Goal: Task Accomplishment & Management: Manage account settings

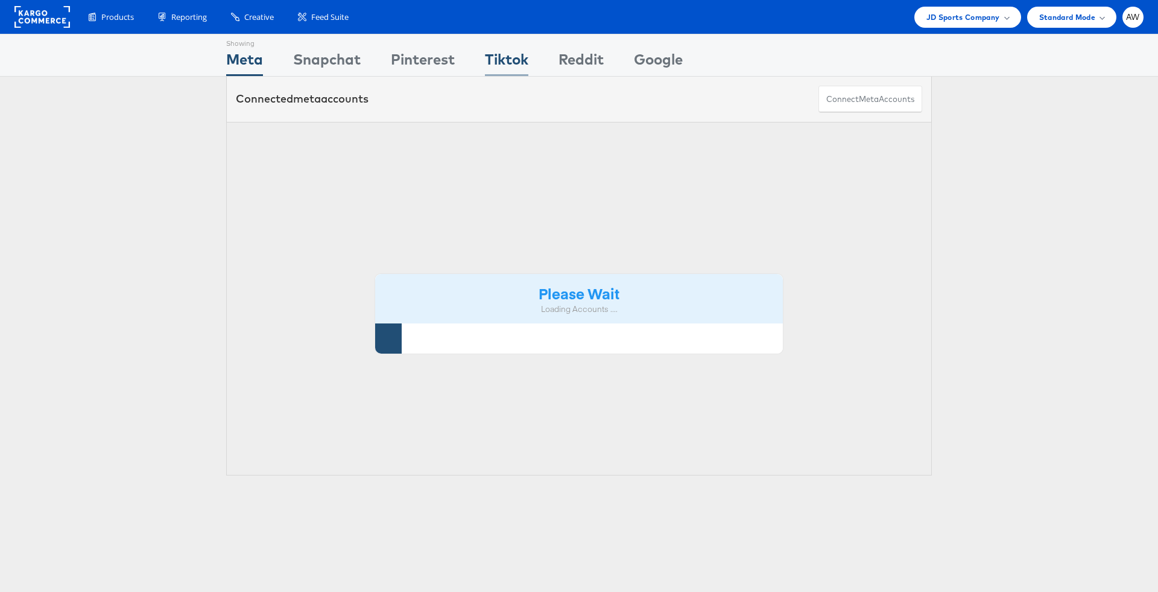
click at [496, 63] on div "Tiktok" at bounding box center [506, 62] width 43 height 27
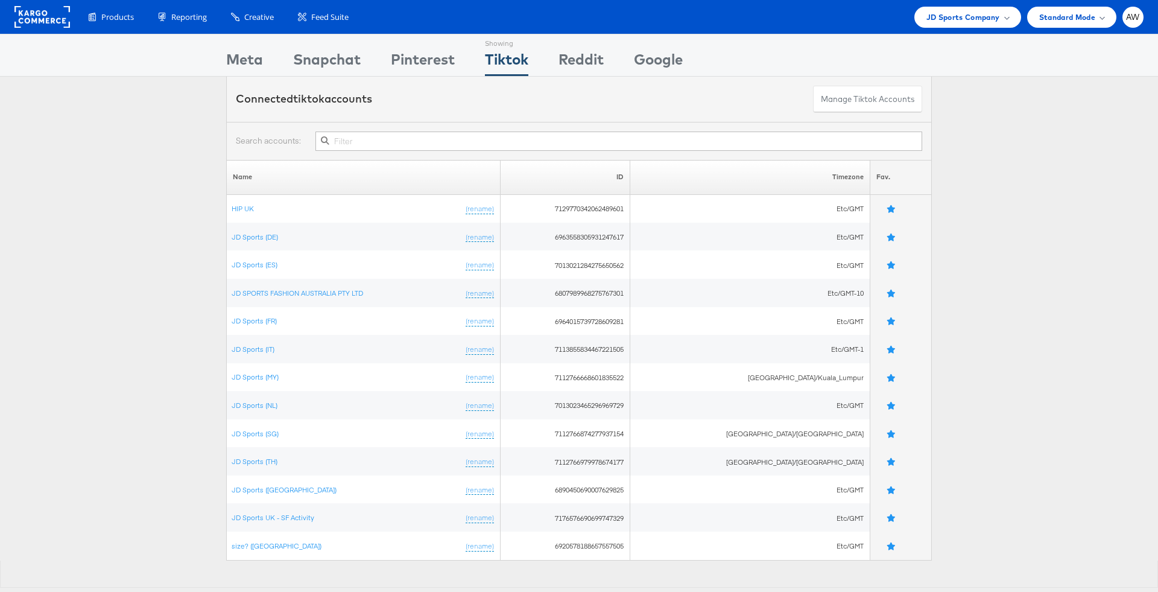
click at [496, 145] on input "text" at bounding box center [619, 141] width 607 height 19
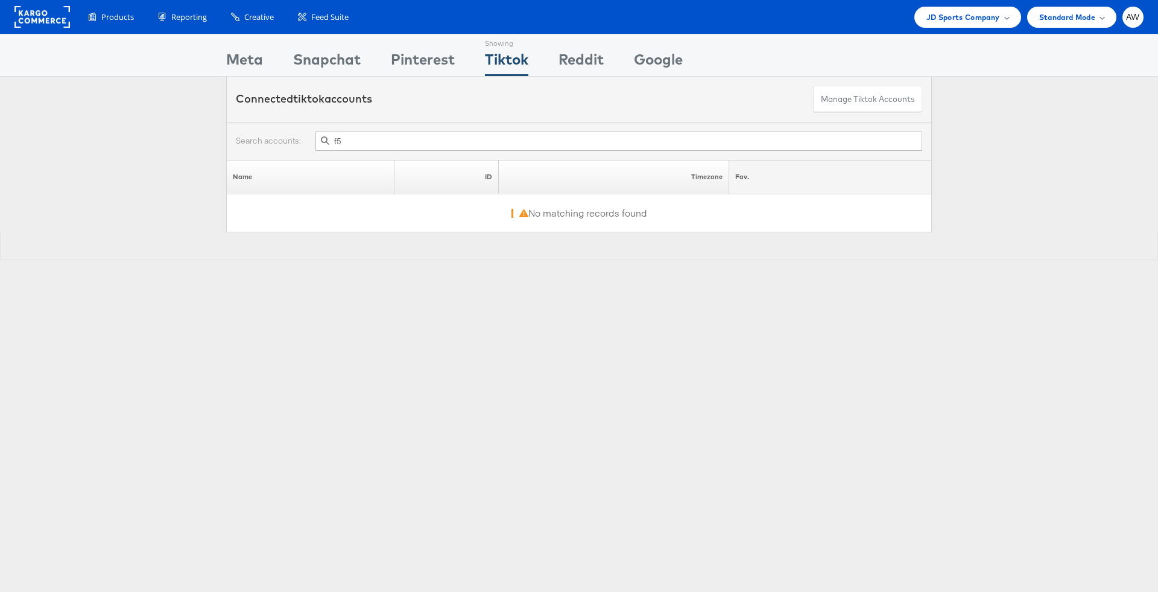
type input "f"
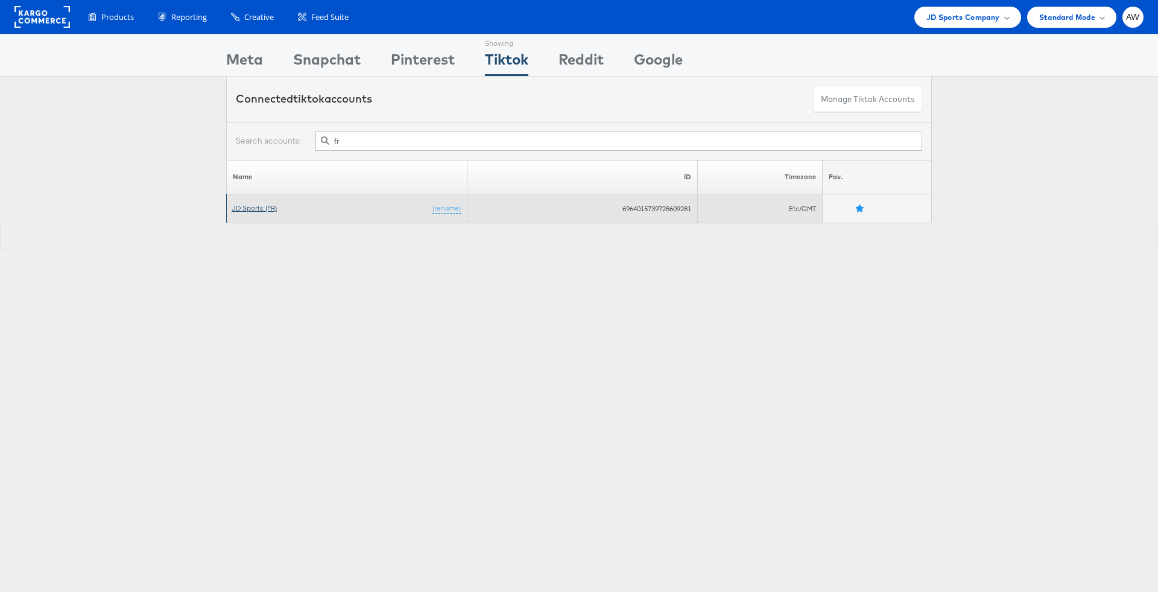
type input "fr"
click at [265, 209] on link "JD Sports (FR)" at bounding box center [254, 207] width 45 height 9
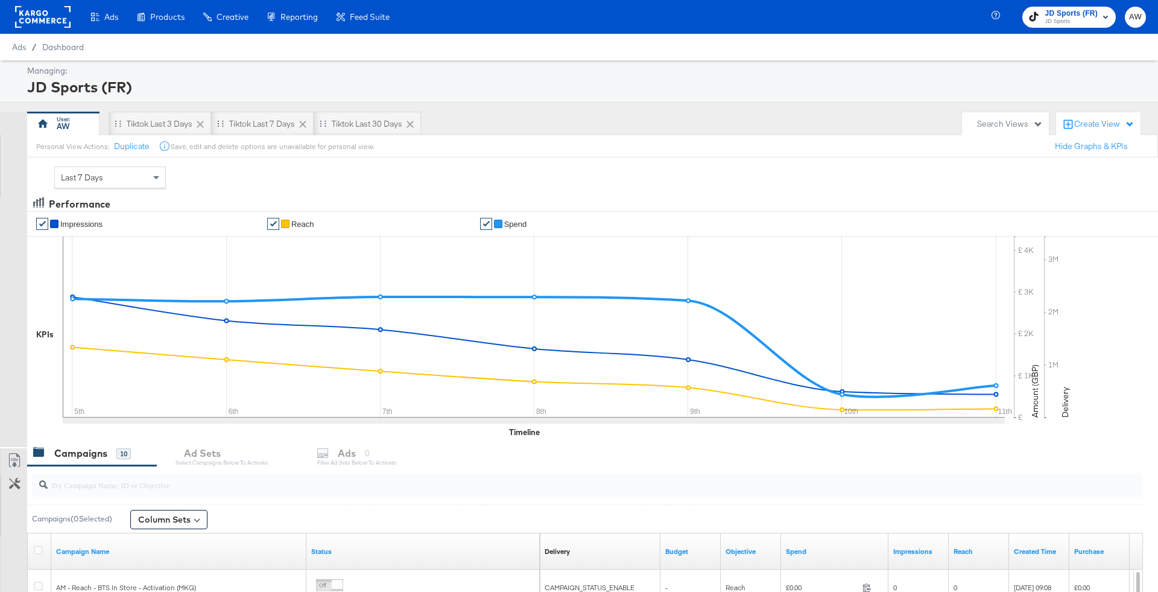
click at [60, 23] on rect at bounding box center [43, 17] width 56 height 22
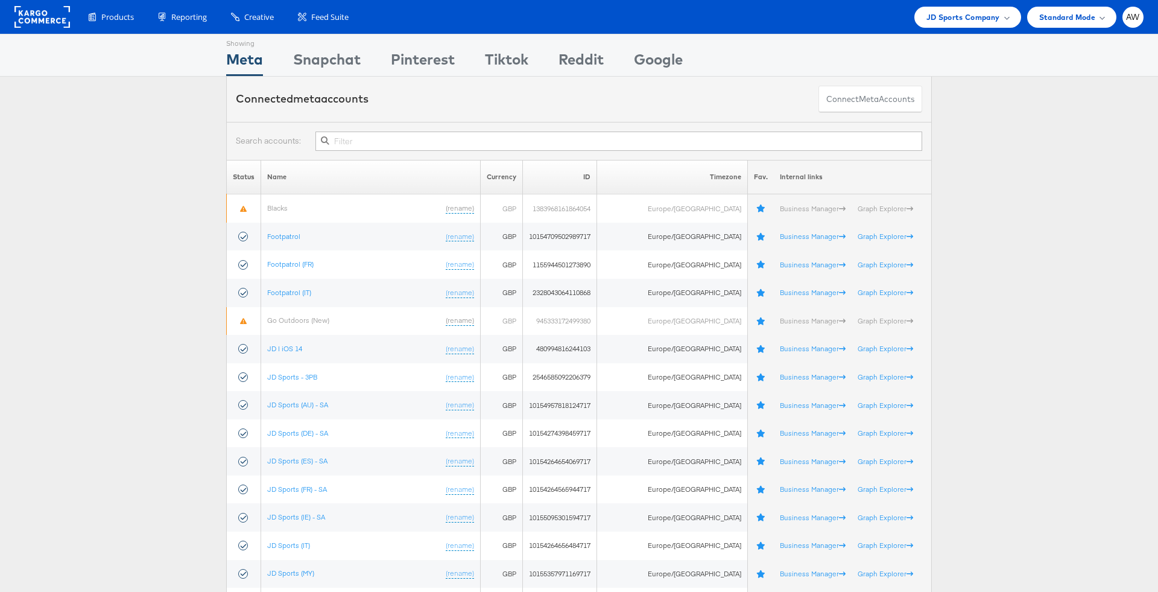
click at [608, 141] on input "text" at bounding box center [619, 141] width 607 height 19
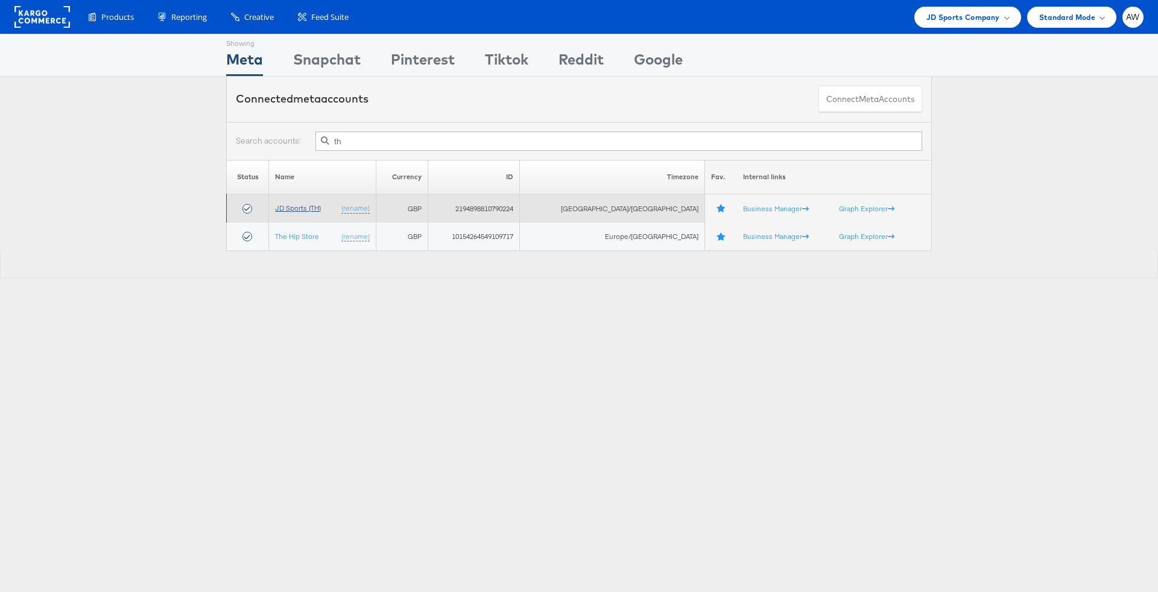
type input "th"
click at [320, 203] on link "JD Sports (TH)" at bounding box center [298, 207] width 46 height 9
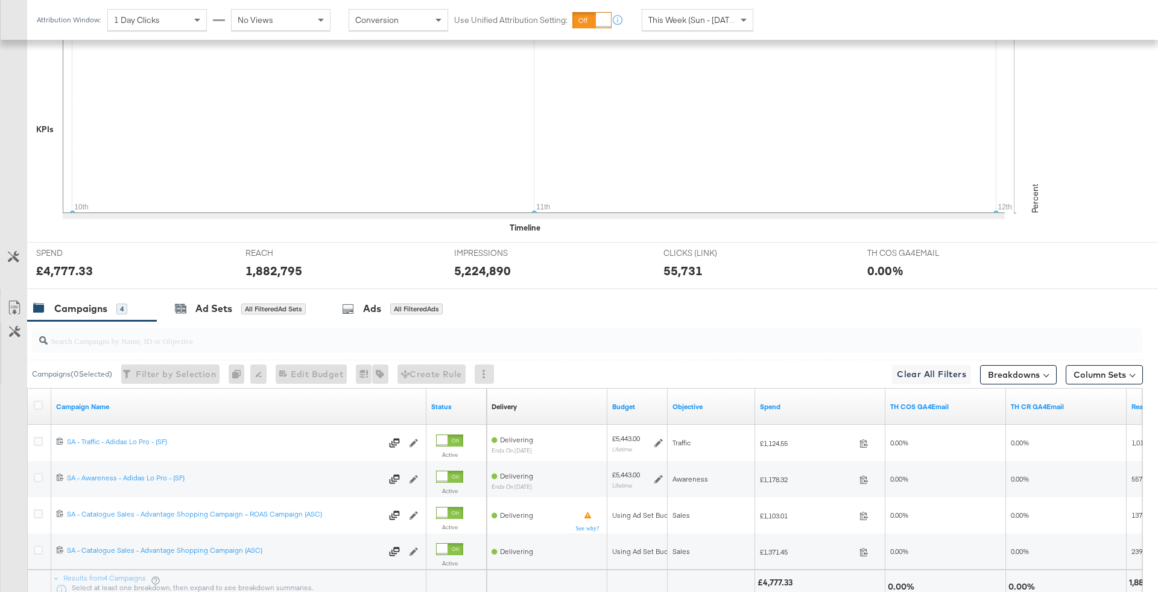
scroll to position [373, 0]
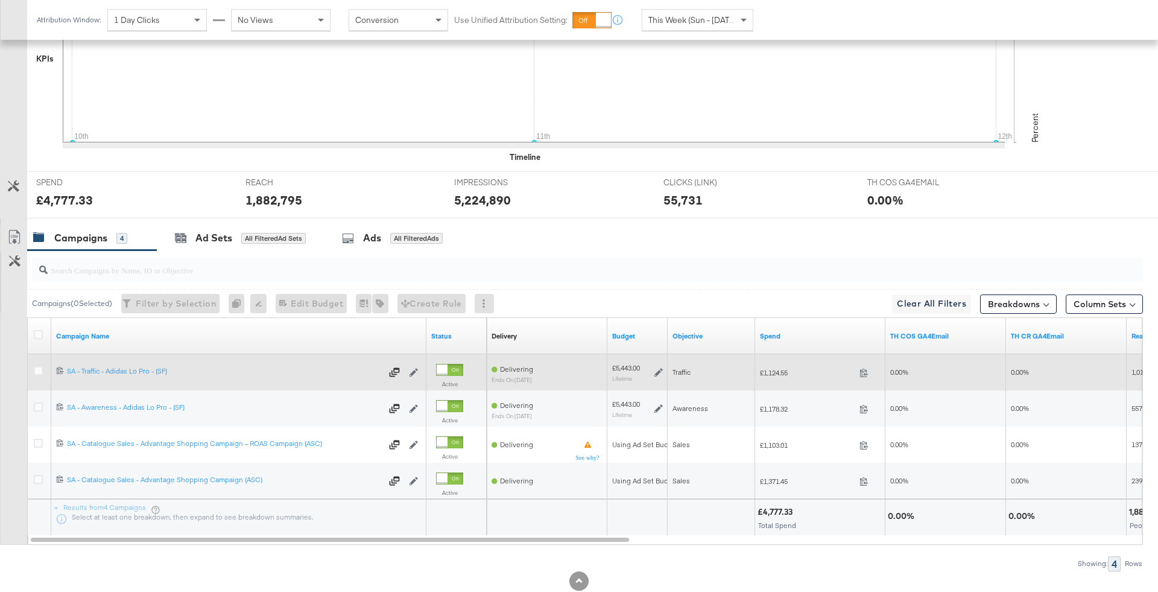
click at [42, 362] on div at bounding box center [40, 372] width 22 height 22
click at [37, 367] on icon at bounding box center [38, 370] width 9 height 9
click at [0, 0] on input "checkbox" at bounding box center [0, 0] width 0 height 0
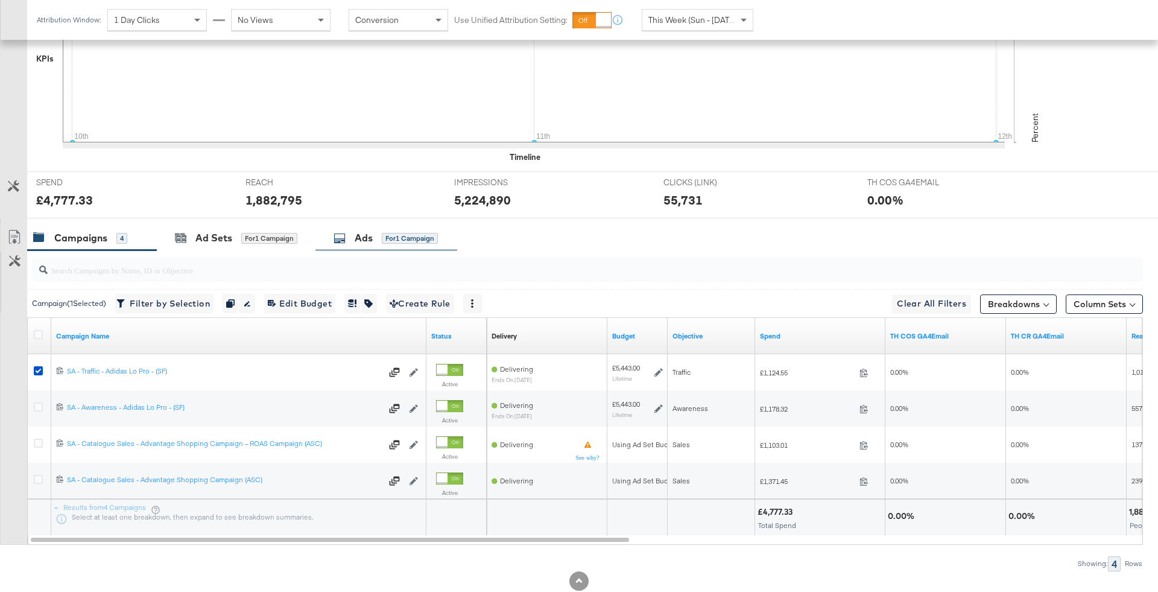
click at [363, 233] on div "Ads" at bounding box center [364, 238] width 18 height 14
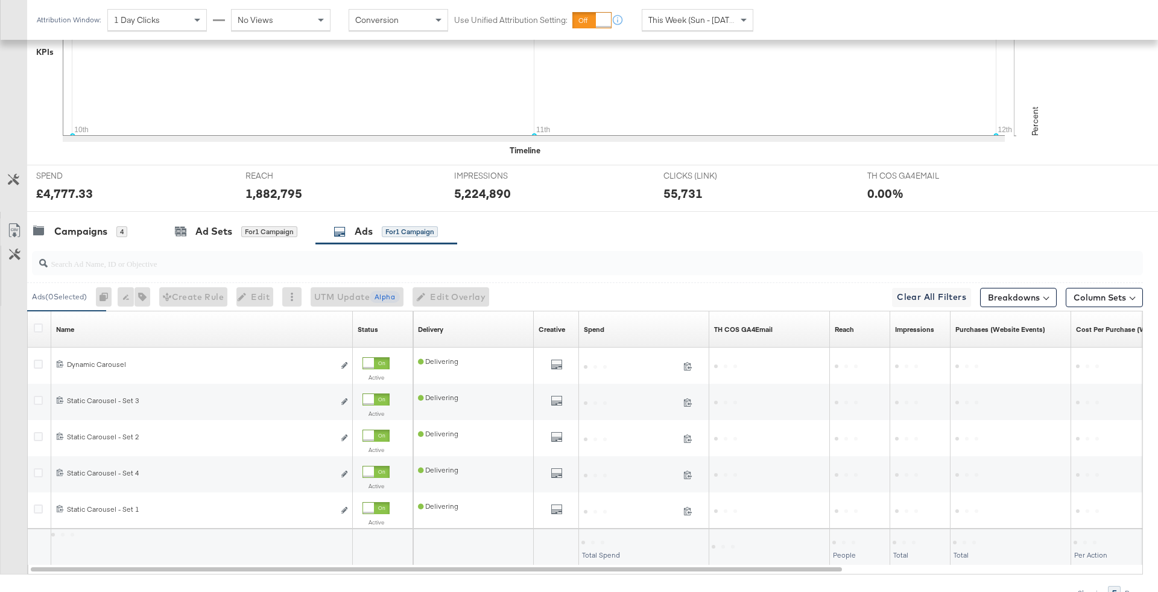
scroll to position [382, 0]
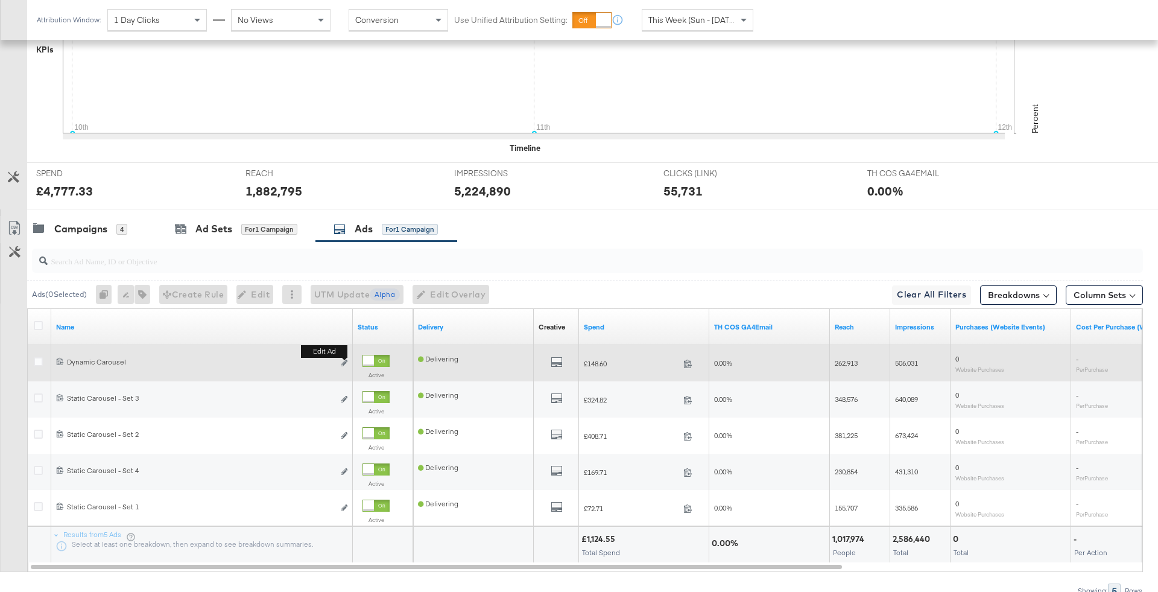
click at [344, 357] on button "Edit ad" at bounding box center [344, 363] width 7 height 13
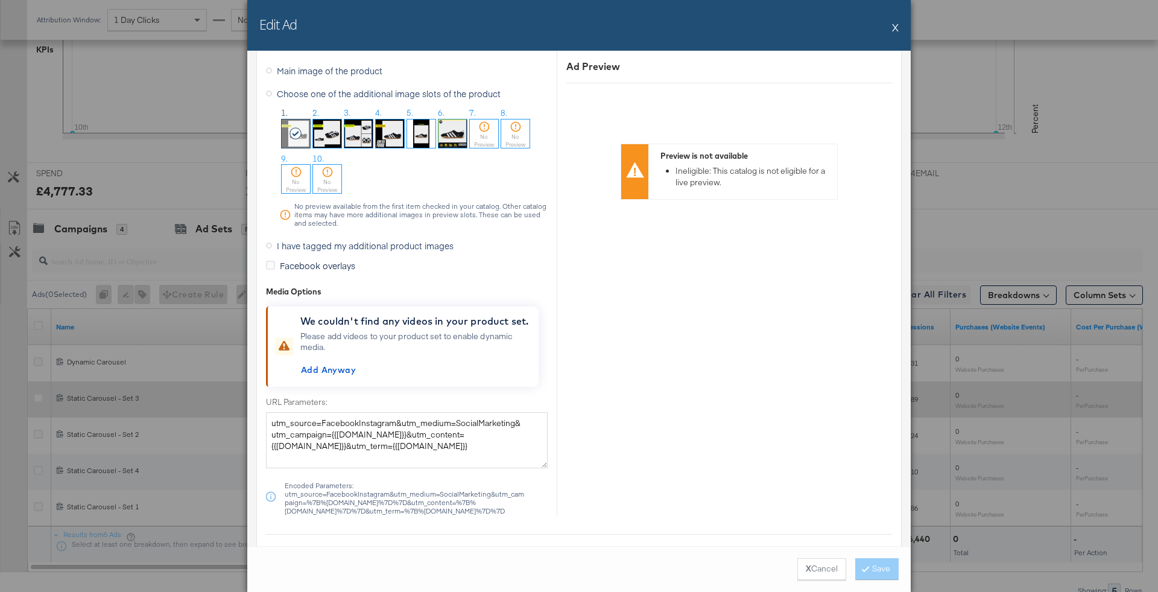
scroll to position [766, 0]
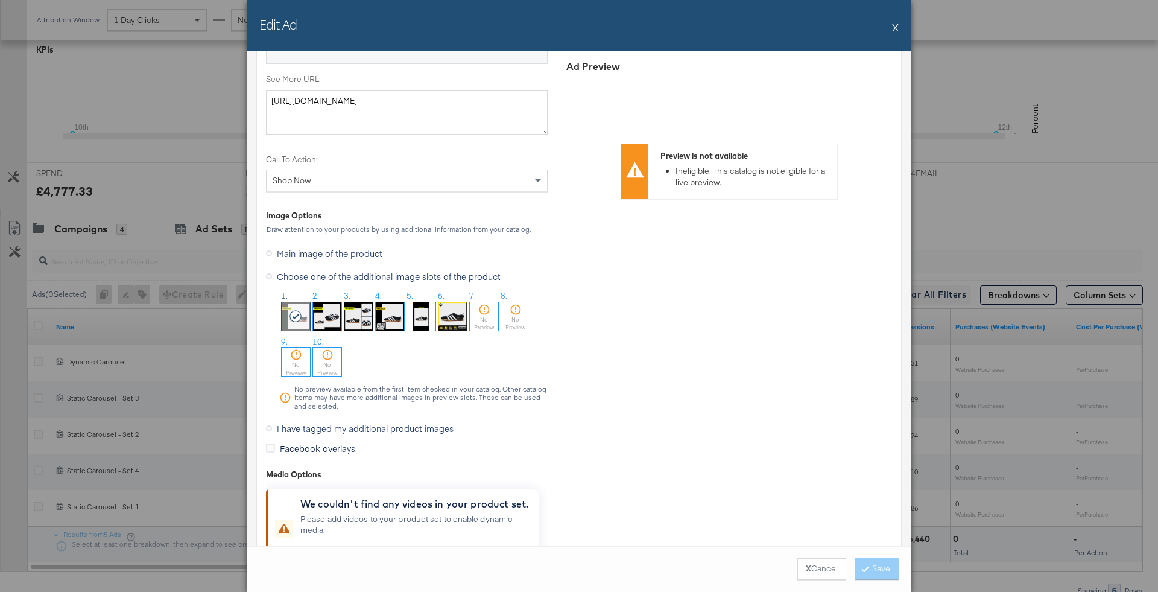
click at [896, 25] on button "X" at bounding box center [895, 27] width 7 height 24
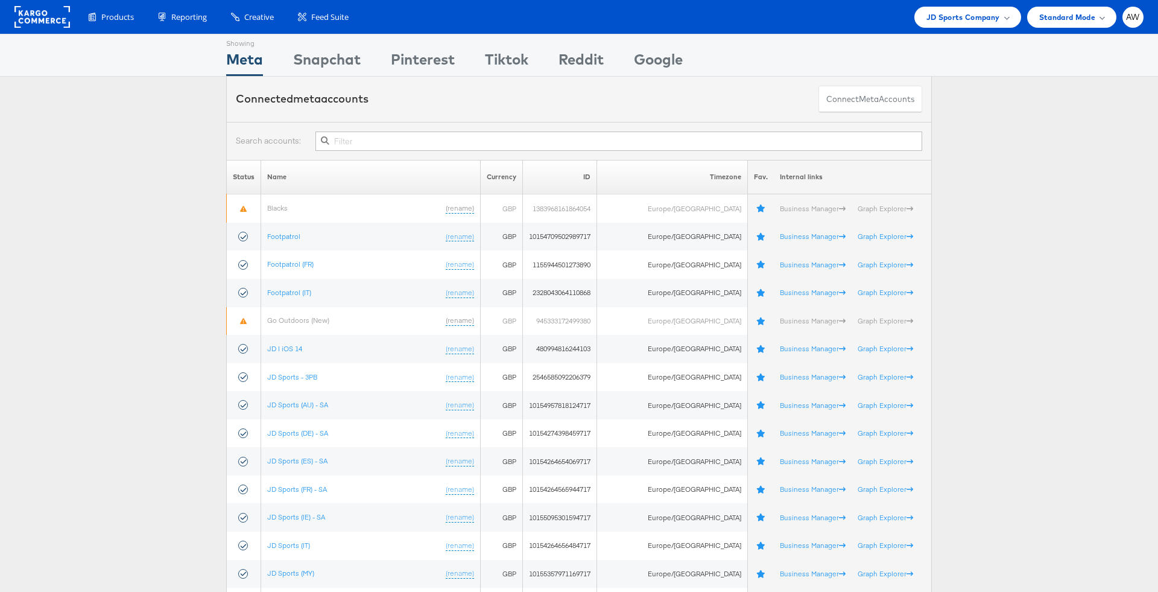
click at [716, 144] on input "text" at bounding box center [619, 141] width 607 height 19
click at [702, 139] on input "text" at bounding box center [619, 141] width 607 height 19
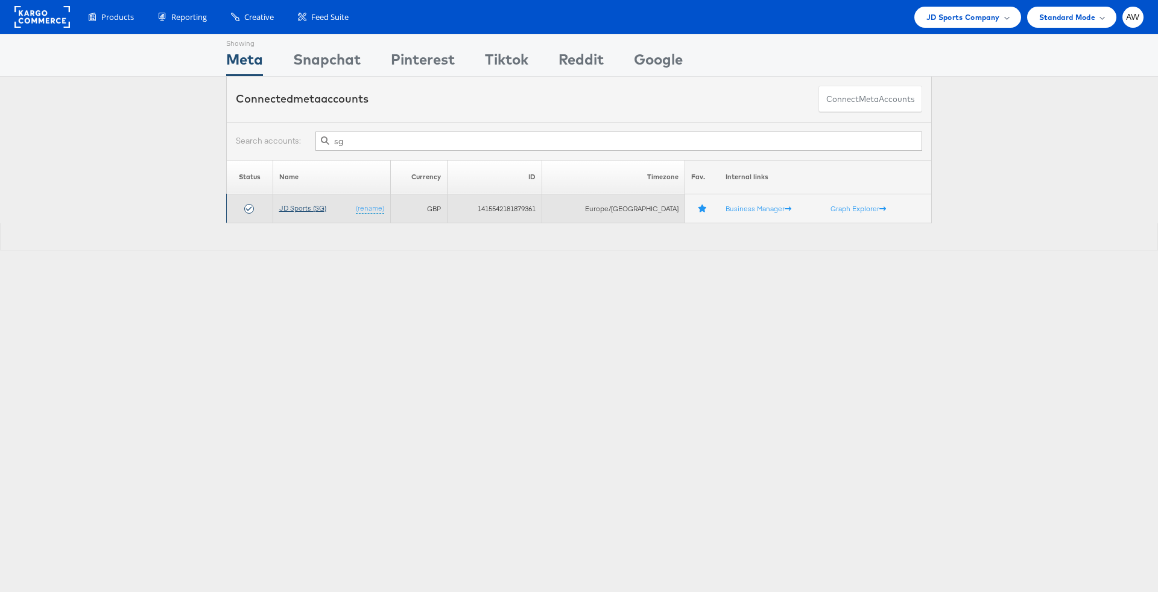
type input "sg"
click at [324, 209] on link "JD Sports (SG)" at bounding box center [302, 207] width 47 height 9
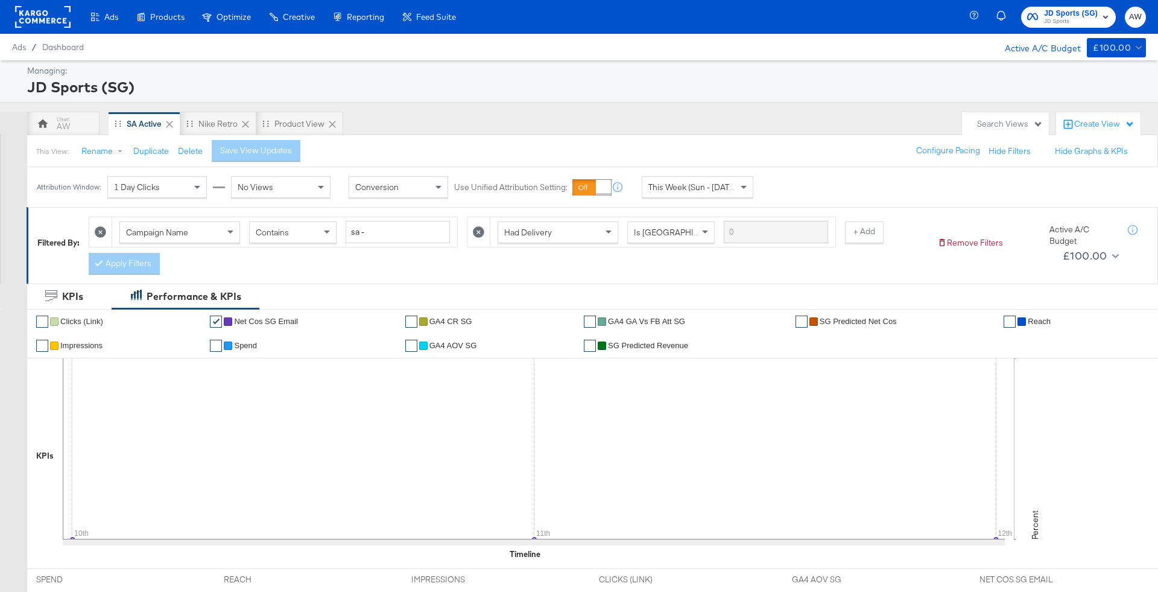
click at [468, 233] on div at bounding box center [479, 232] width 23 height 30
click at [475, 234] on icon at bounding box center [478, 231] width 11 height 11
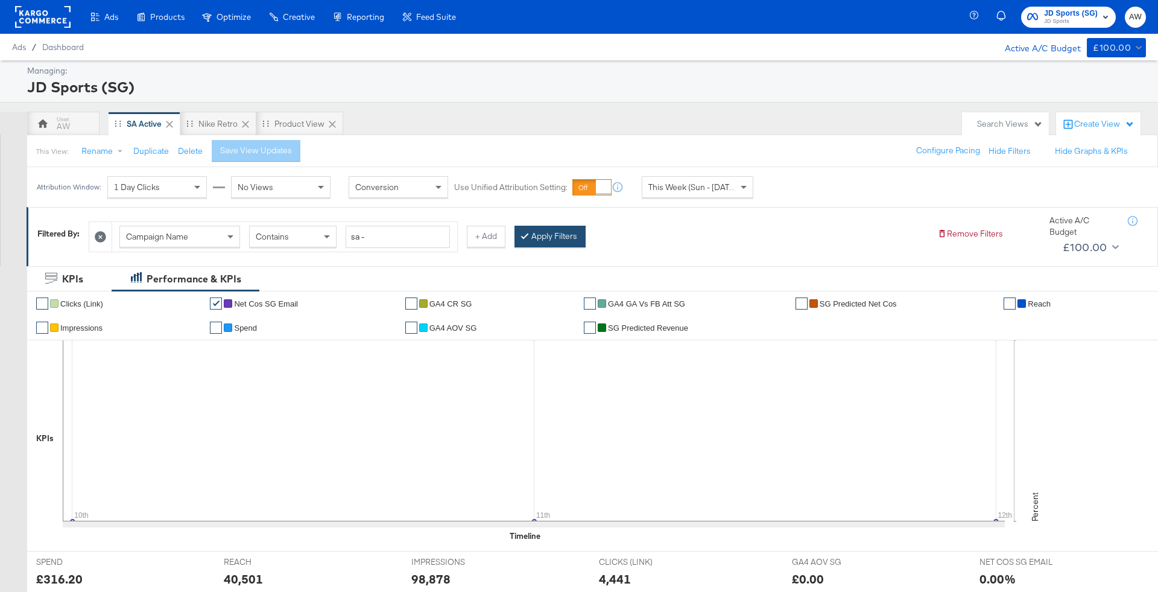
click at [541, 234] on button "Apply Filters" at bounding box center [550, 237] width 71 height 22
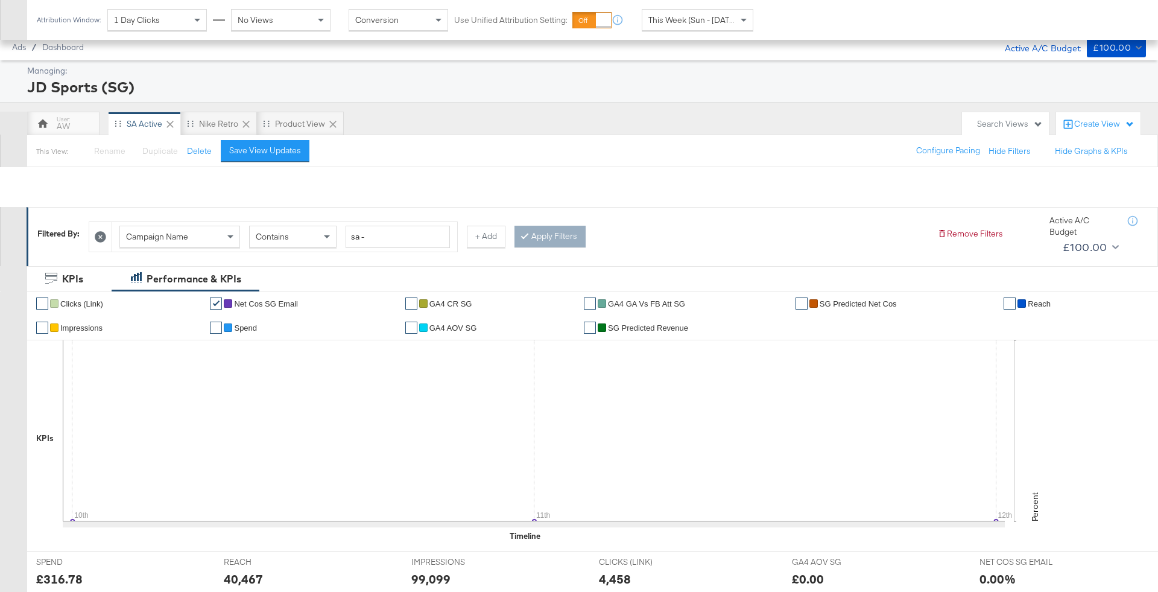
scroll to position [564, 0]
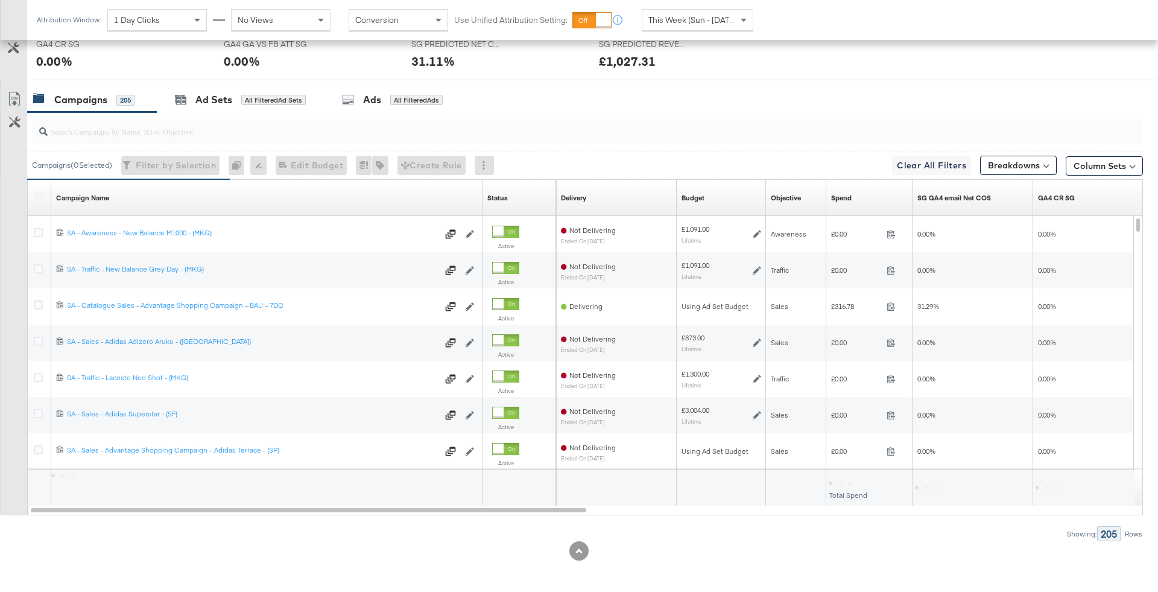
click at [264, 126] on input "search" at bounding box center [545, 127] width 994 height 24
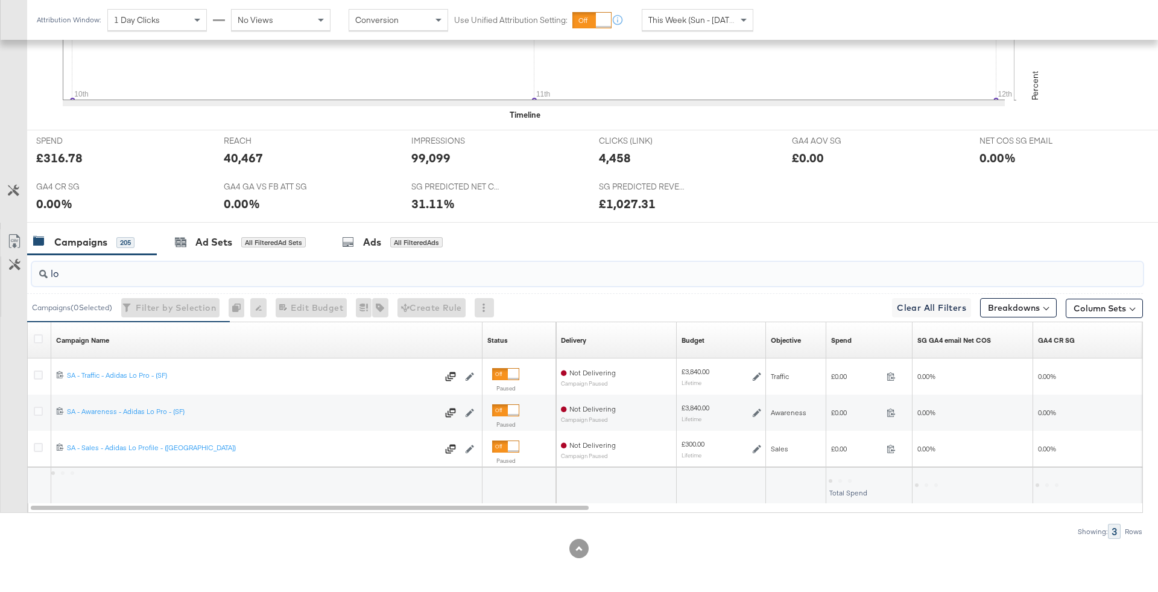
scroll to position [419, 0]
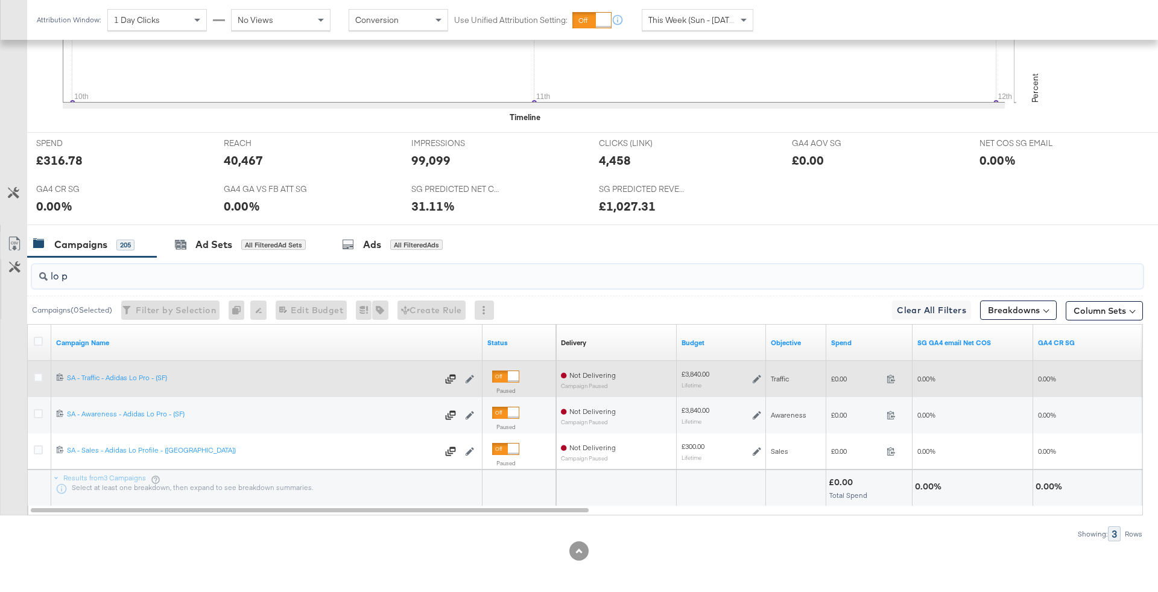
type input "lo p"
click at [31, 374] on div at bounding box center [40, 379] width 22 height 22
click at [40, 375] on icon at bounding box center [38, 377] width 9 height 9
click at [0, 0] on input "checkbox" at bounding box center [0, 0] width 0 height 0
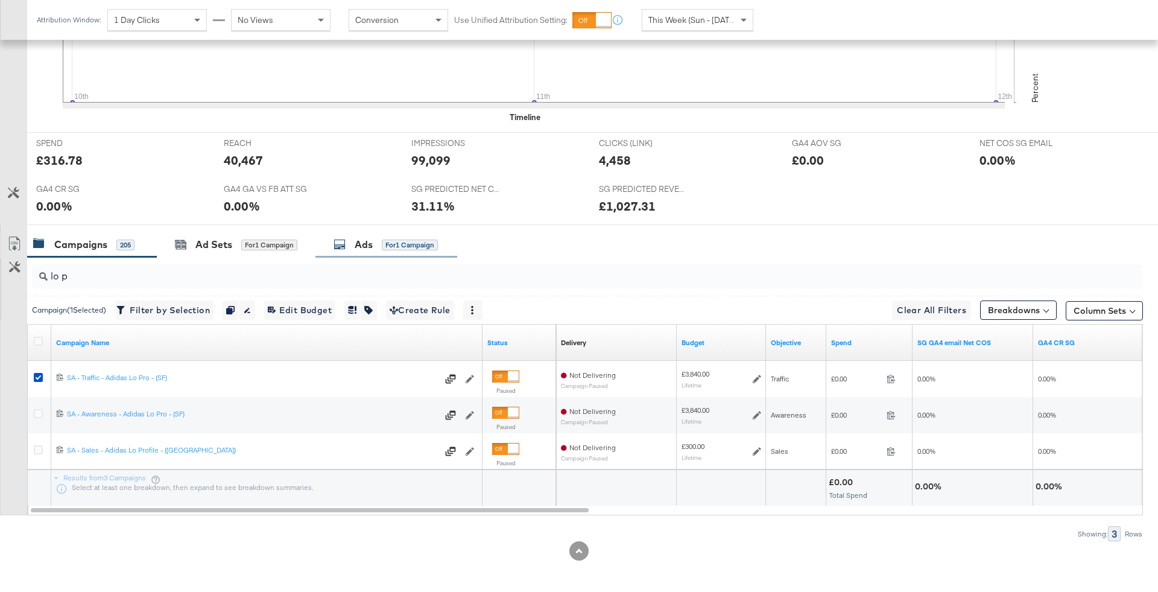
click at [411, 240] on div "for 1 Campaign" at bounding box center [410, 245] width 56 height 11
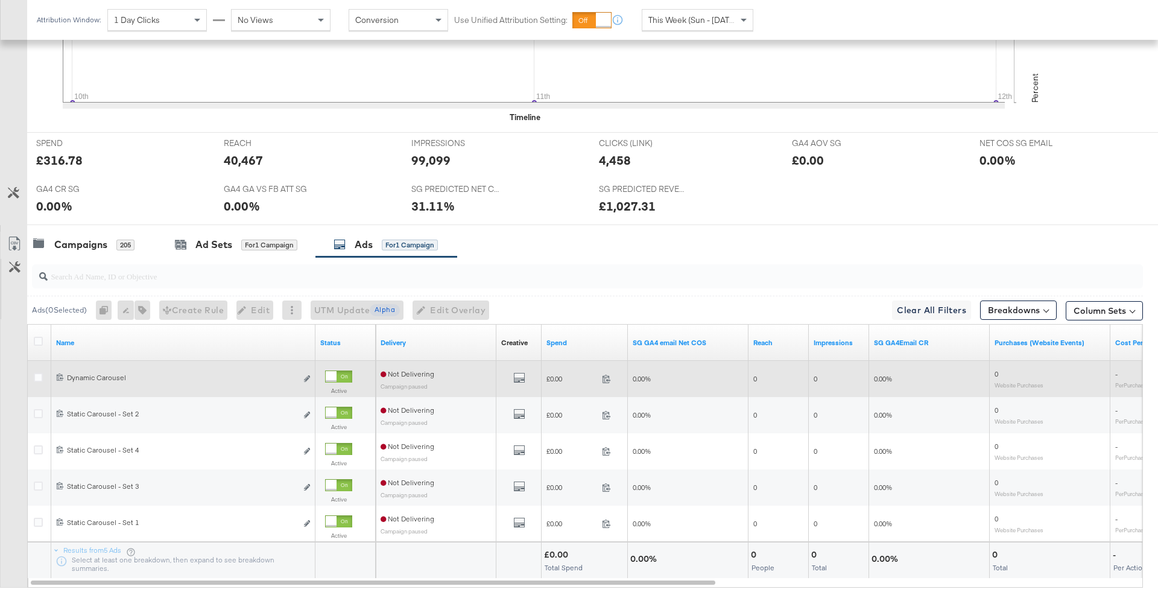
click at [303, 375] on div "Edit ad" at bounding box center [304, 379] width 14 height 13
click at [308, 377] on icon "link" at bounding box center [307, 378] width 6 height 7
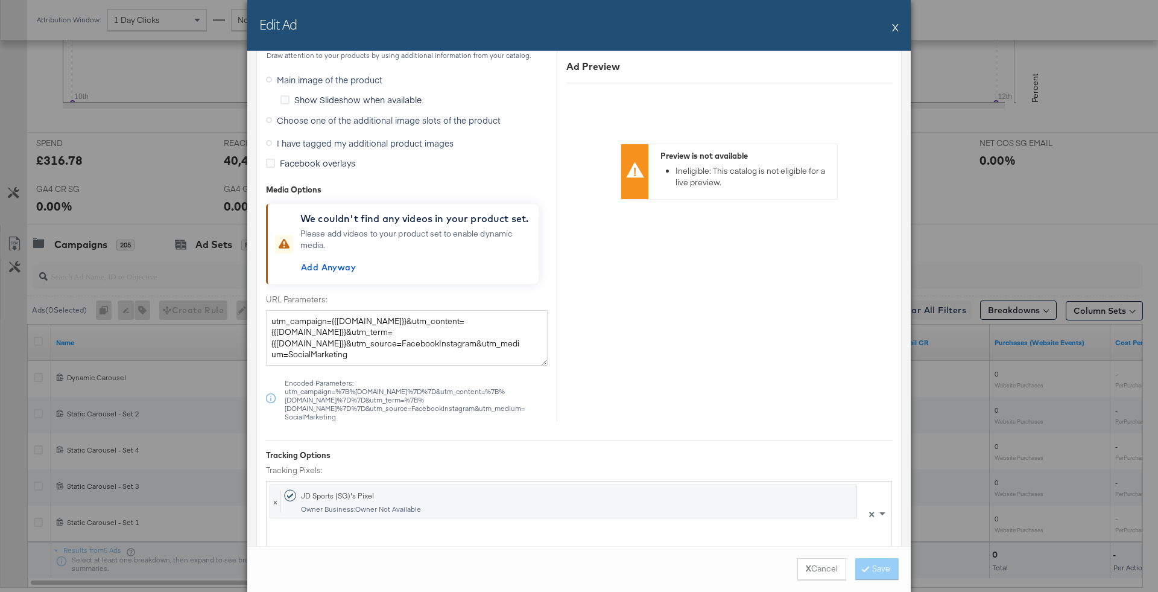
scroll to position [953, 0]
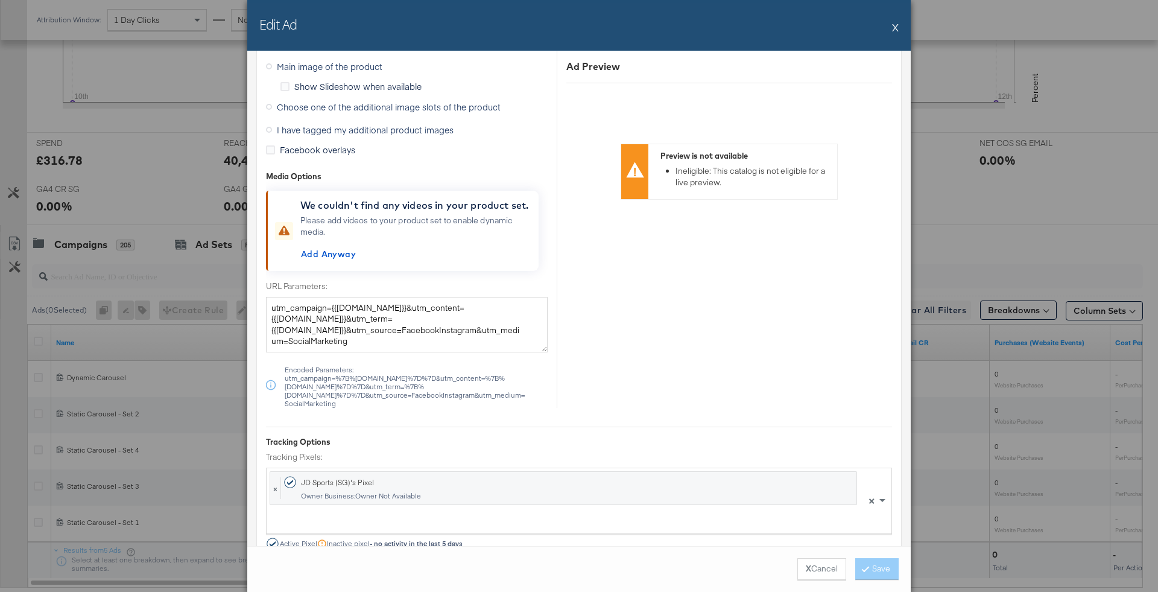
click at [421, 127] on span "I have tagged my additional product images" at bounding box center [365, 130] width 177 height 12
click at [0, 0] on input "I have tagged my additional product images" at bounding box center [0, 0] width 0 height 0
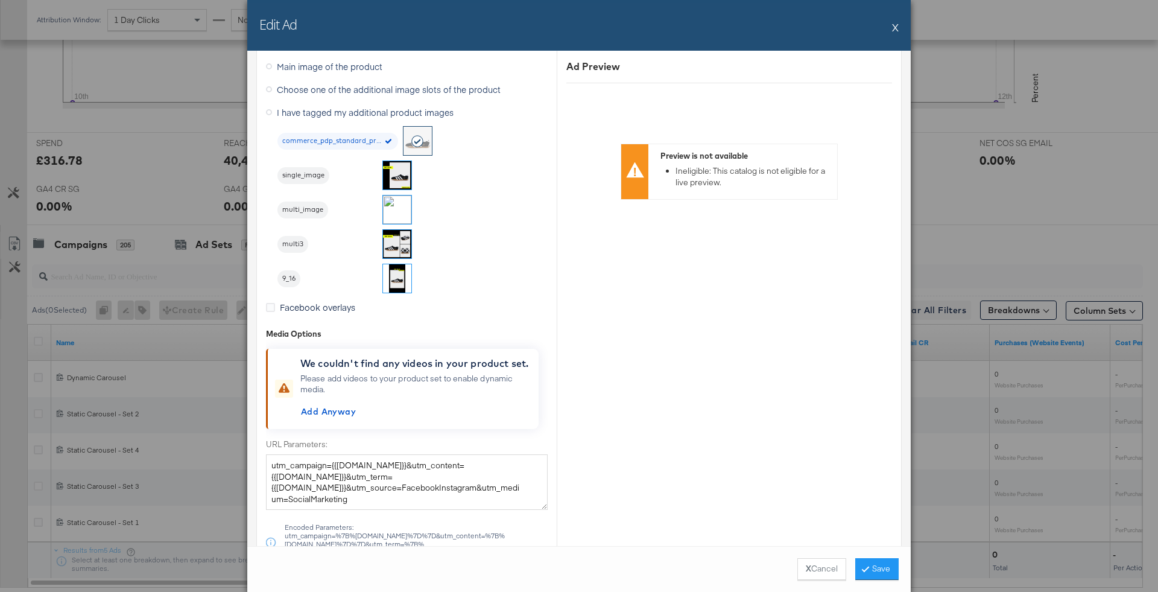
click at [374, 69] on span "Main image of the product" at bounding box center [330, 66] width 106 height 12
click at [0, 0] on input "Main image of the product" at bounding box center [0, 0] width 0 height 0
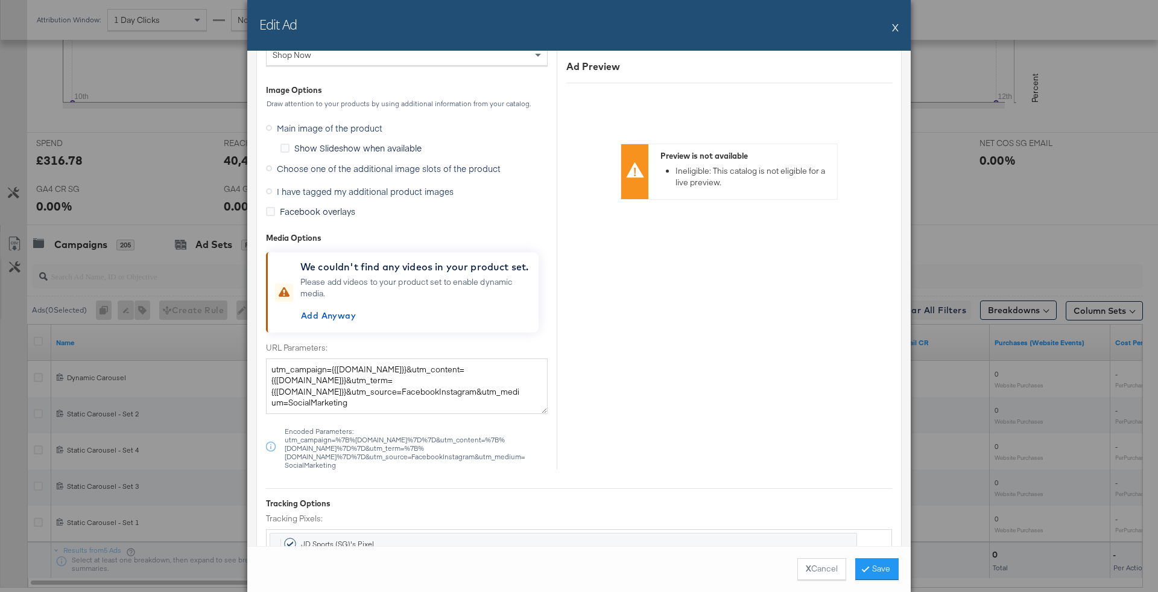
scroll to position [887, 0]
click at [407, 169] on span "Choose one of the additional image slots of the product" at bounding box center [389, 173] width 224 height 12
click at [0, 0] on input "Choose one of the additional image slots of the product" at bounding box center [0, 0] width 0 height 0
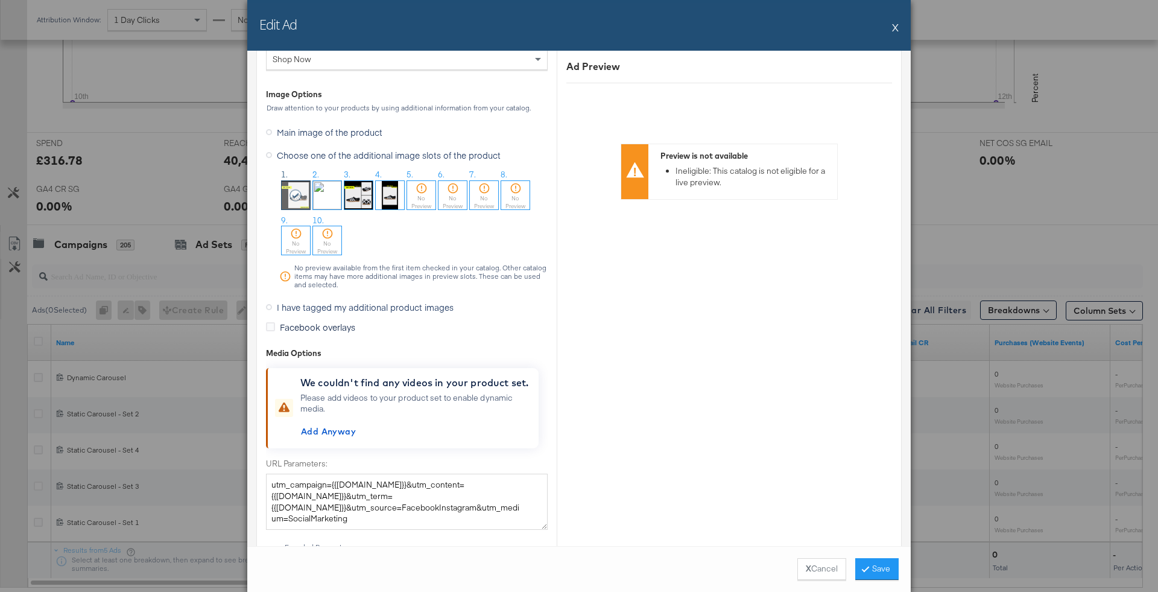
click at [298, 189] on icon at bounding box center [296, 195] width 13 height 12
click at [880, 571] on button "Save" at bounding box center [877, 569] width 43 height 22
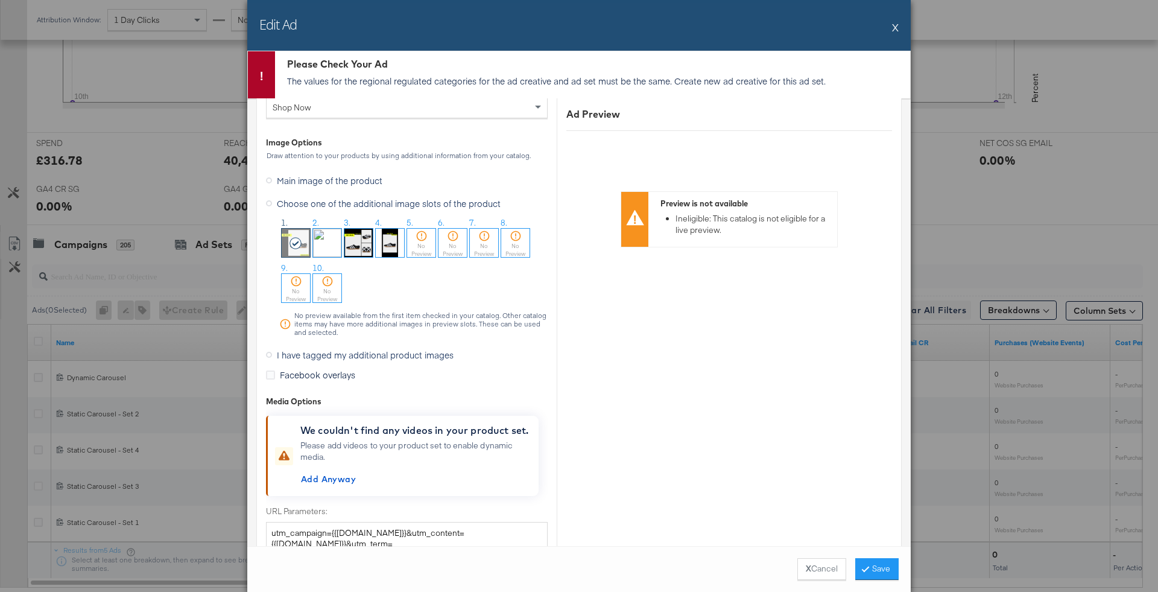
scroll to position [0, 0]
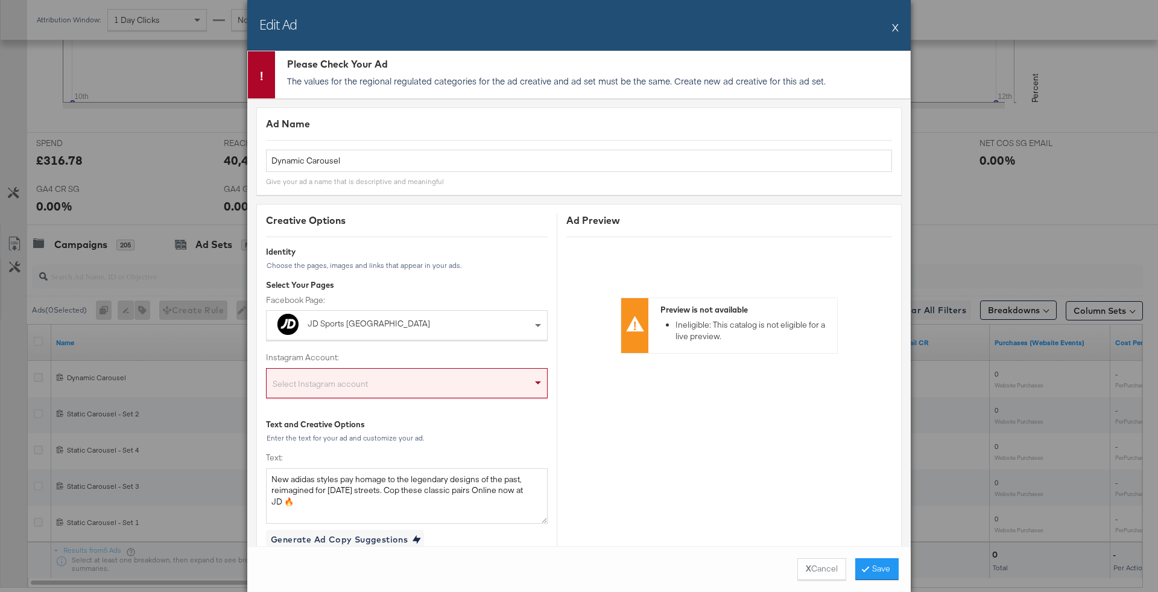
click at [461, 404] on div "Instagram Account: Select Instagram account" at bounding box center [407, 380] width 282 height 57
click at [447, 390] on div "Select Instagram account" at bounding box center [407, 385] width 281 height 24
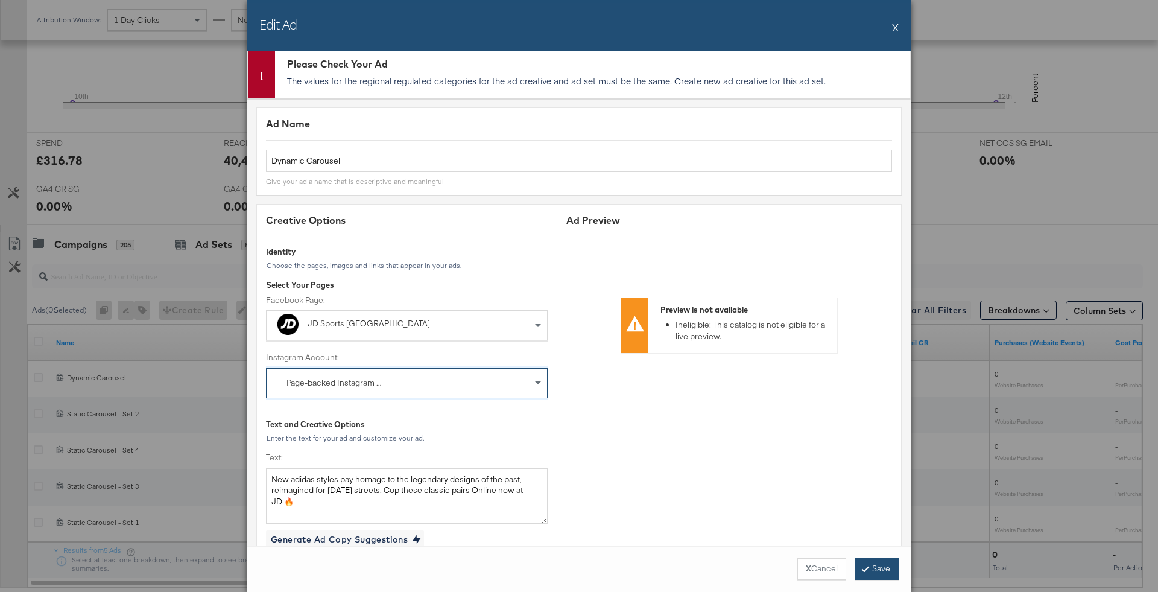
click at [882, 562] on button "Save" at bounding box center [877, 569] width 43 height 22
click at [813, 565] on button "X Cancel" at bounding box center [822, 569] width 49 height 22
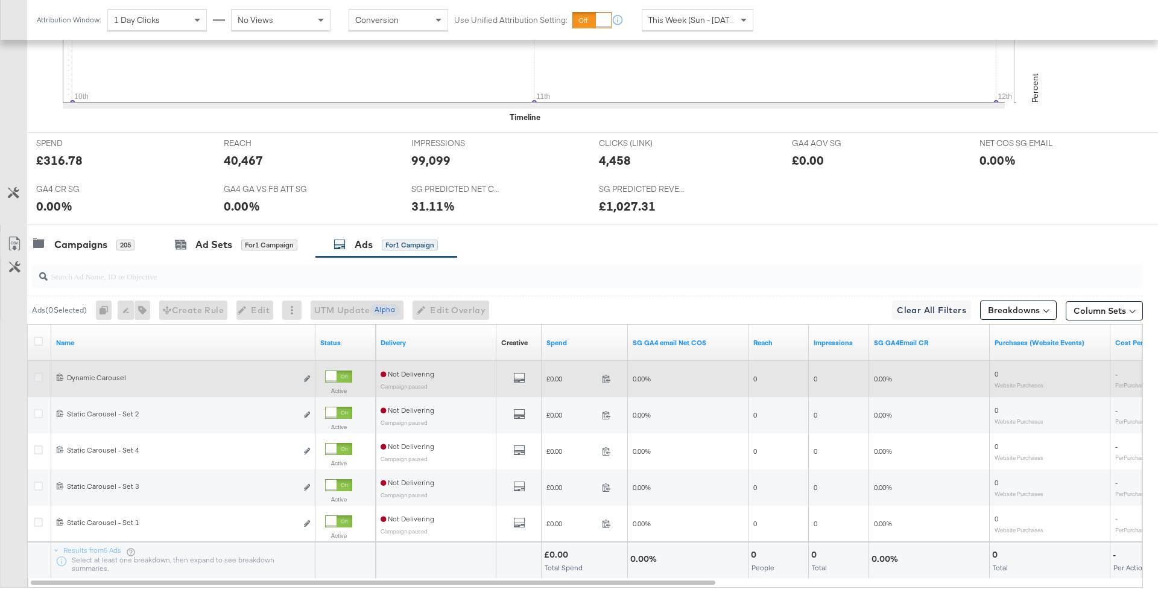
click at [38, 373] on icon at bounding box center [38, 377] width 9 height 9
click at [0, 0] on input "checkbox" at bounding box center [0, 0] width 0 height 0
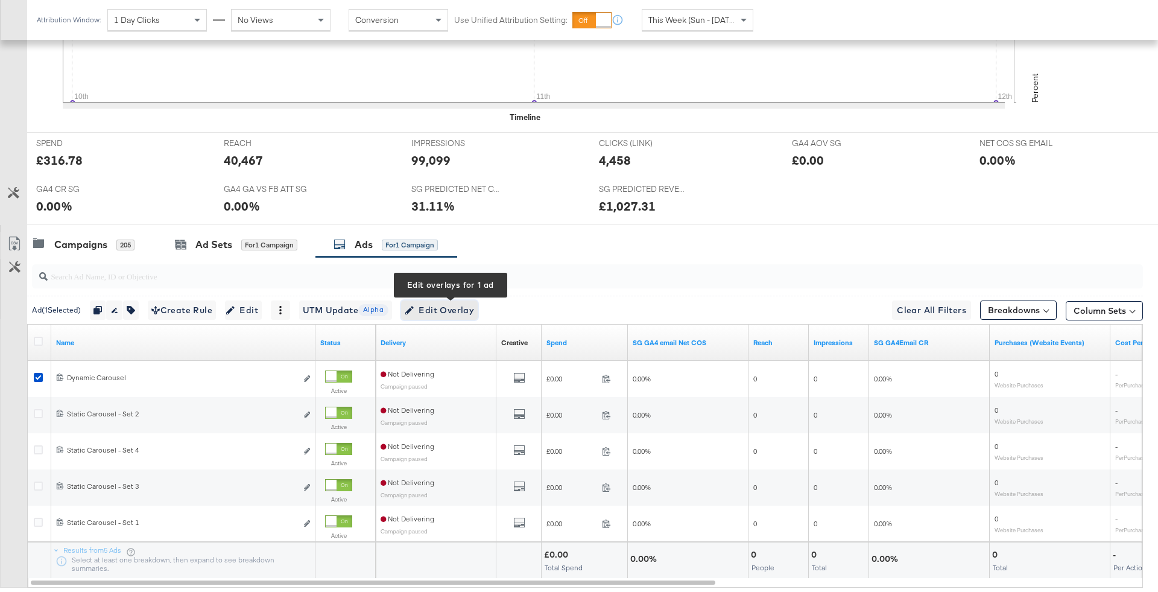
click at [436, 307] on span "Edit Overlay Edit overlays for 1 ad" at bounding box center [439, 310] width 69 height 15
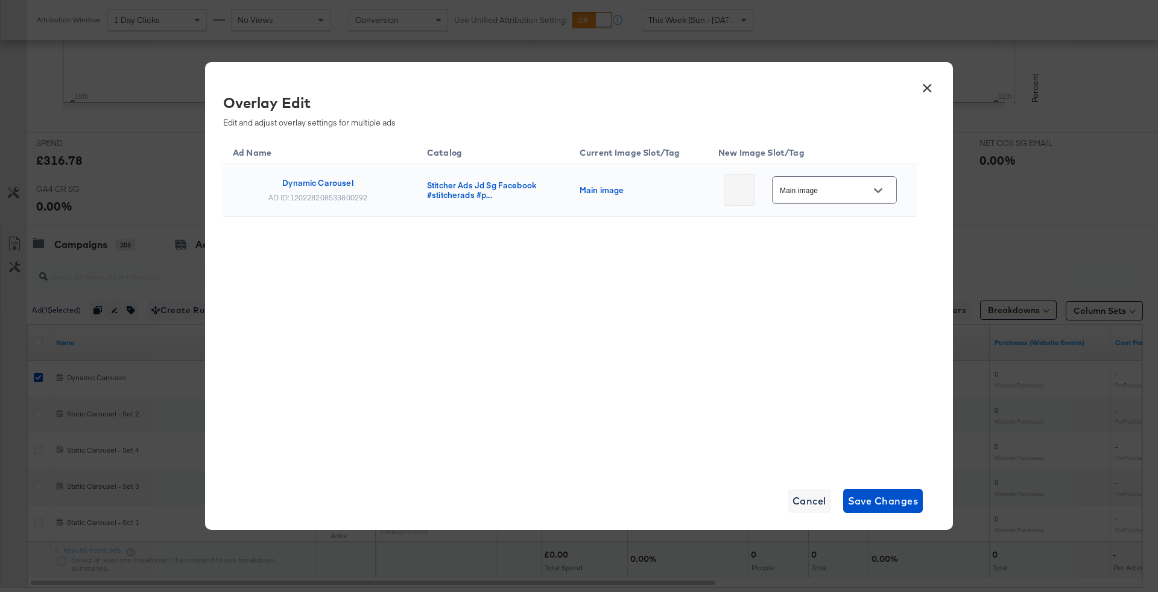
click at [883, 199] on div at bounding box center [878, 191] width 25 height 18
click at [872, 178] on div "Main image" at bounding box center [834, 189] width 125 height 27
click at [875, 187] on icon "Open" at bounding box center [878, 190] width 8 height 8
click at [842, 259] on div "Slot_1" at bounding box center [826, 265] width 50 height 12
type input "Slot_1"
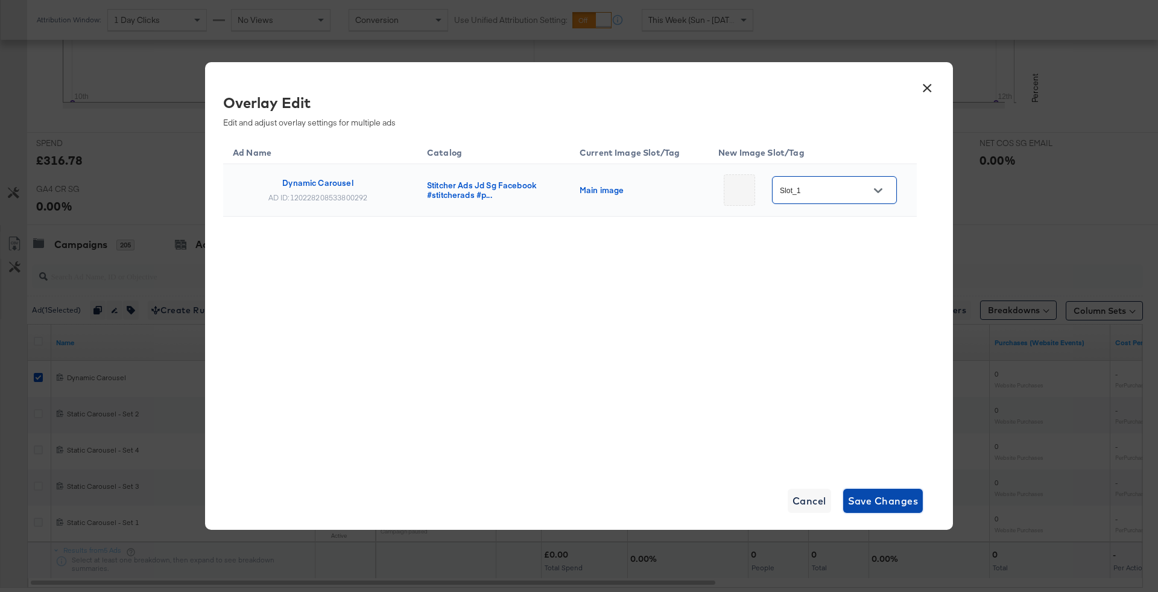
click at [903, 497] on span "Save Changes" at bounding box center [883, 500] width 71 height 17
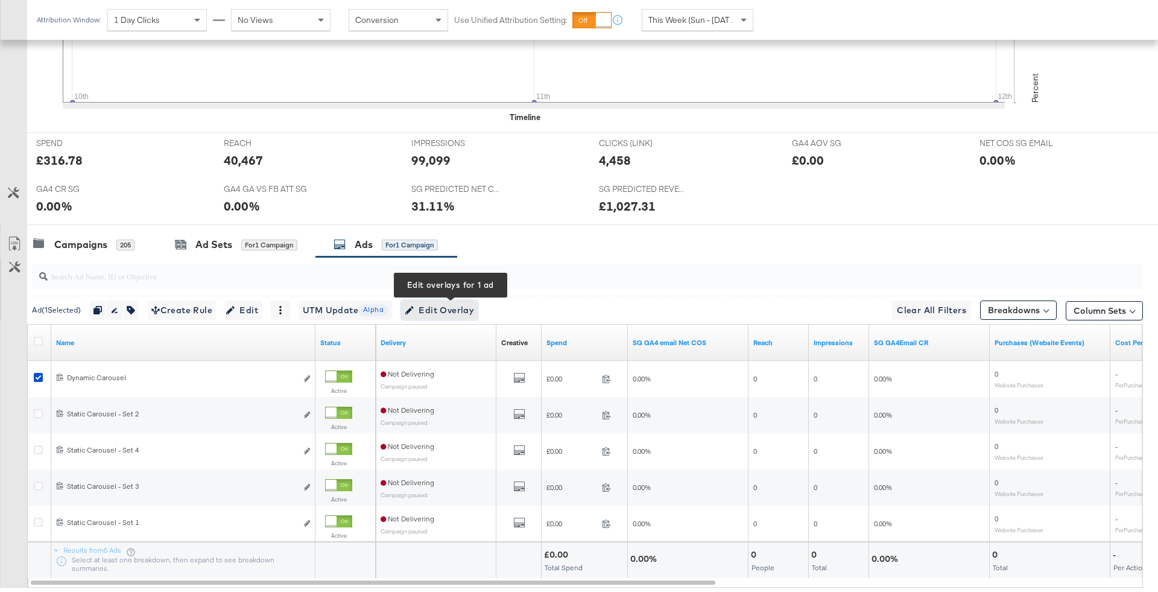
click at [457, 305] on span "Edit Overlay Edit overlays for 1 ad" at bounding box center [439, 310] width 69 height 15
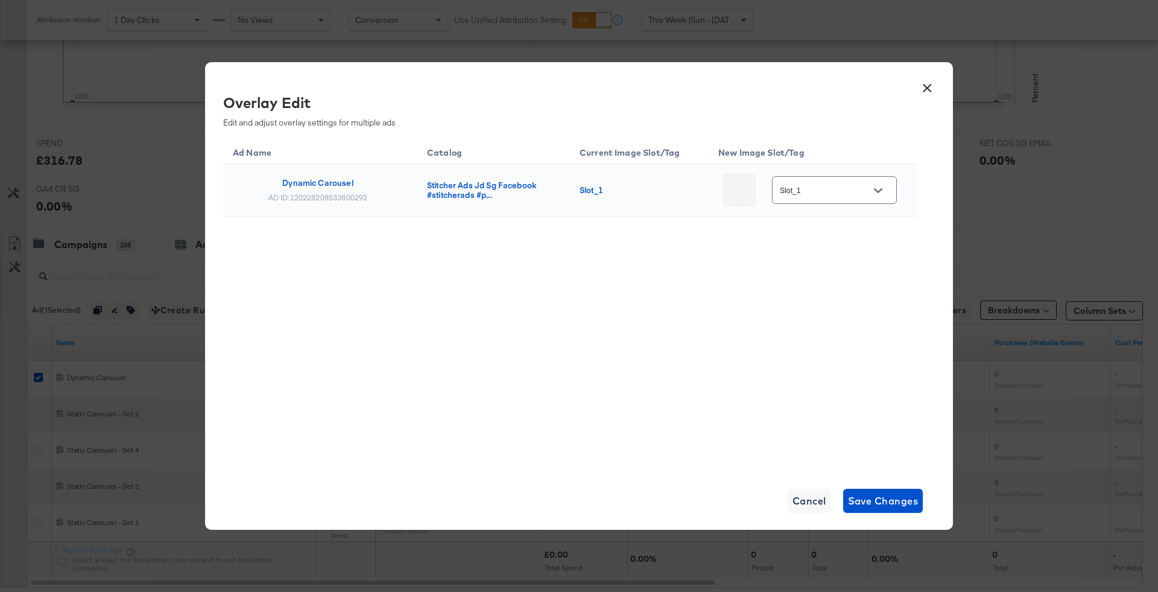
click at [932, 87] on button "×" at bounding box center [928, 85] width 22 height 22
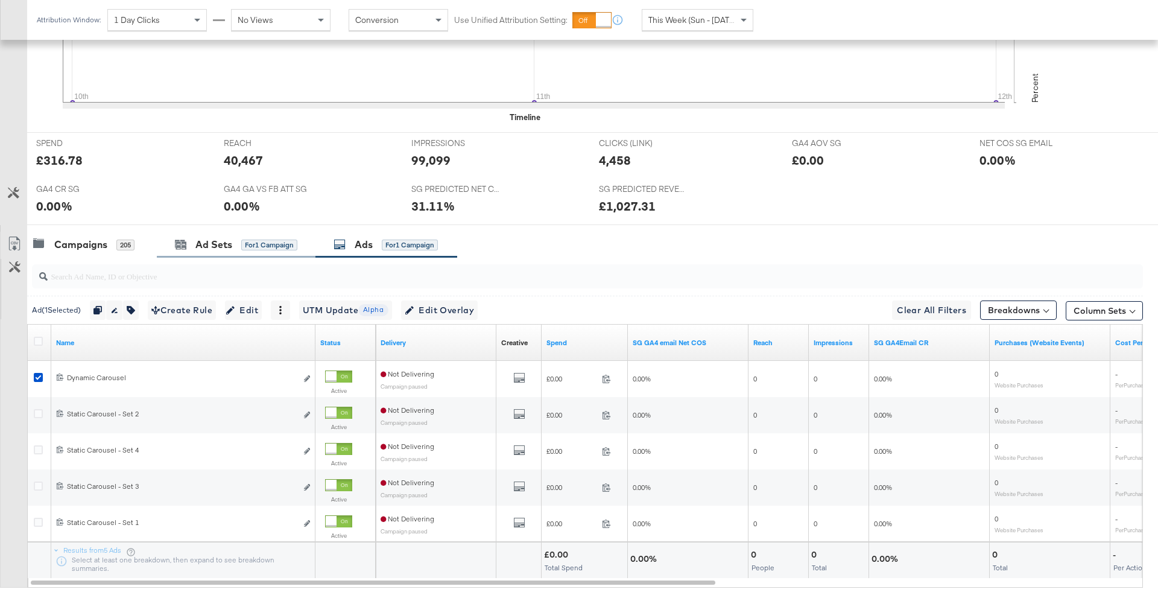
click at [195, 251] on div "Ad Sets for 1 Campaign" at bounding box center [236, 245] width 159 height 26
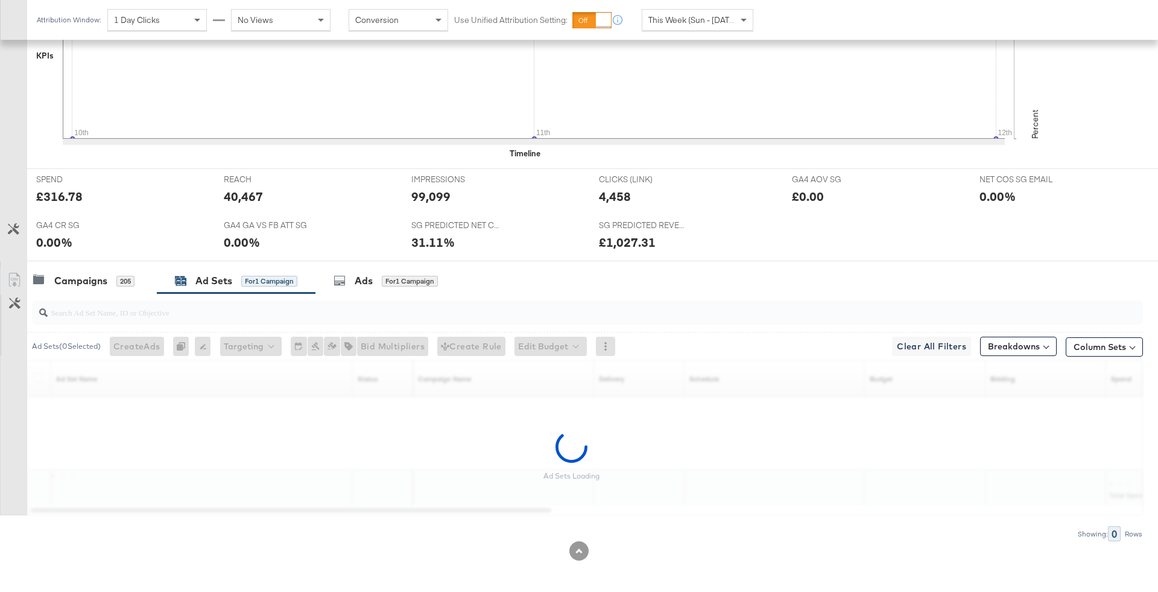
scroll to position [346, 0]
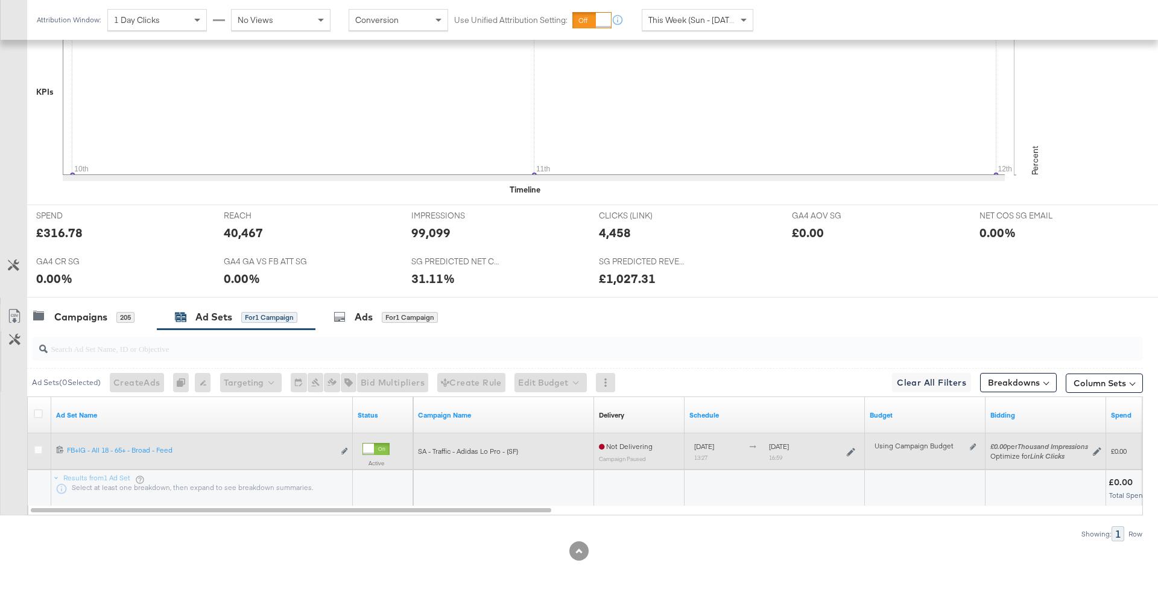
click at [854, 454] on icon at bounding box center [851, 452] width 8 height 8
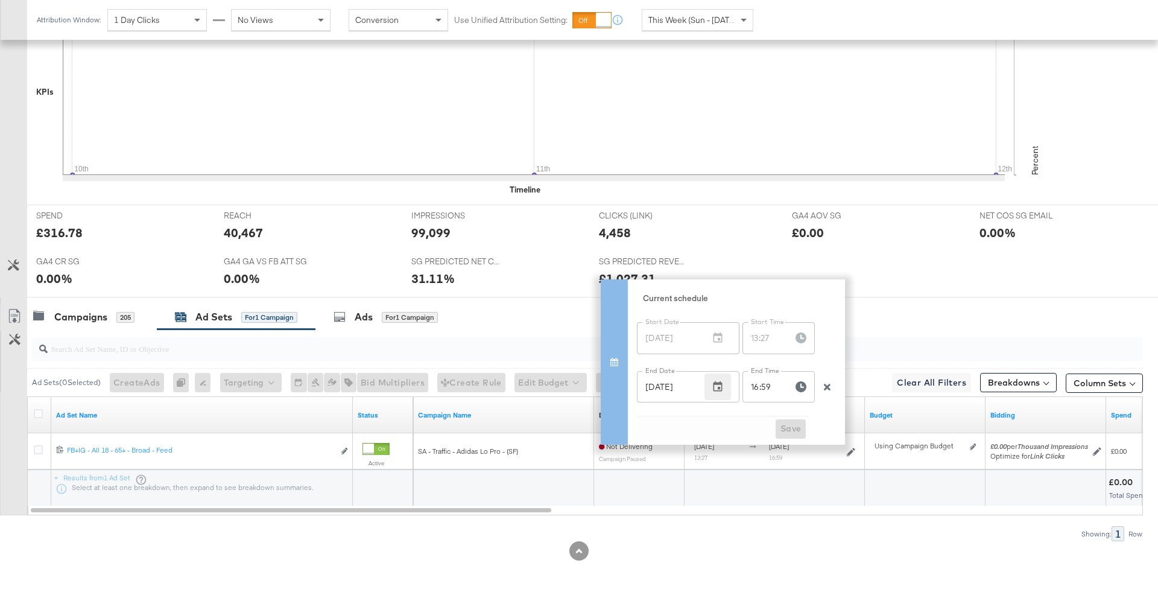
click at [720, 388] on icon "button" at bounding box center [718, 386] width 9 height 10
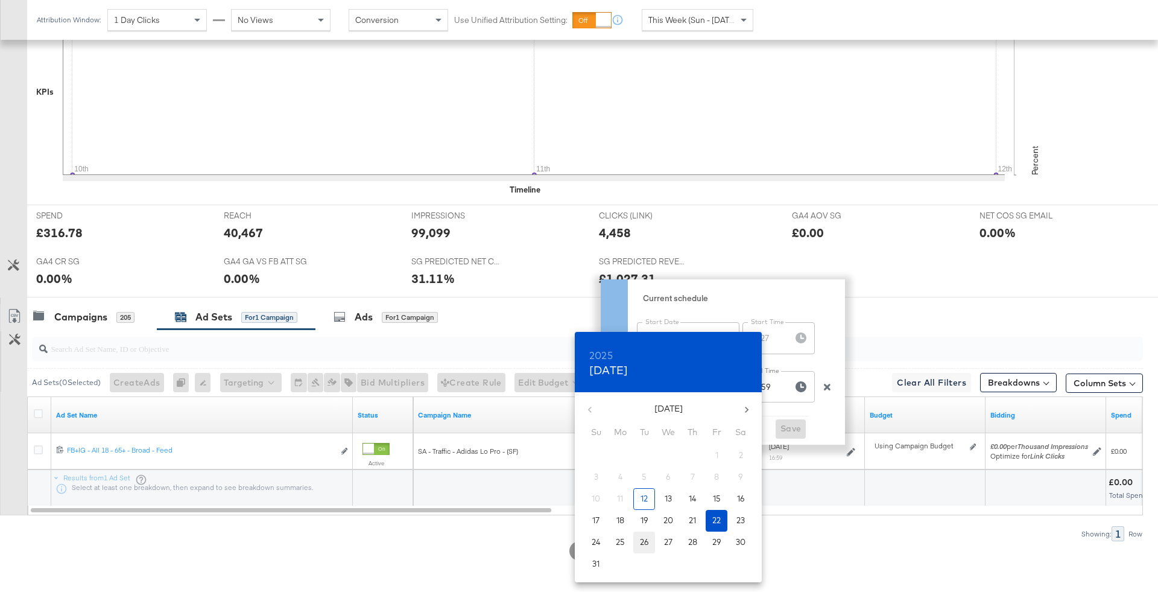
click at [644, 546] on p "26" at bounding box center [644, 541] width 9 height 11
type input "Aug 26, 2025"
click at [798, 405] on div at bounding box center [579, 296] width 1158 height 592
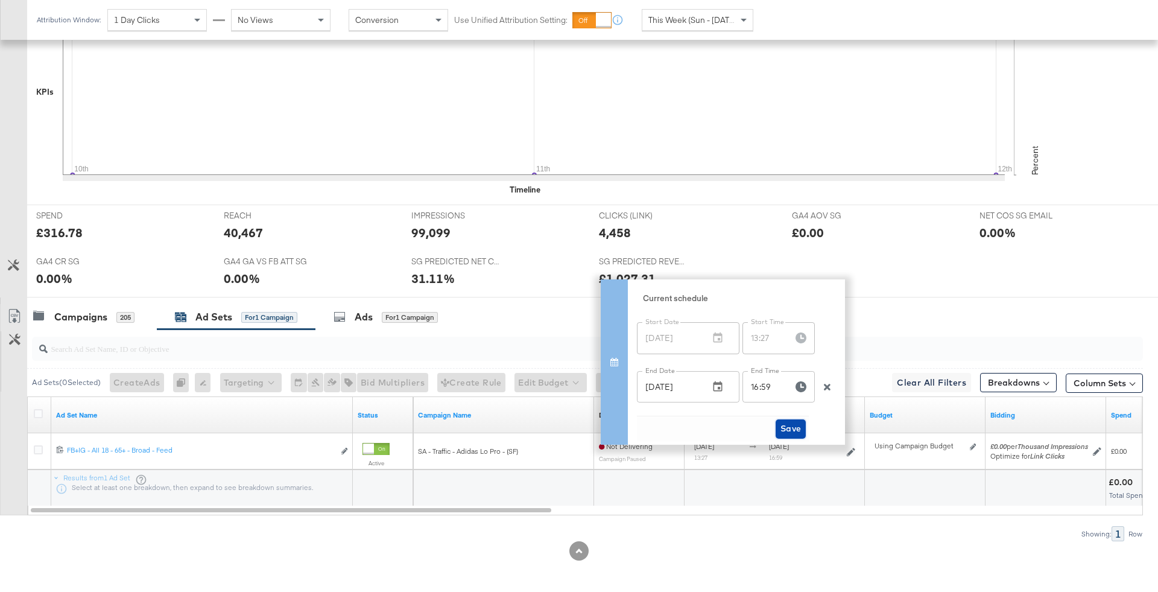
click at [792, 427] on span "Save" at bounding box center [791, 428] width 21 height 15
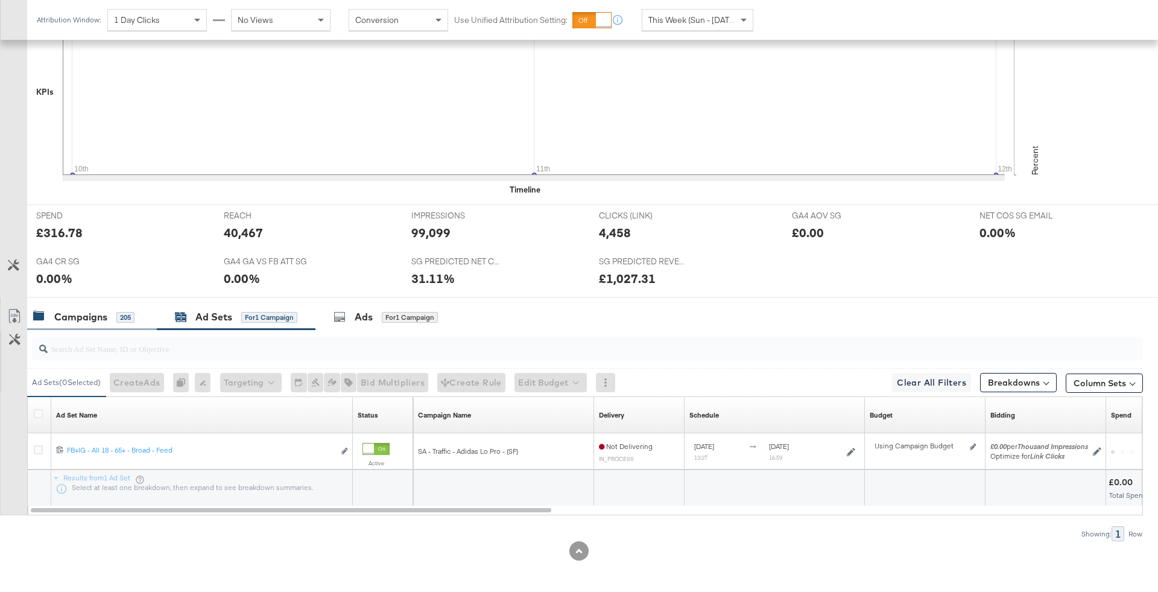
click at [125, 317] on div "205" at bounding box center [125, 317] width 18 height 11
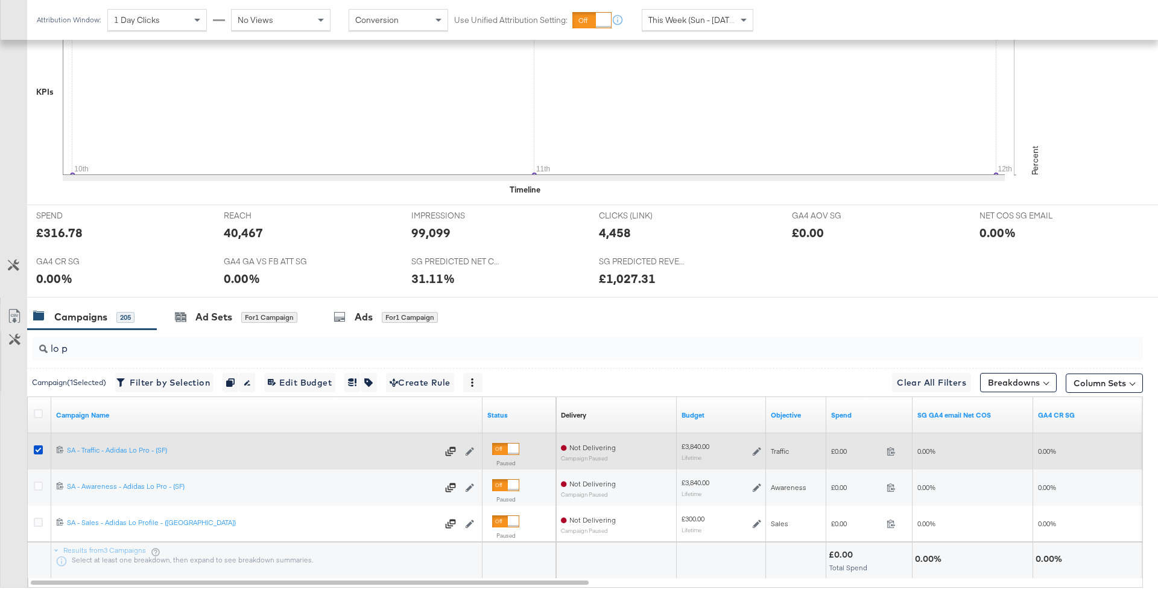
click at [503, 443] on div at bounding box center [505, 449] width 27 height 12
click at [39, 447] on icon at bounding box center [38, 449] width 9 height 9
click at [0, 0] on input "checkbox" at bounding box center [0, 0] width 0 height 0
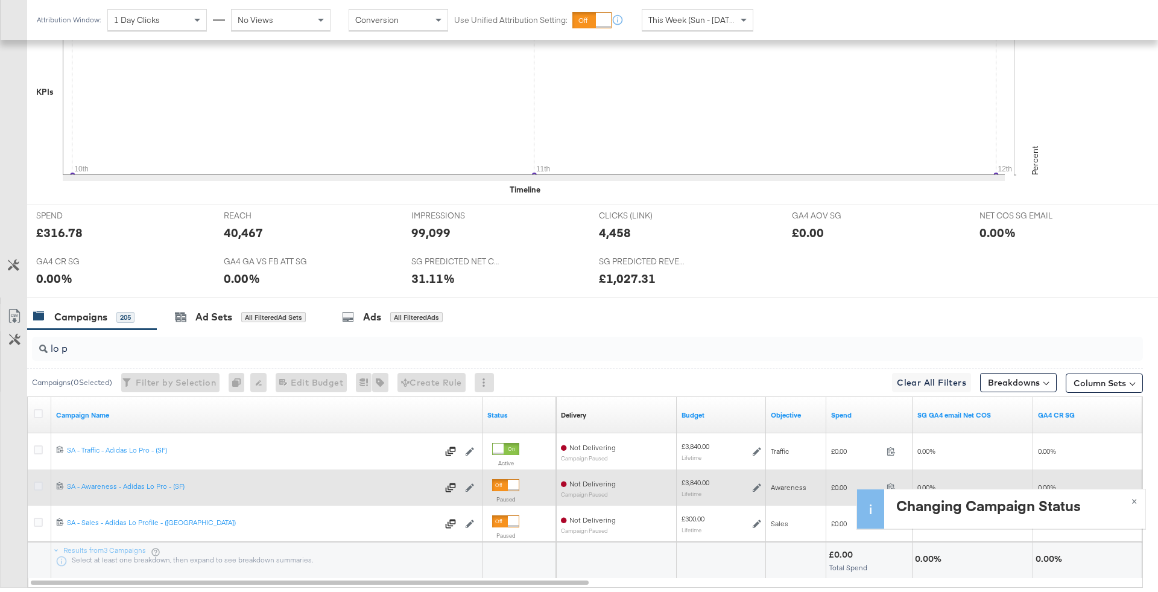
click at [39, 487] on icon at bounding box center [38, 485] width 9 height 9
click at [0, 0] on input "checkbox" at bounding box center [0, 0] width 0 height 0
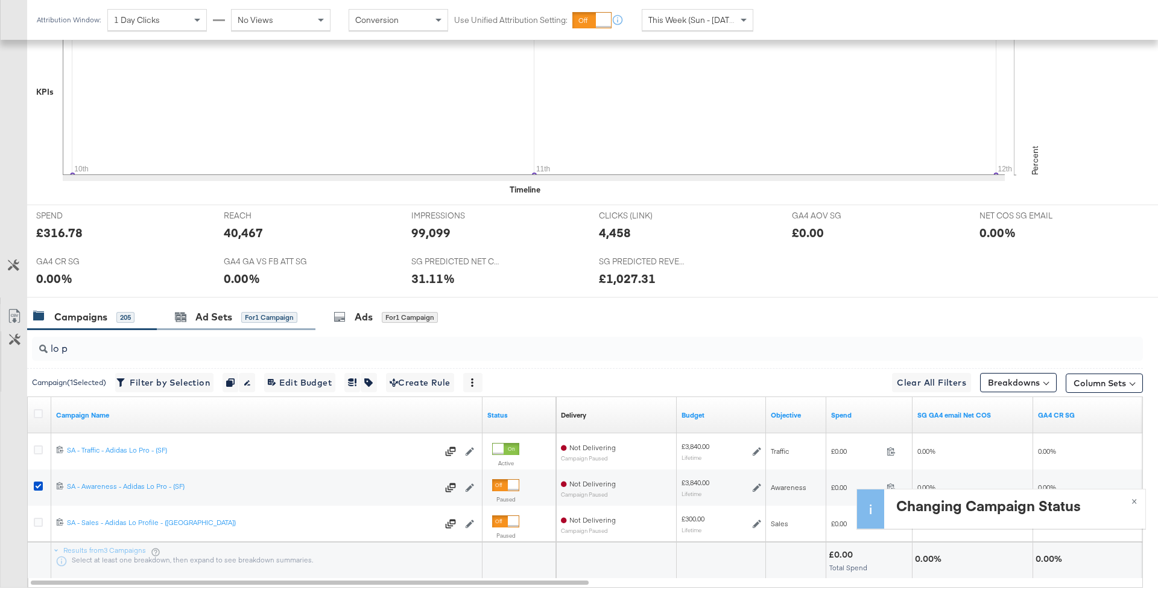
click at [239, 323] on div "Ad Sets for 1 Campaign" at bounding box center [236, 317] width 159 height 26
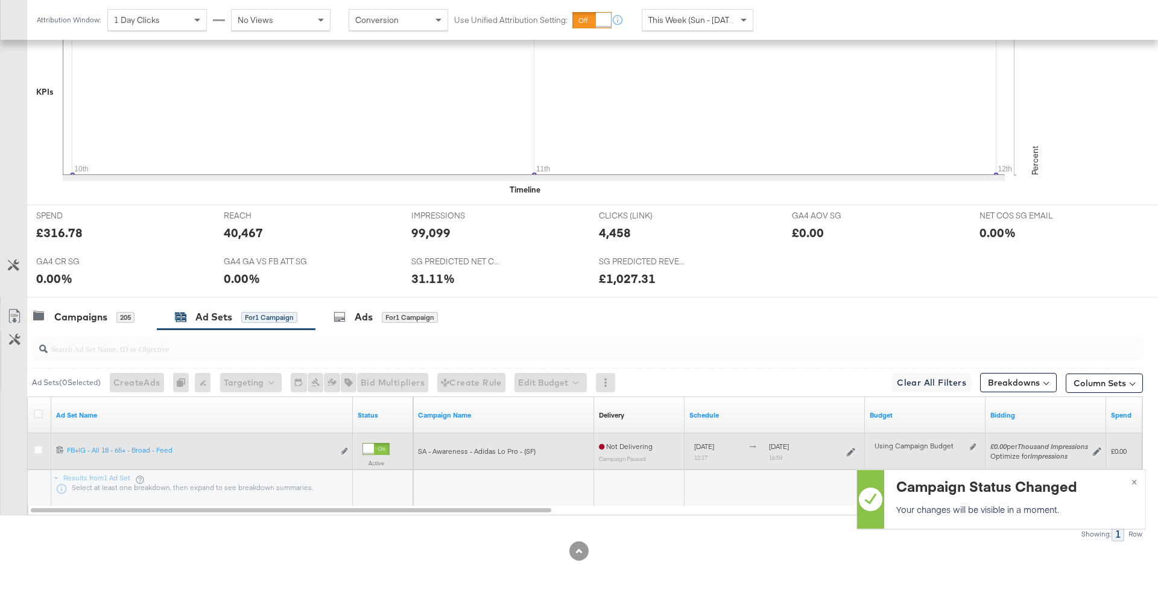
click at [847, 451] on icon at bounding box center [851, 452] width 8 height 8
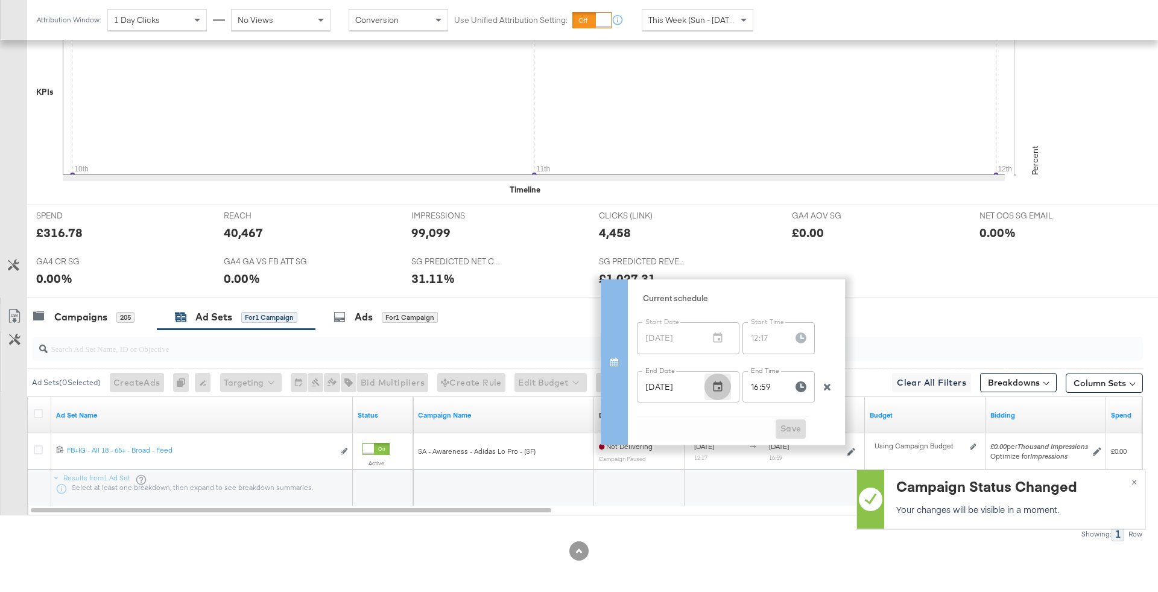
click at [729, 392] on button "button" at bounding box center [718, 386] width 27 height 27
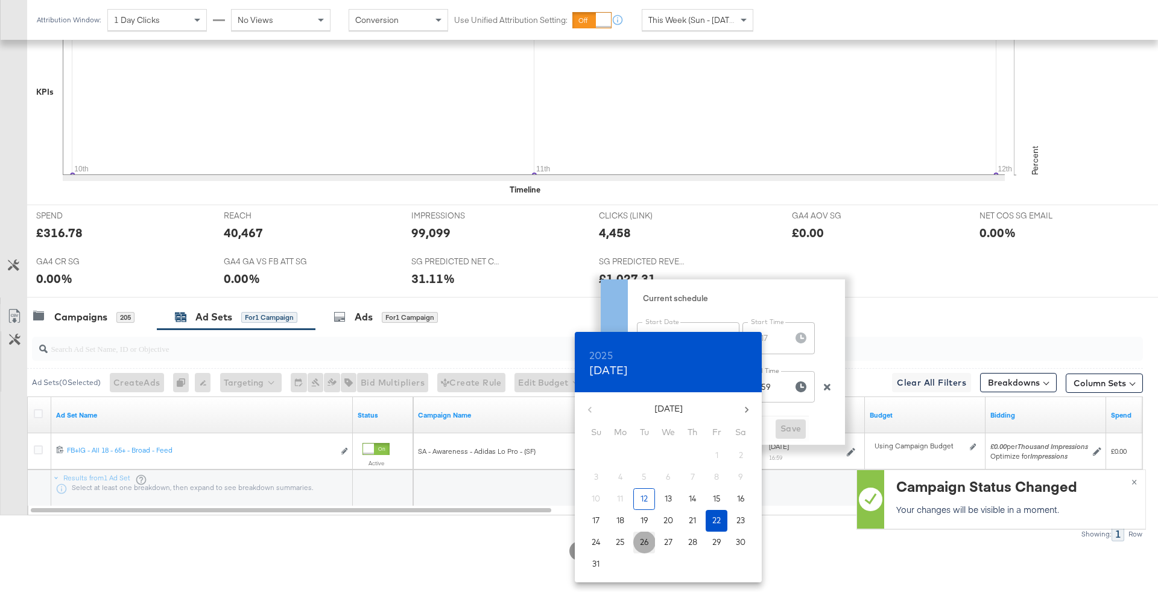
click at [646, 539] on p "26" at bounding box center [644, 541] width 9 height 11
type input "Aug 26, 2025"
click at [841, 424] on div at bounding box center [579, 296] width 1158 height 592
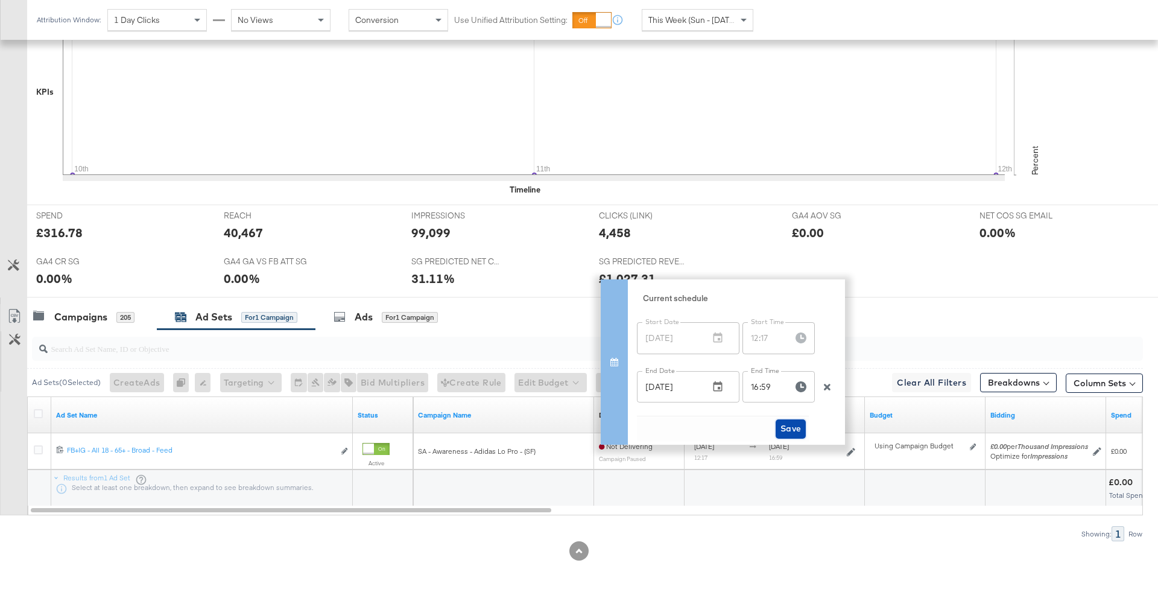
click at [805, 425] on button "Save" at bounding box center [791, 428] width 31 height 19
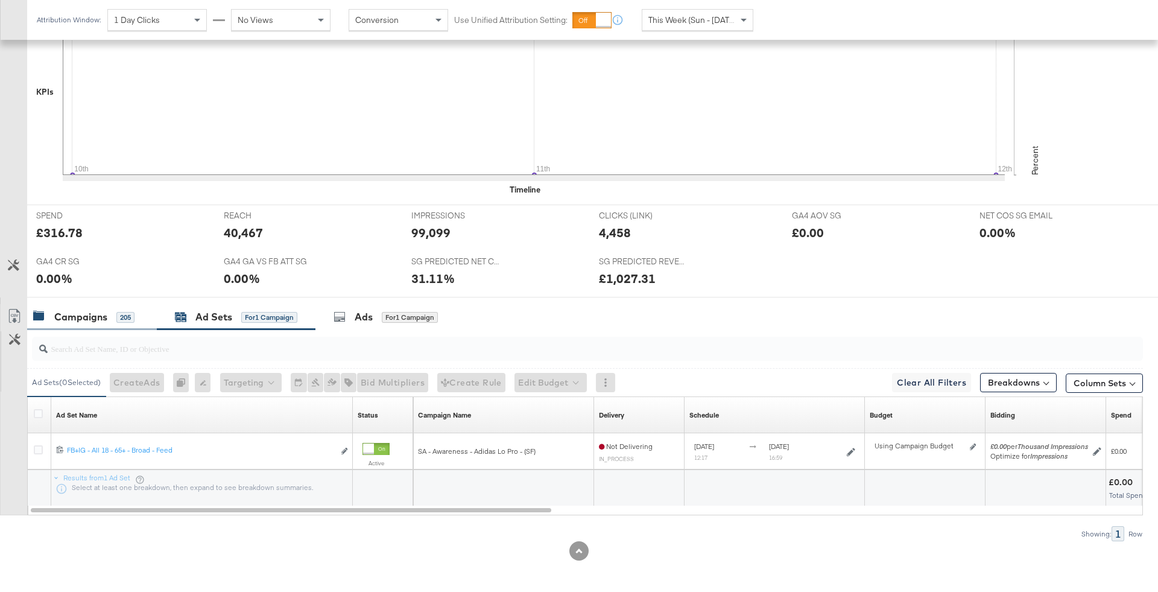
click at [122, 307] on div "Campaigns 205" at bounding box center [92, 317] width 130 height 26
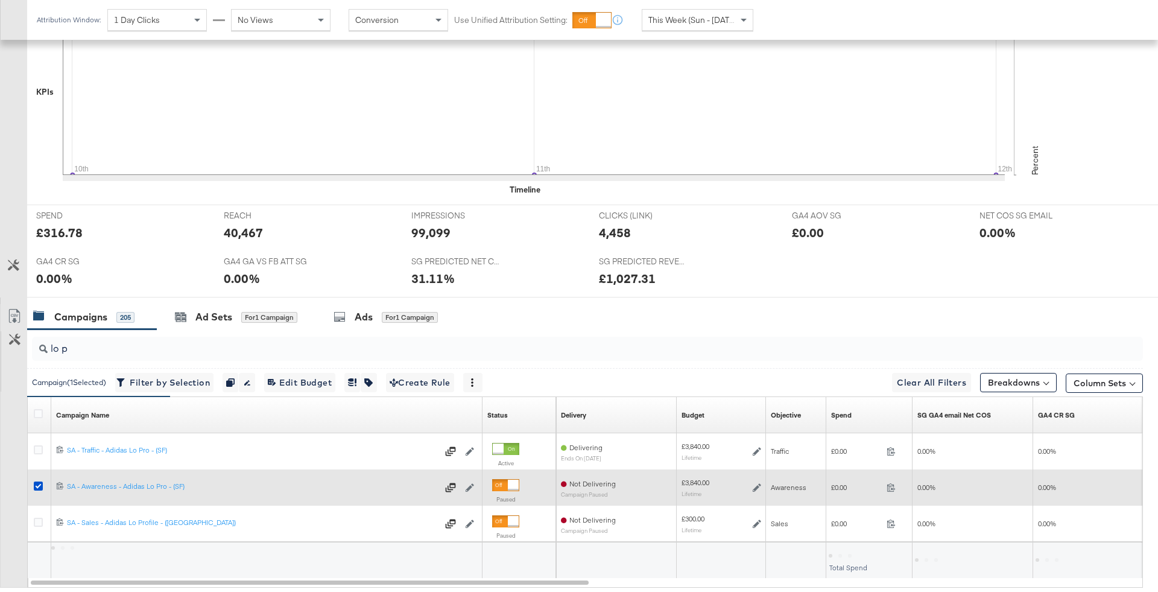
click at [508, 485] on div at bounding box center [513, 485] width 11 height 11
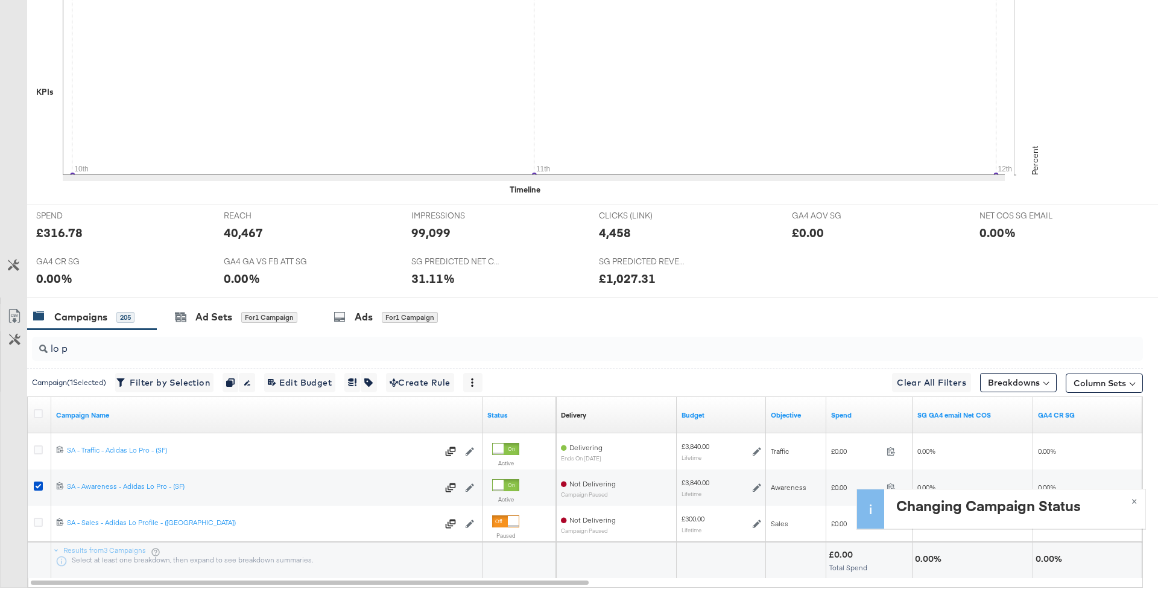
scroll to position [0, 0]
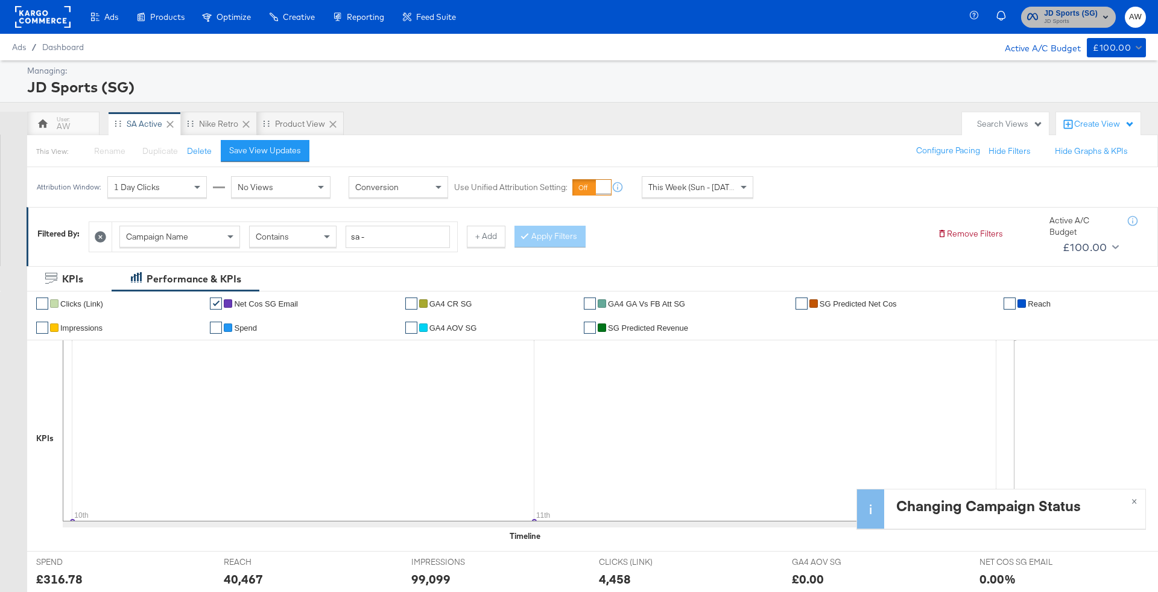
click at [1062, 13] on span "JD Sports (SG)" at bounding box center [1071, 13] width 54 height 13
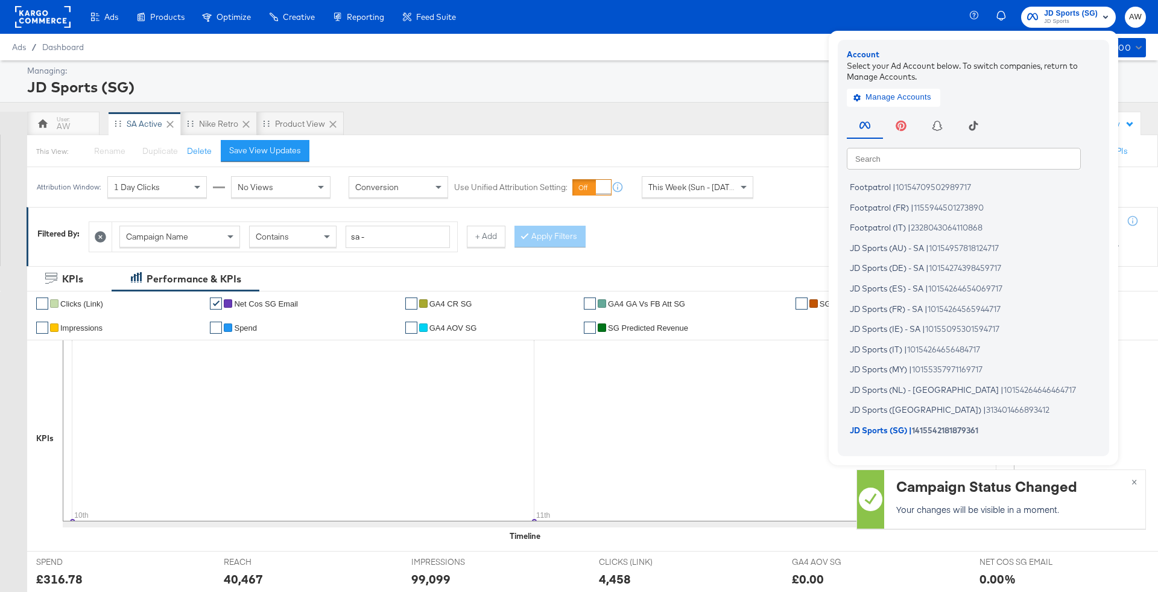
click at [940, 163] on input "text" at bounding box center [964, 158] width 234 height 22
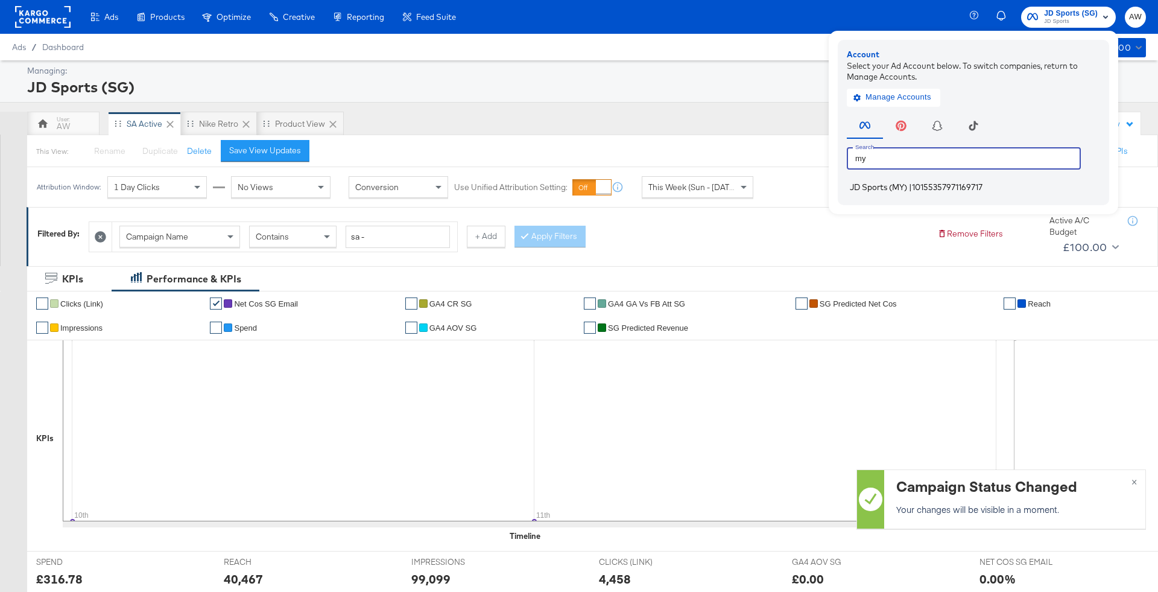
type input "my"
click at [901, 194] on li "JD Sports (MY) | 10155357971169717" at bounding box center [976, 187] width 259 height 17
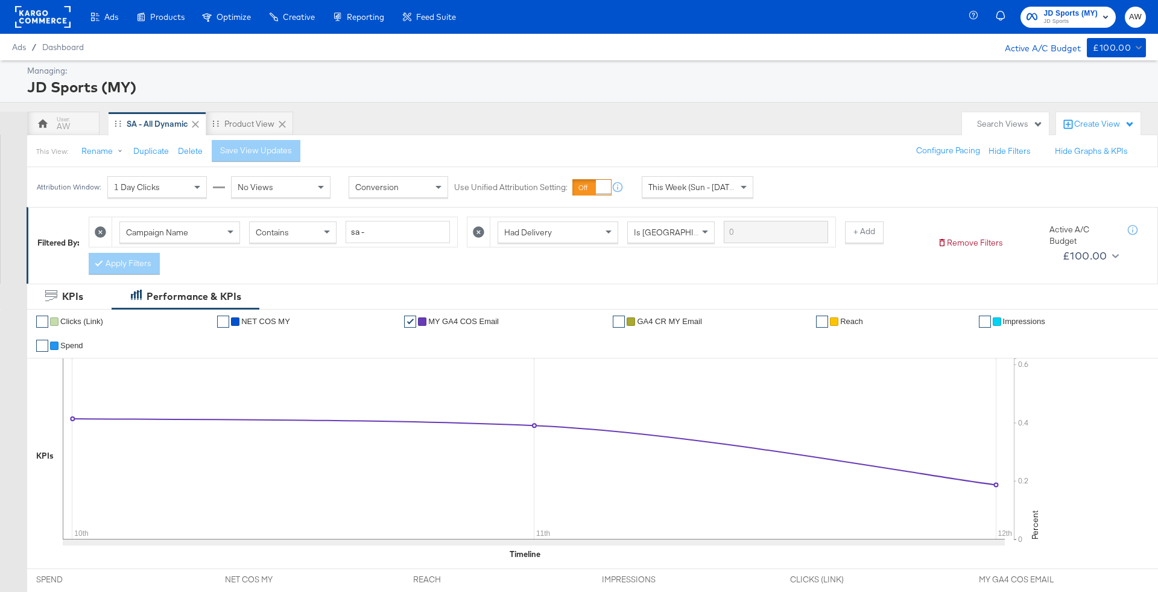
click at [470, 241] on div at bounding box center [479, 232] width 23 height 30
click at [471, 238] on div at bounding box center [479, 232] width 23 height 30
click at [474, 234] on icon at bounding box center [478, 231] width 11 height 11
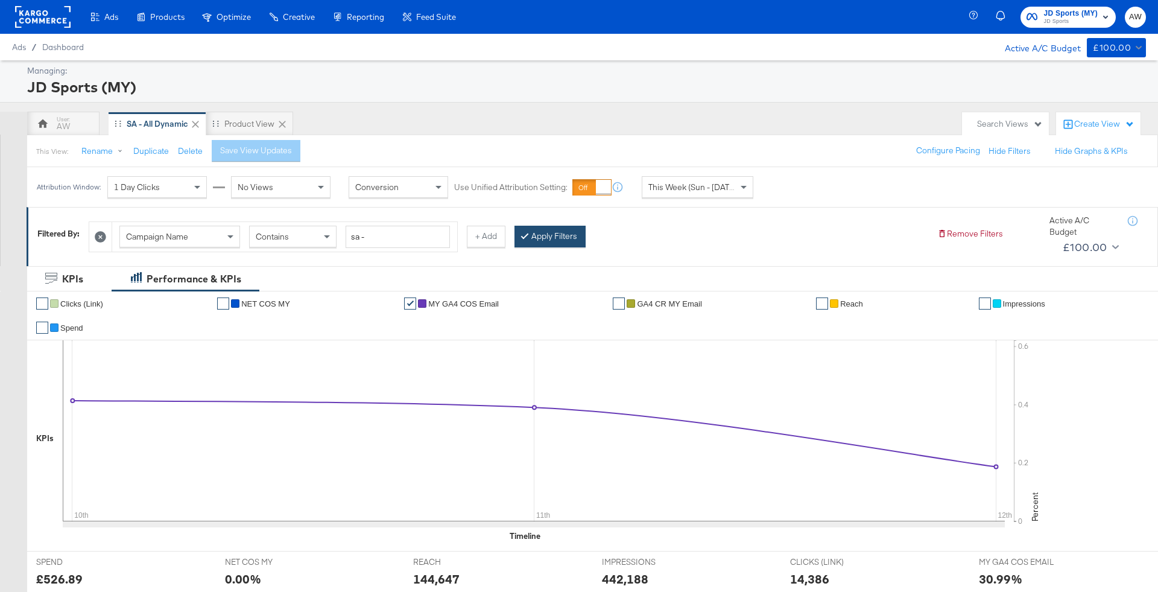
click at [541, 236] on button "Apply Filters" at bounding box center [550, 237] width 71 height 22
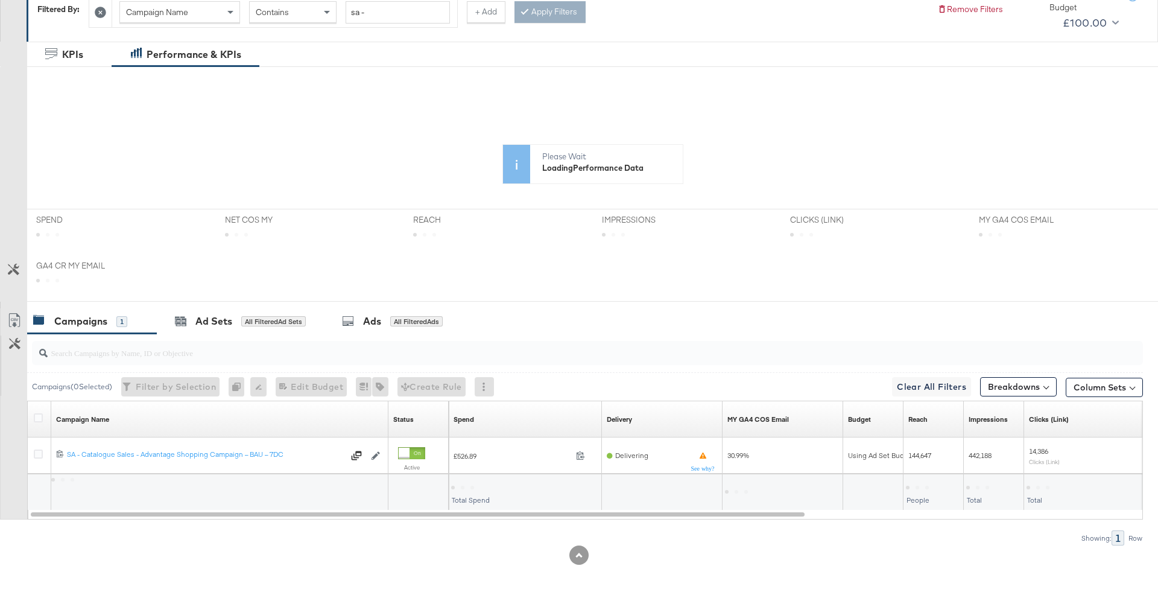
scroll to position [265, 0]
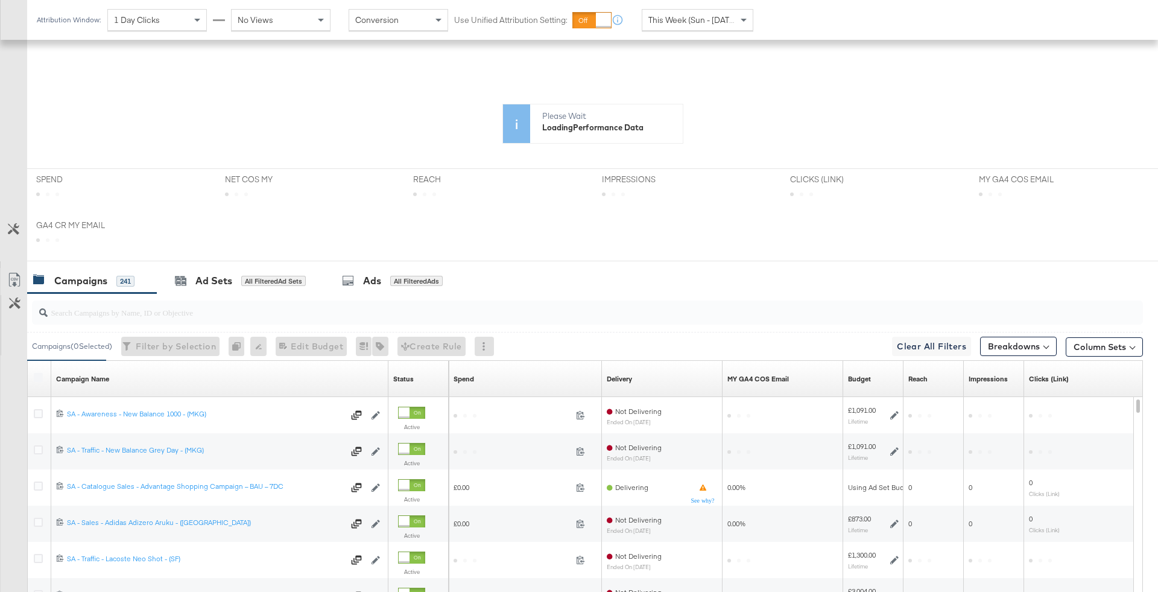
click at [419, 317] on input "search" at bounding box center [545, 308] width 994 height 24
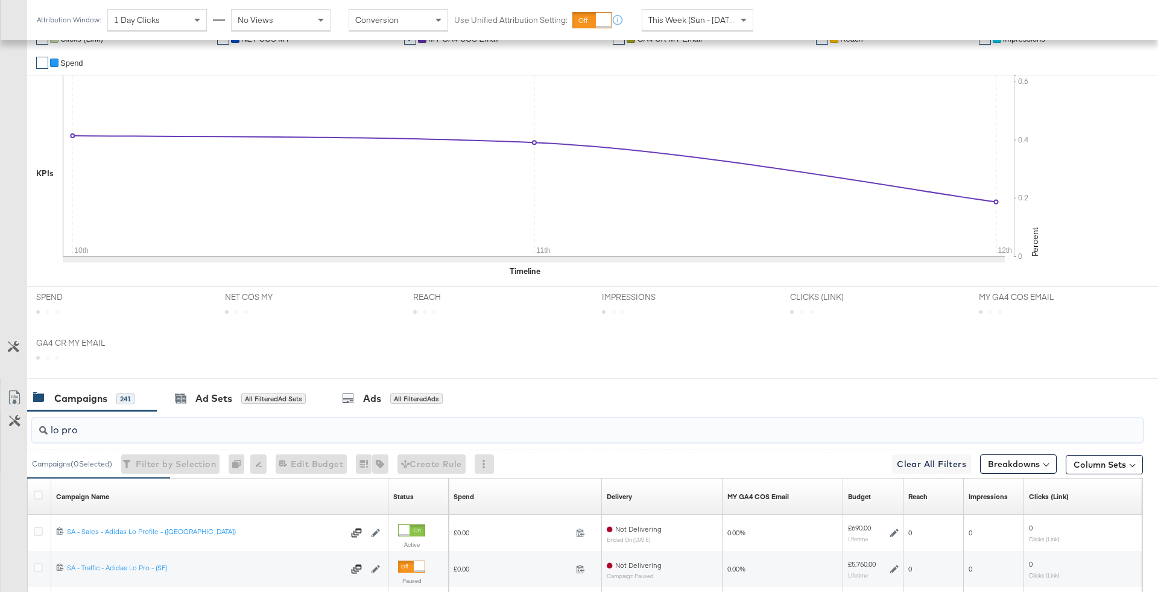
type input "lo pro"
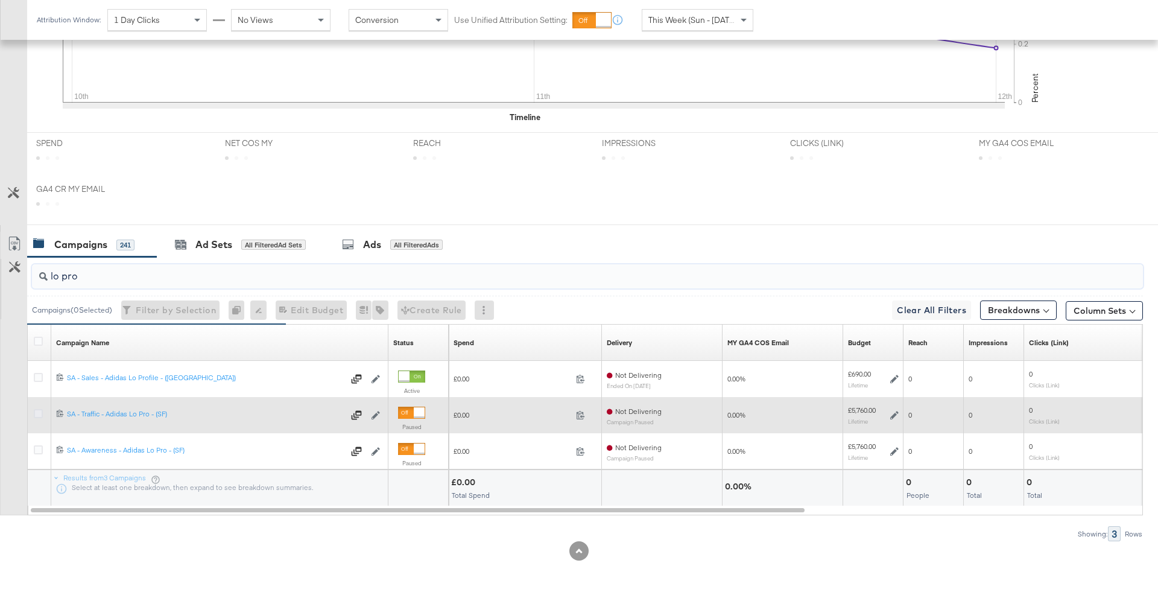
click at [36, 410] on icon at bounding box center [38, 413] width 9 height 9
click at [0, 0] on input "checkbox" at bounding box center [0, 0] width 0 height 0
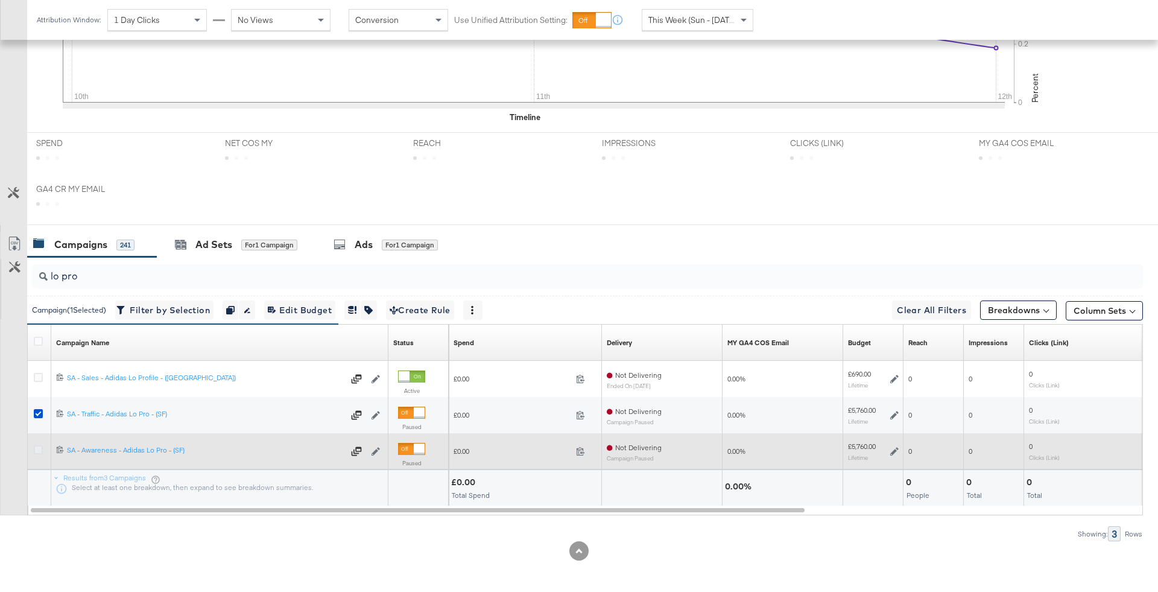
click at [36, 445] on icon at bounding box center [38, 449] width 9 height 9
click at [0, 0] on input "checkbox" at bounding box center [0, 0] width 0 height 0
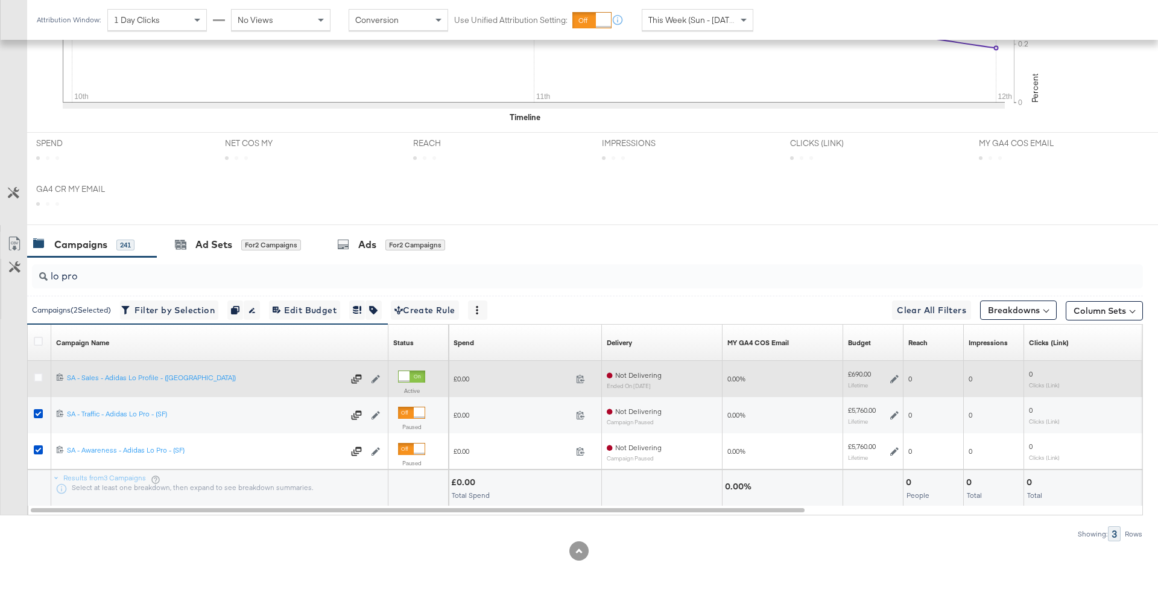
click at [410, 376] on div at bounding box center [404, 376] width 11 height 11
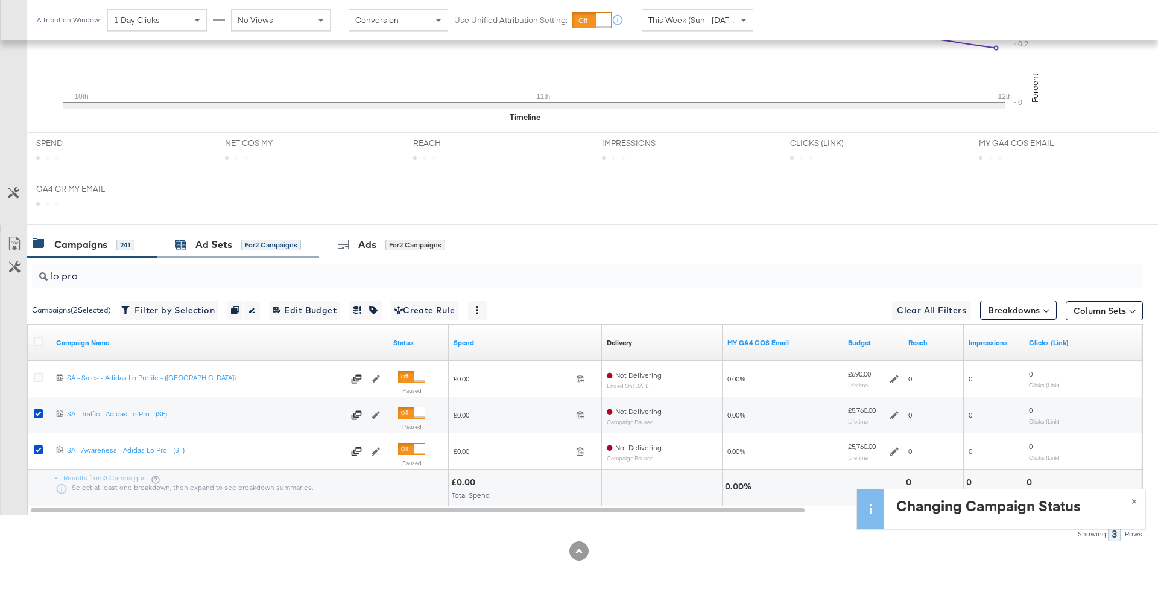
click at [251, 241] on div "for 2 Campaigns" at bounding box center [271, 245] width 60 height 11
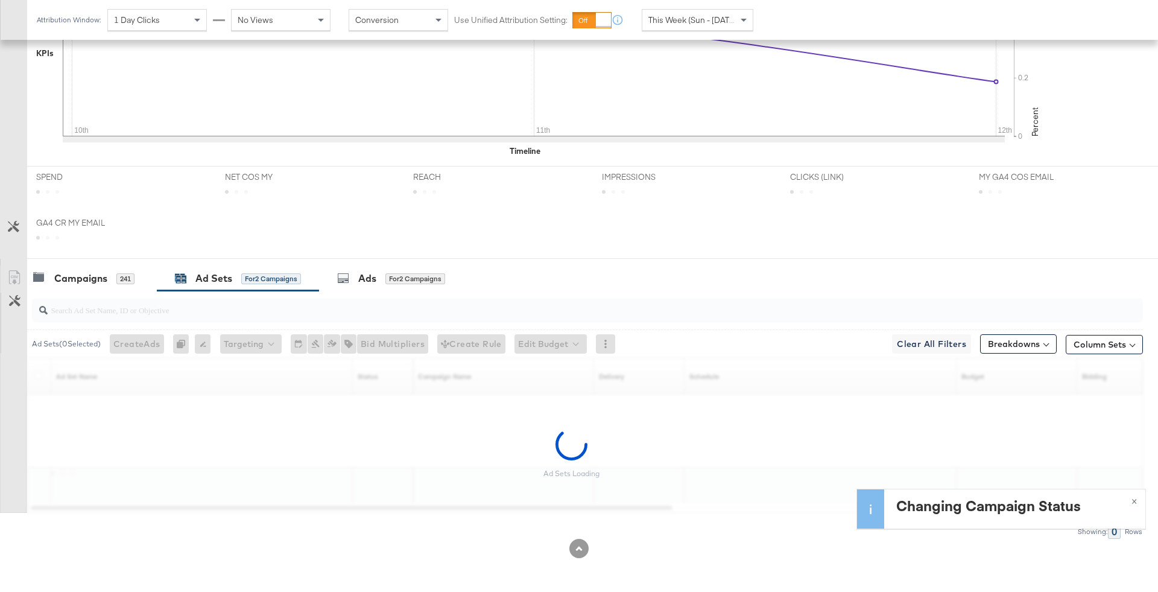
scroll to position [383, 0]
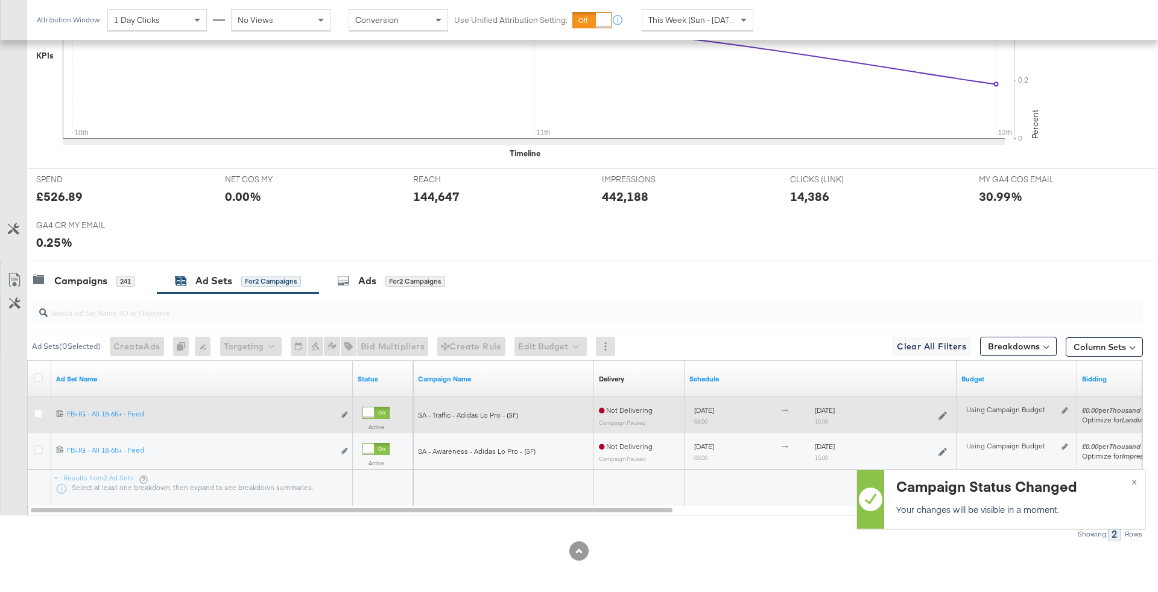
click at [941, 412] on icon at bounding box center [943, 415] width 8 height 8
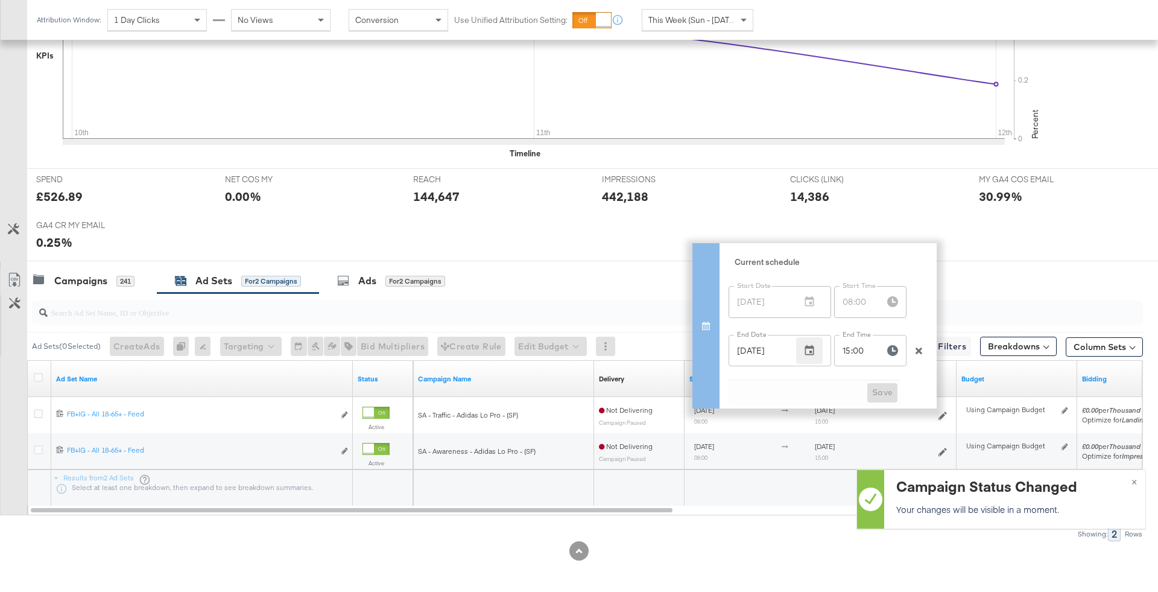
click at [810, 353] on icon "button" at bounding box center [810, 351] width 12 height 12
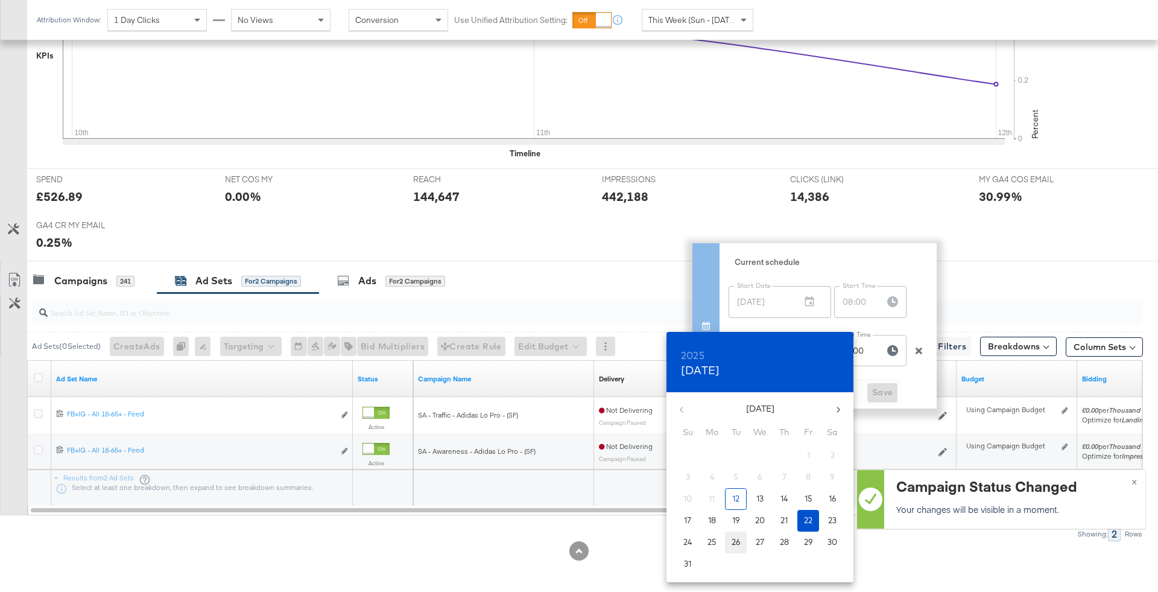
click at [731, 542] on span "26" at bounding box center [736, 541] width 22 height 11
type input "Aug 26, 2025"
click at [879, 390] on div at bounding box center [579, 296] width 1158 height 592
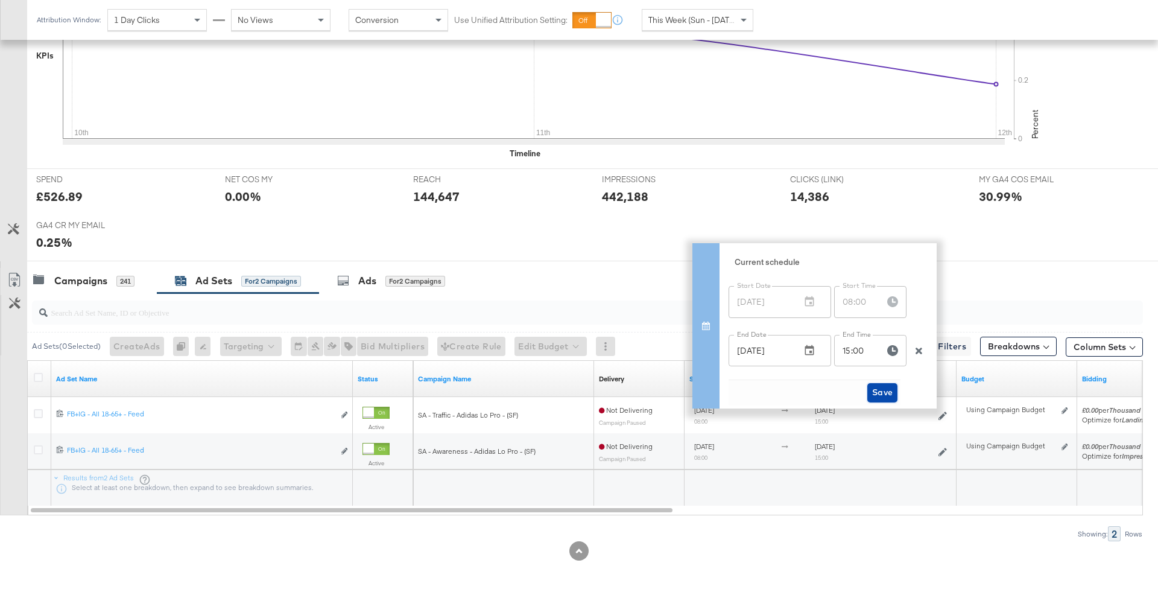
click at [896, 392] on button "Save" at bounding box center [883, 392] width 31 height 19
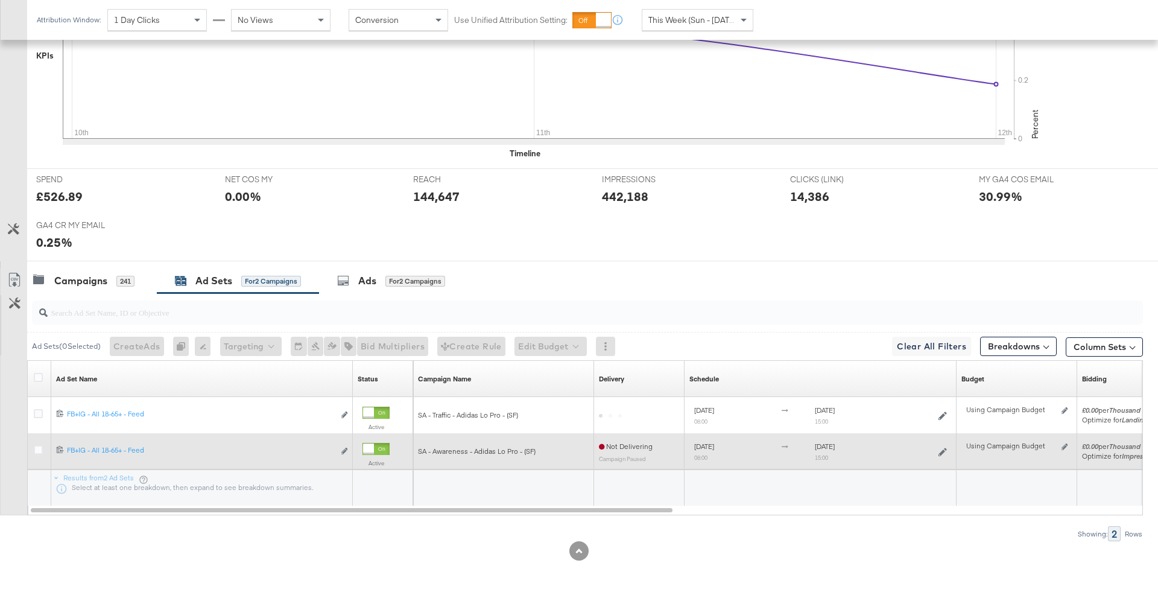
click at [944, 448] on icon at bounding box center [943, 452] width 8 height 8
click at [933, 447] on div "August 9th 2025 08:00 August 22nd 2025 15:00" at bounding box center [814, 451] width 241 height 19
click at [939, 453] on icon at bounding box center [943, 452] width 8 height 8
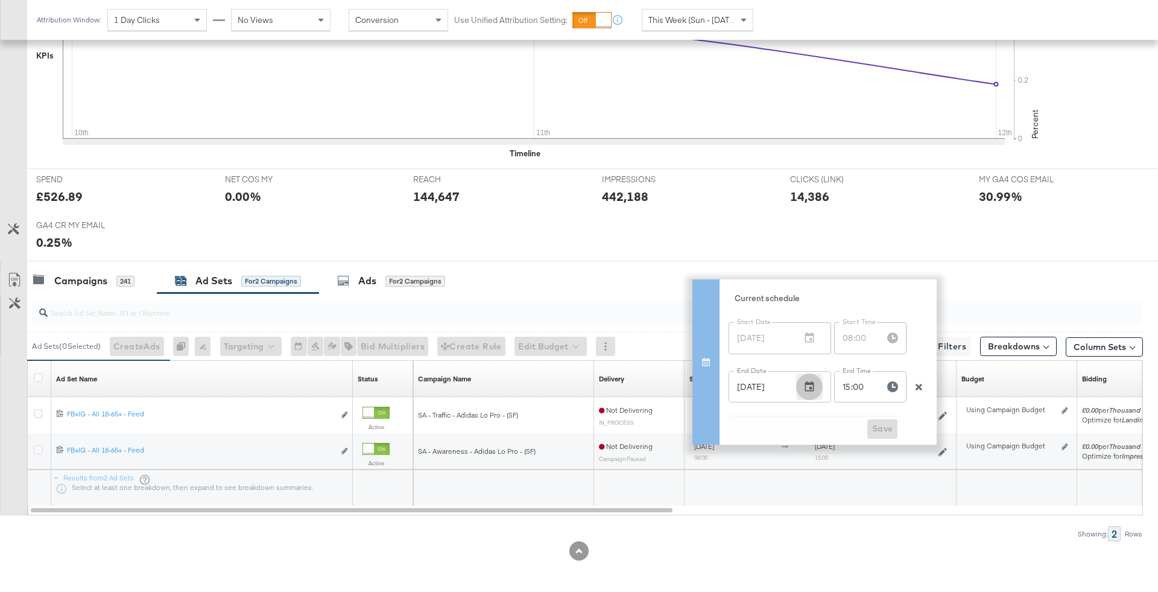
click at [805, 390] on icon "button" at bounding box center [810, 387] width 12 height 12
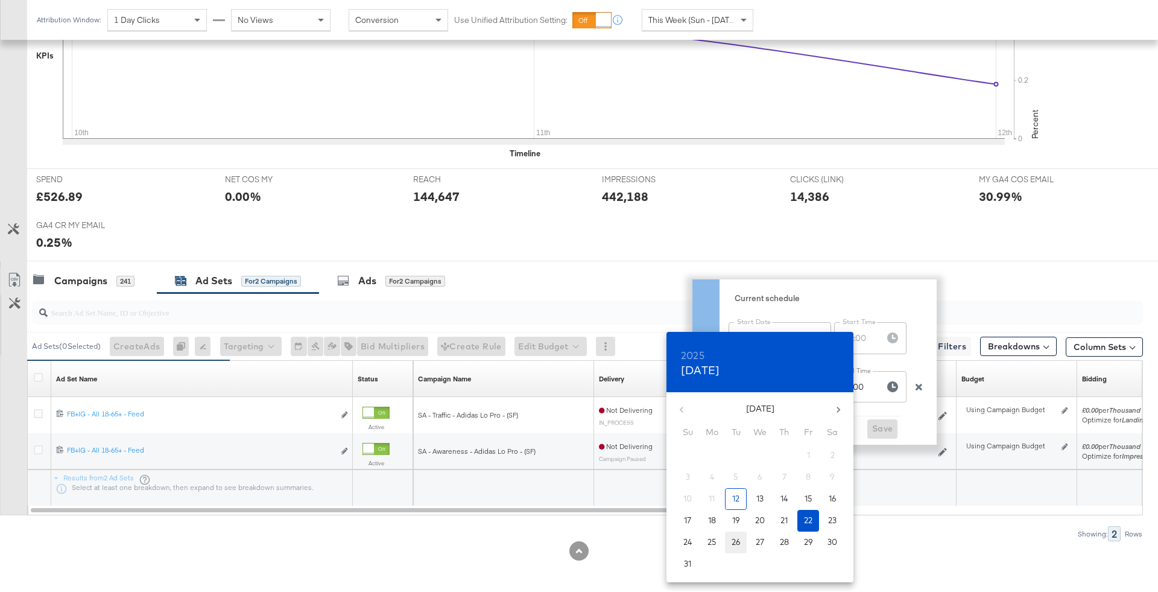
click at [741, 539] on span "26" at bounding box center [736, 541] width 22 height 11
type input "Aug 26, 2025"
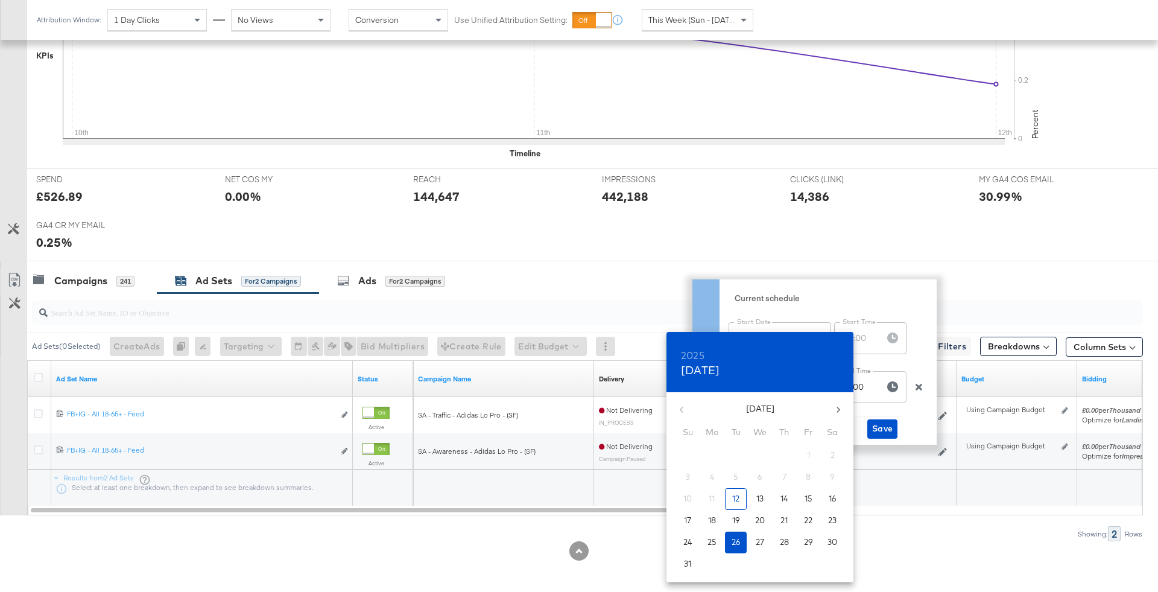
click at [885, 431] on div at bounding box center [579, 296] width 1158 height 592
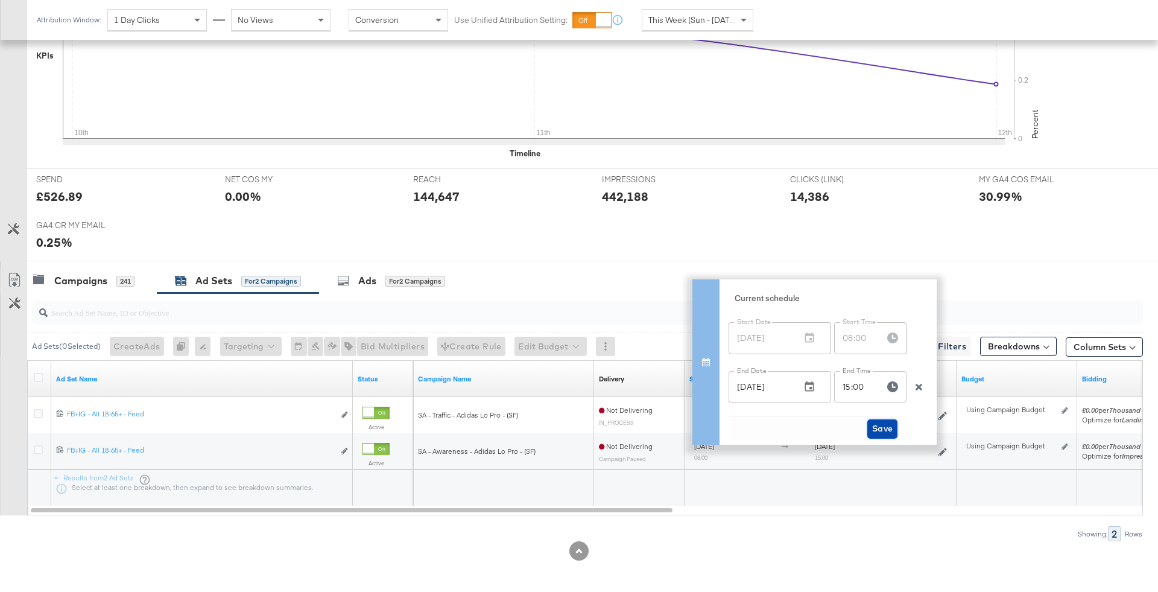
click at [879, 428] on span "Save" at bounding box center [882, 428] width 21 height 15
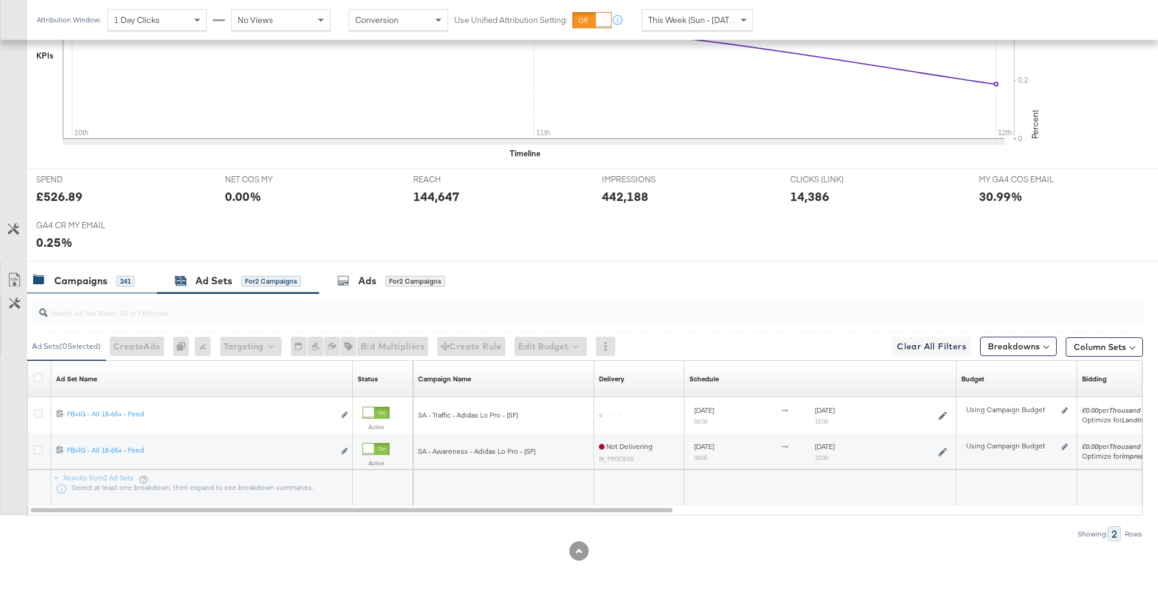
click at [109, 281] on div "Campaigns 241" at bounding box center [83, 281] width 101 height 14
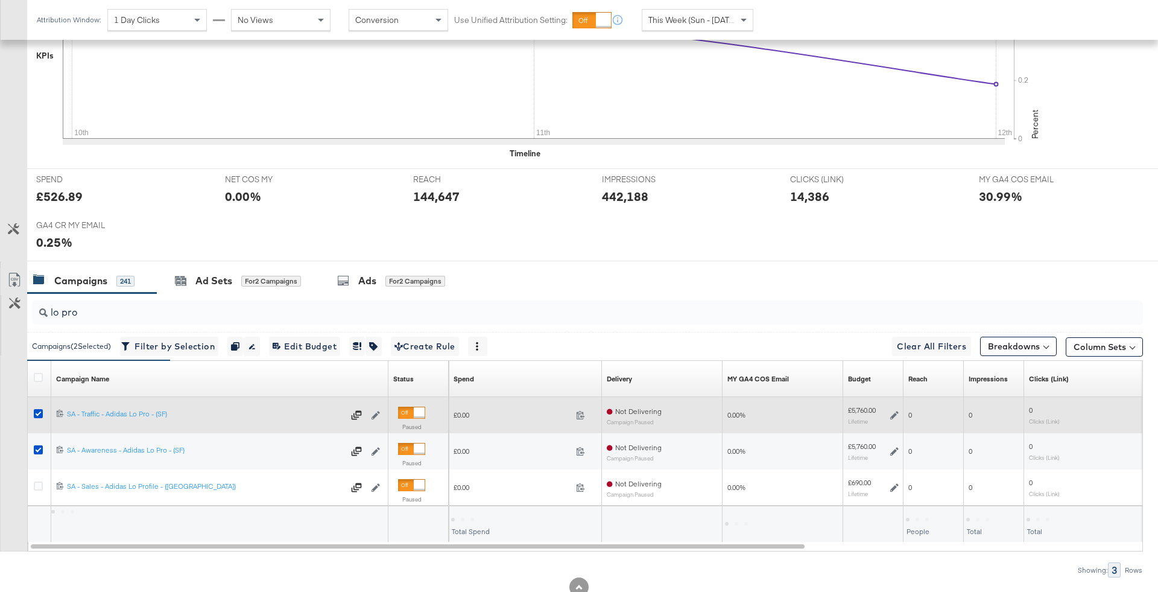
click at [421, 408] on div at bounding box center [419, 412] width 11 height 11
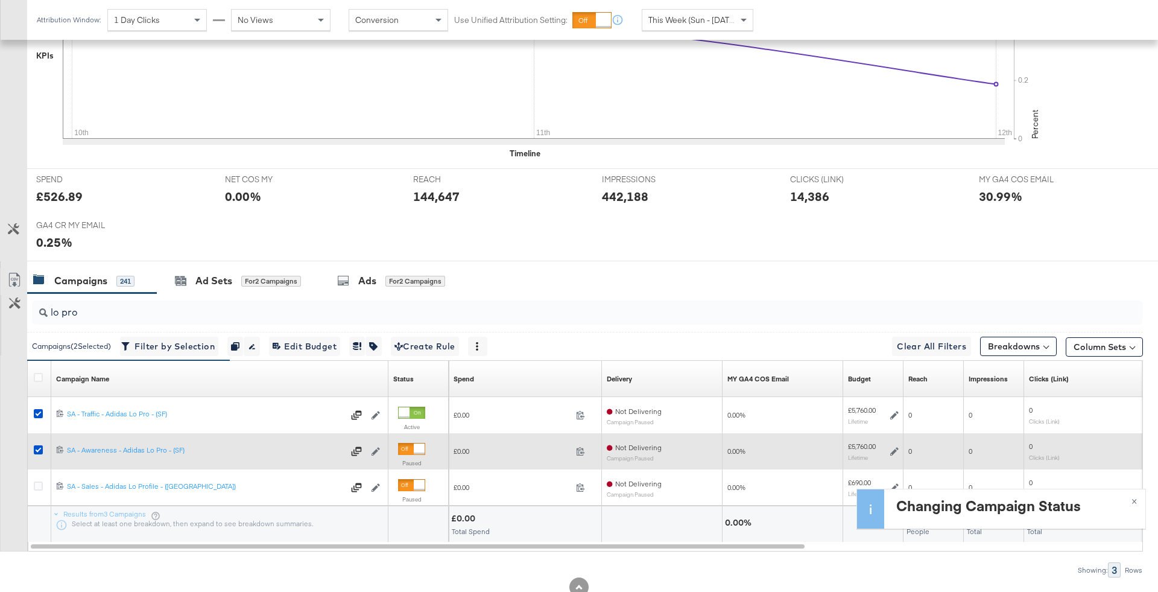
click at [421, 452] on div at bounding box center [419, 448] width 11 height 11
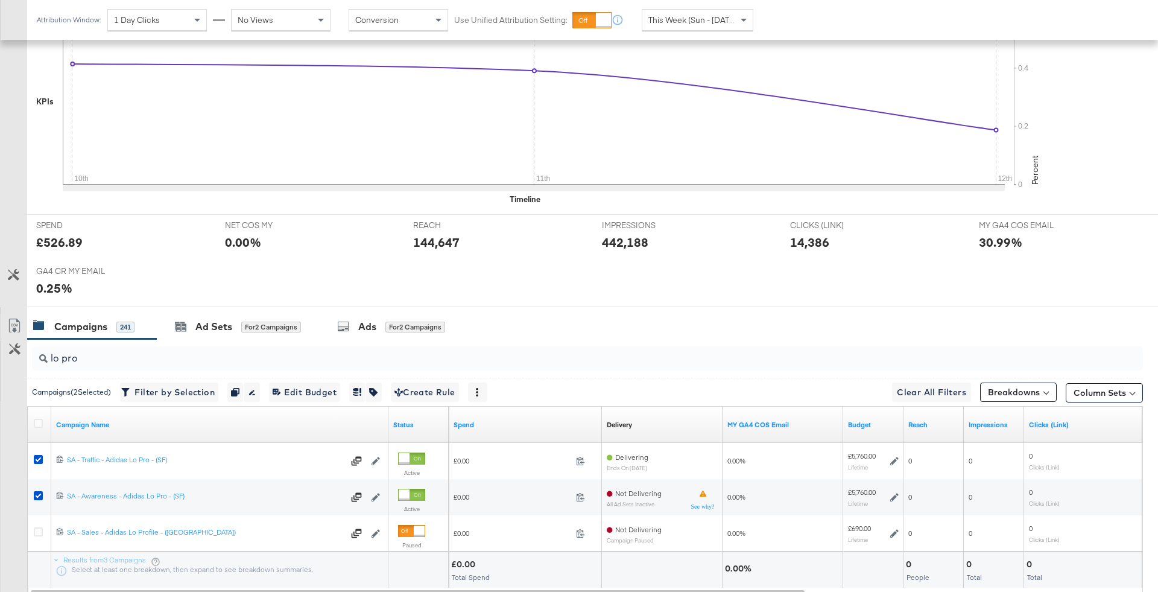
scroll to position [337, 0]
click at [235, 335] on div "Ad Sets for 2 Campaigns" at bounding box center [238, 326] width 162 height 26
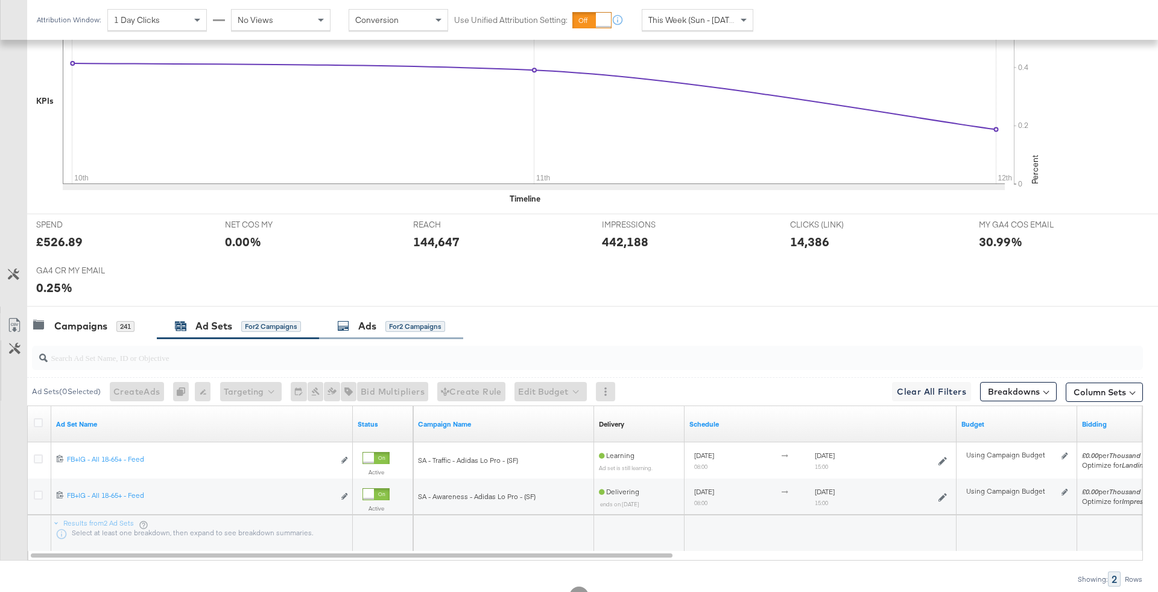
click at [355, 328] on div "Ads for 2 Campaigns" at bounding box center [391, 326] width 108 height 14
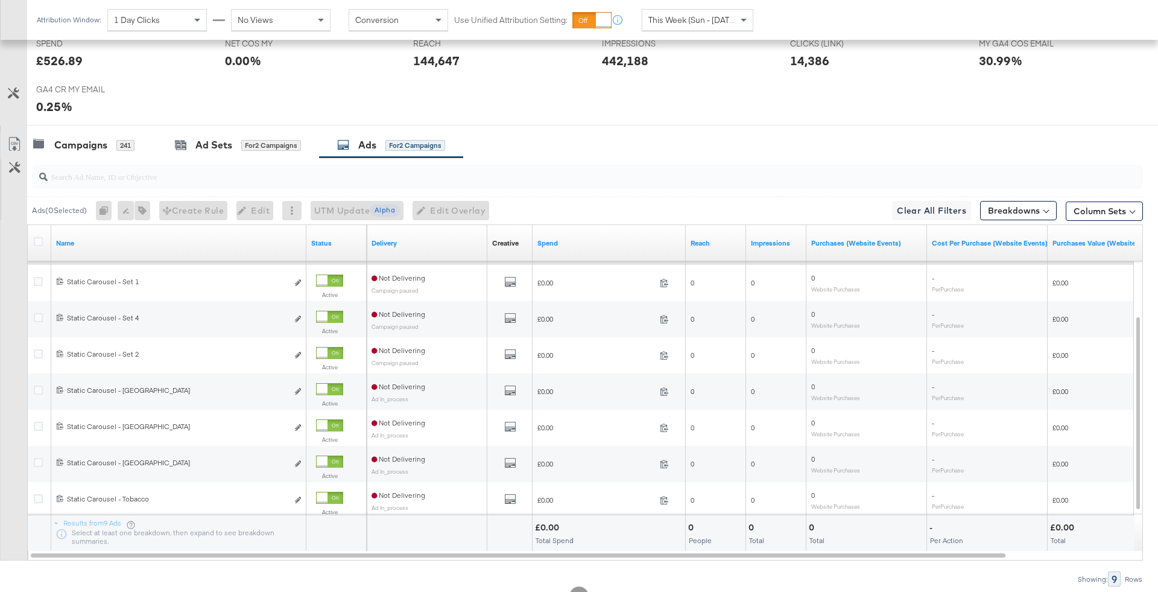
scroll to position [0, 0]
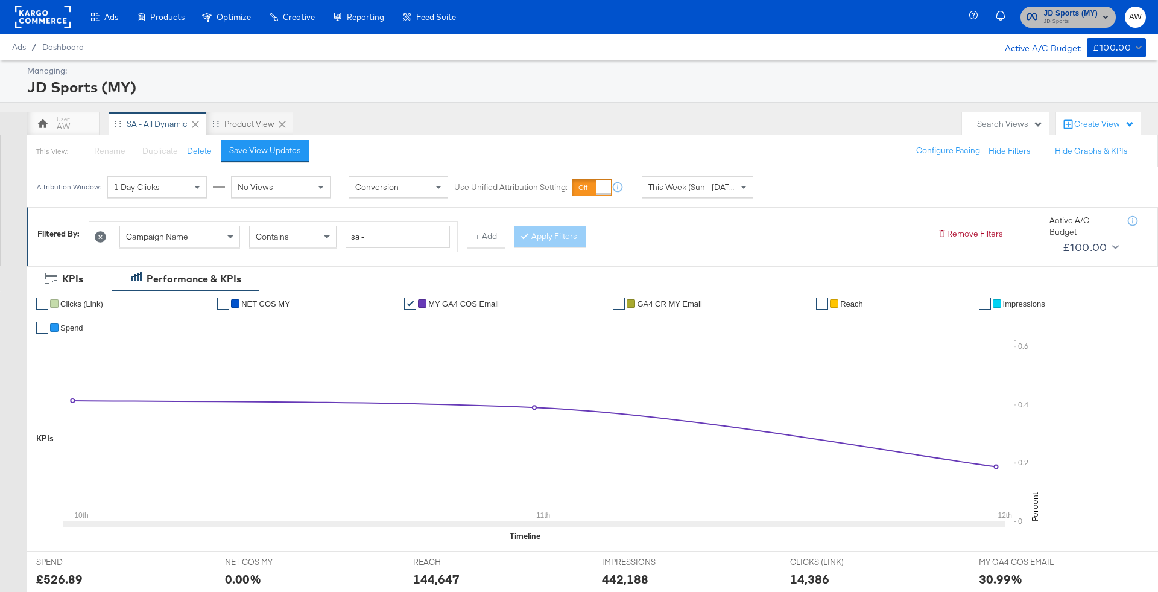
click at [1056, 19] on span "JD Sports" at bounding box center [1071, 22] width 54 height 10
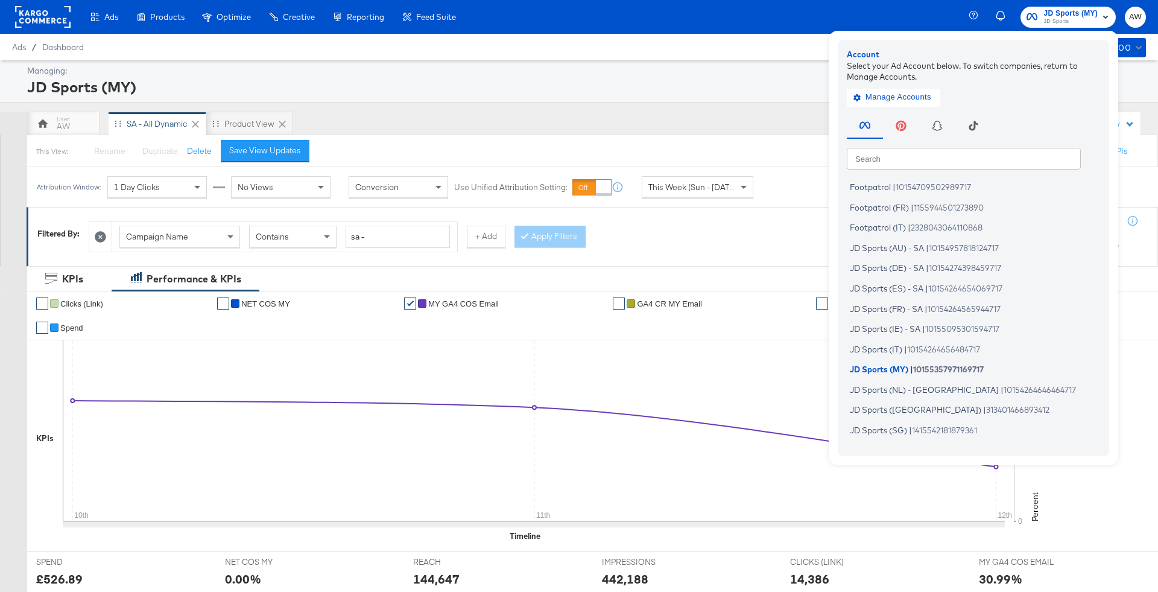
click at [954, 163] on input "text" at bounding box center [964, 158] width 234 height 22
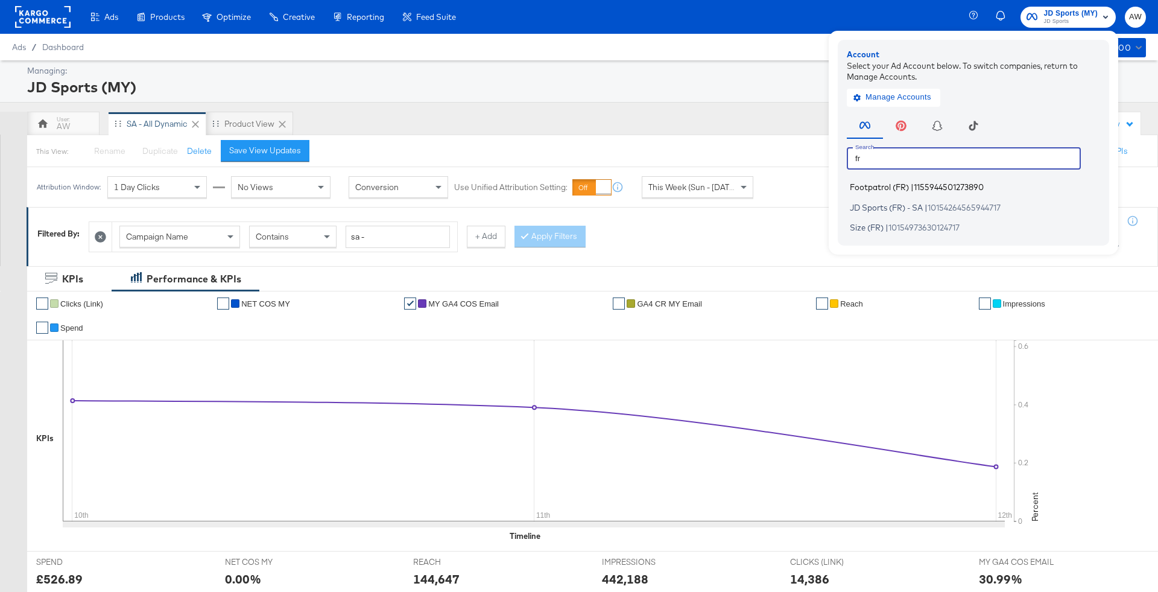
type input "fr"
click at [893, 188] on span "Footpatrol (FR)" at bounding box center [879, 187] width 59 height 10
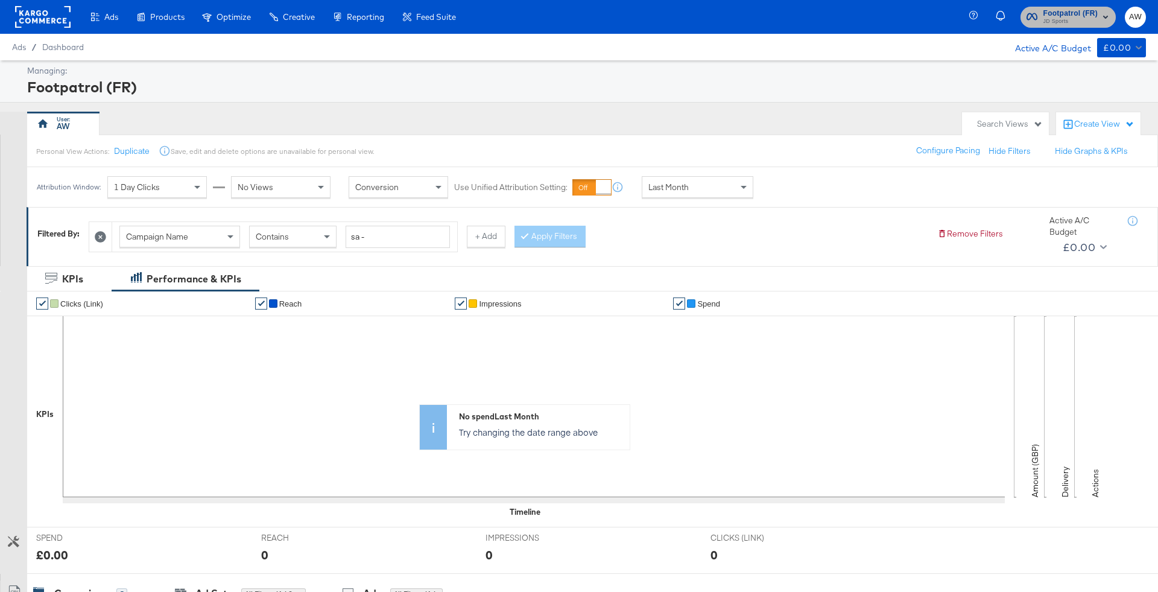
click at [1095, 16] on span "Footpatrol (FR)" at bounding box center [1071, 13] width 54 height 13
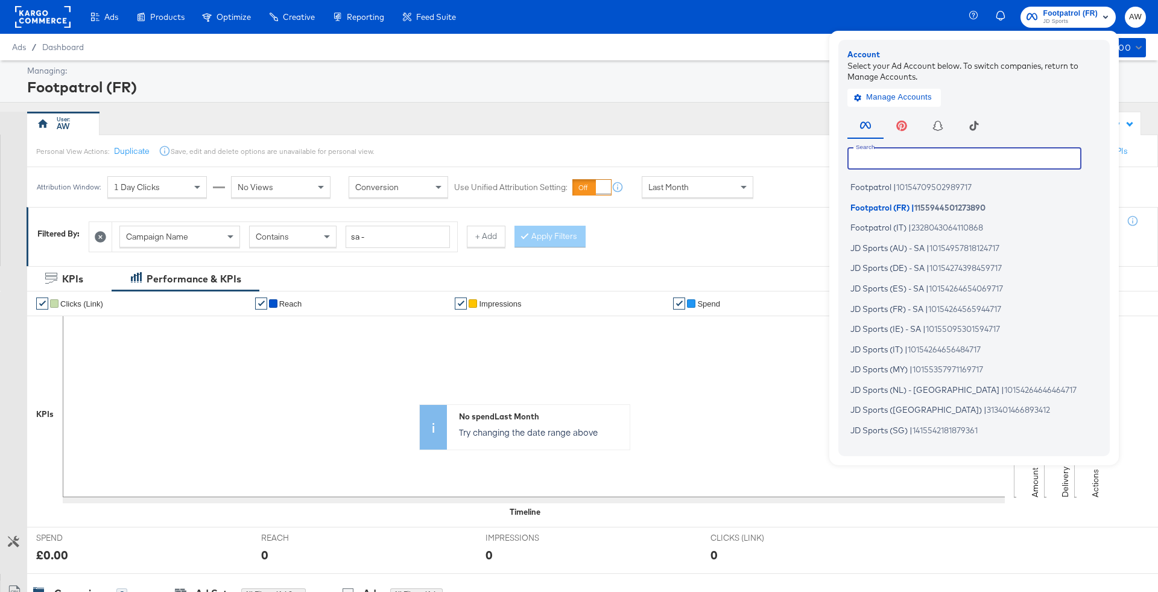
click at [975, 151] on input "text" at bounding box center [965, 158] width 234 height 22
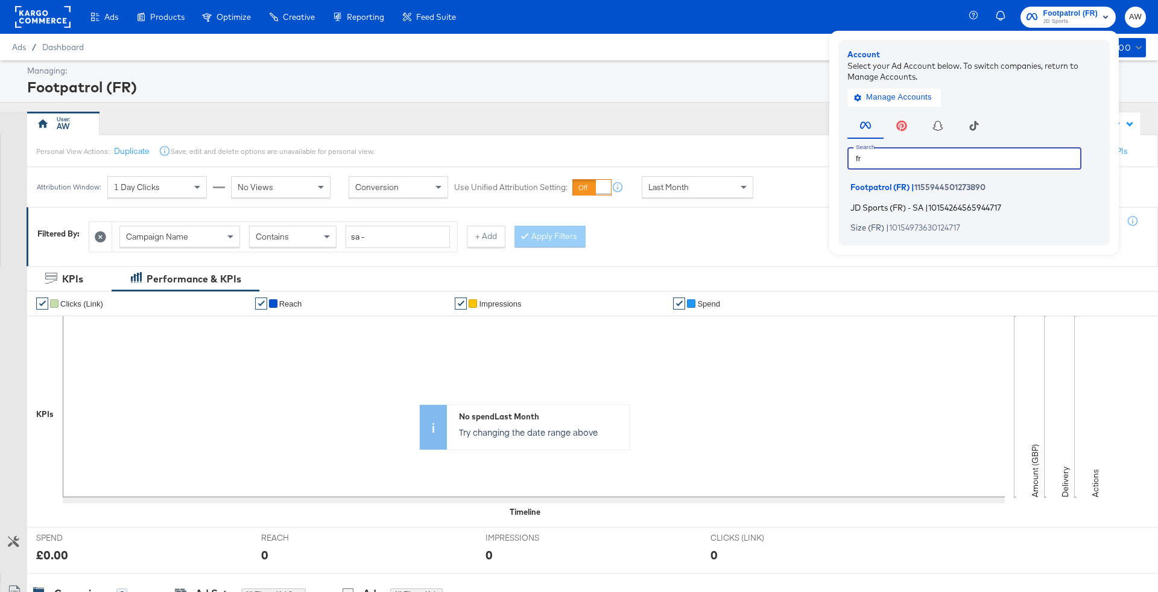
type input "fr"
click at [929, 205] on span "|" at bounding box center [927, 207] width 3 height 10
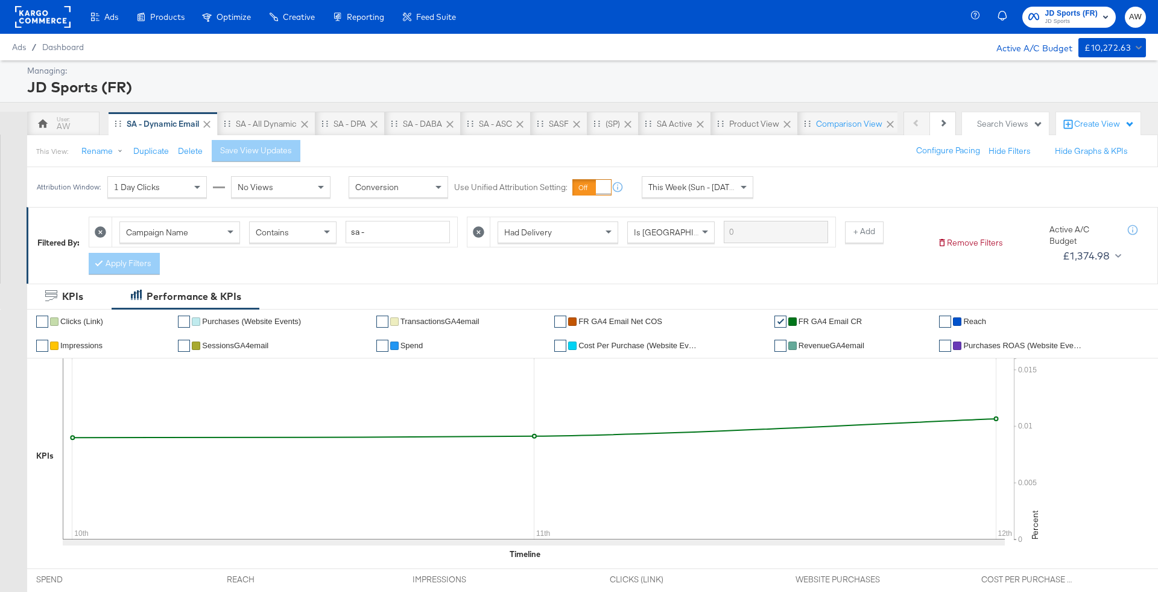
click at [1038, 17] on icon "button" at bounding box center [1034, 16] width 11 height 11
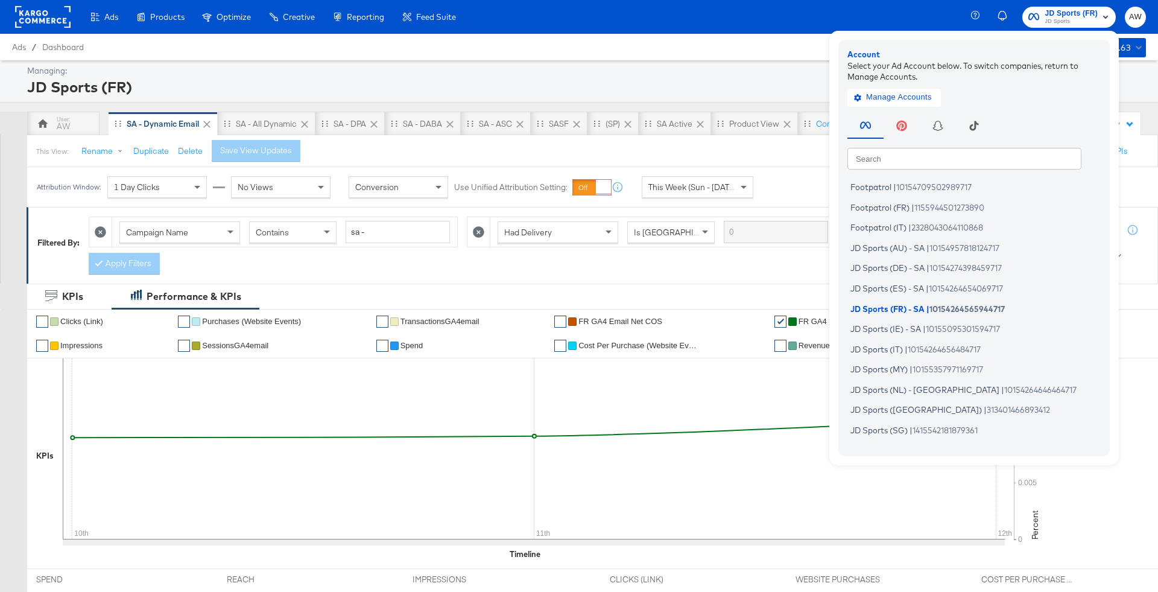
click at [921, 161] on input "text" at bounding box center [965, 158] width 234 height 22
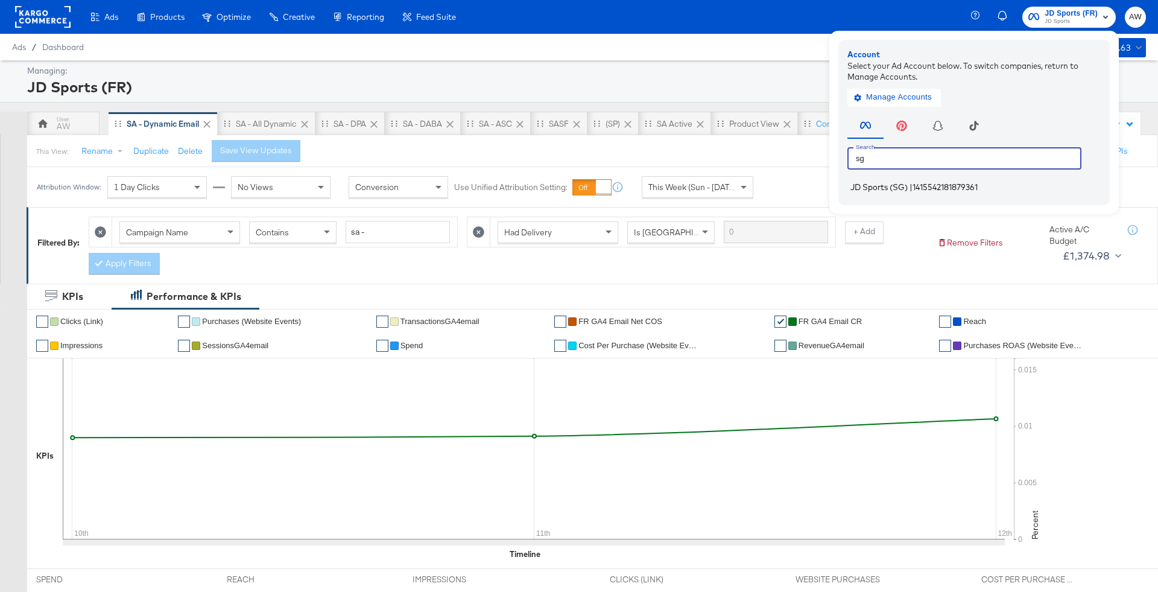
type input "sg"
click at [880, 187] on span "JD Sports (SG)" at bounding box center [879, 187] width 57 height 10
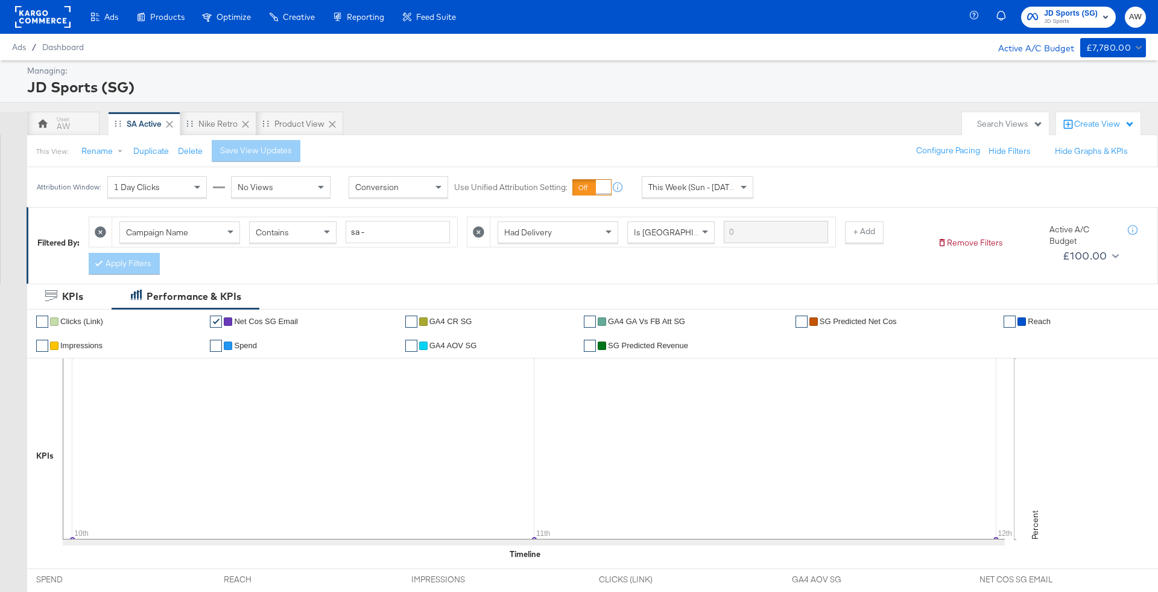
click at [474, 234] on icon at bounding box center [478, 231] width 11 height 11
click at [475, 229] on icon at bounding box center [478, 231] width 11 height 11
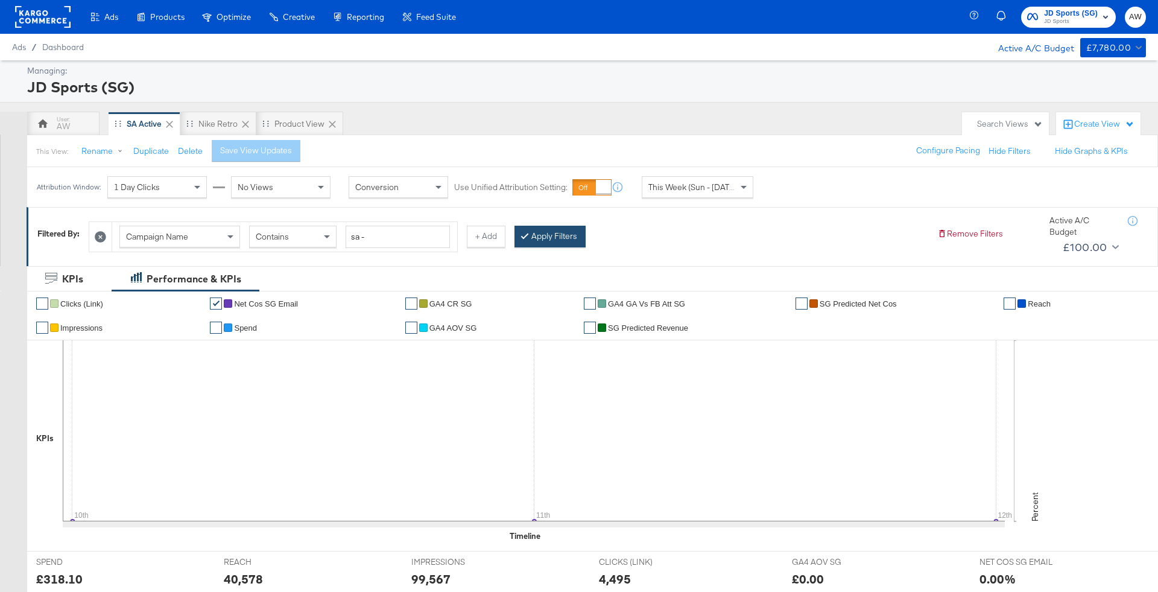
click at [547, 237] on button "Apply Filters" at bounding box center [550, 237] width 71 height 22
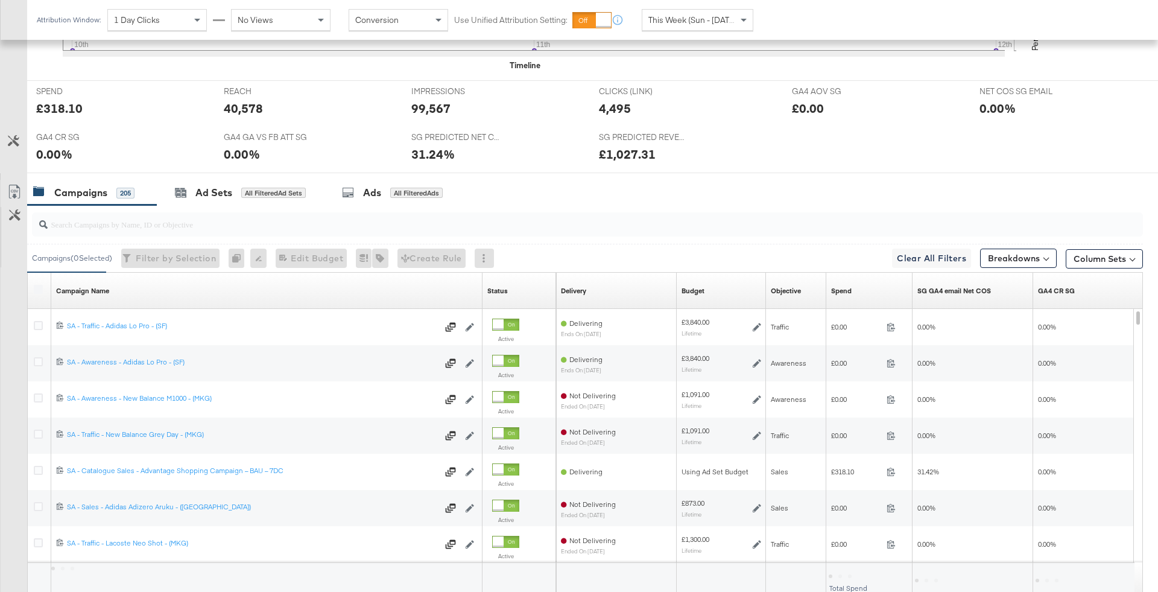
scroll to position [480, 0]
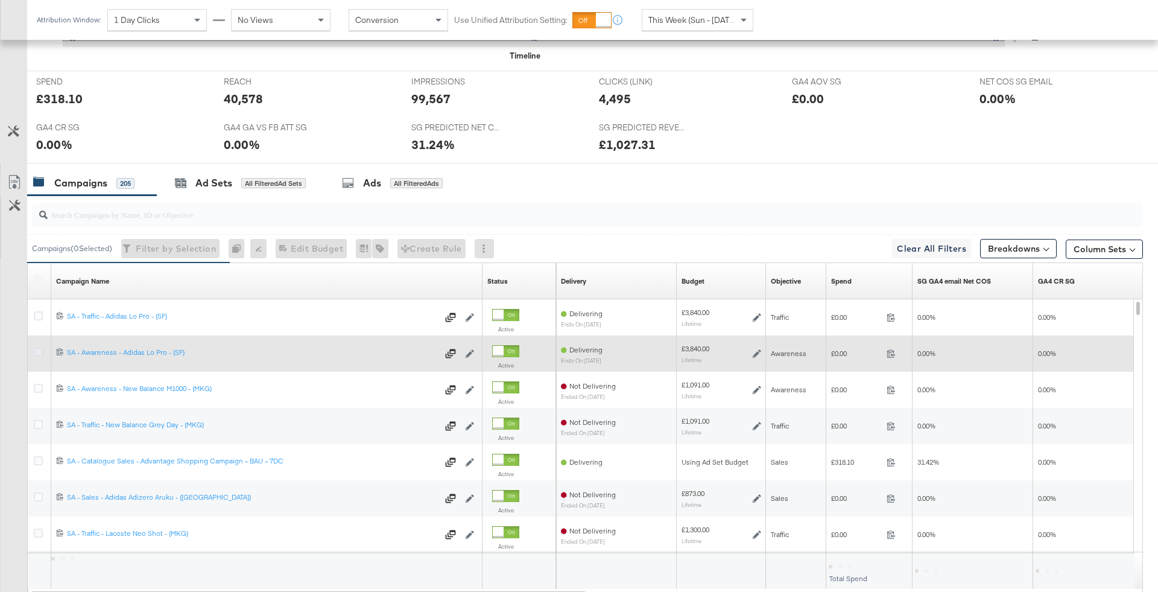
click at [37, 352] on icon at bounding box center [38, 352] width 9 height 9
click at [0, 0] on input "checkbox" at bounding box center [0, 0] width 0 height 0
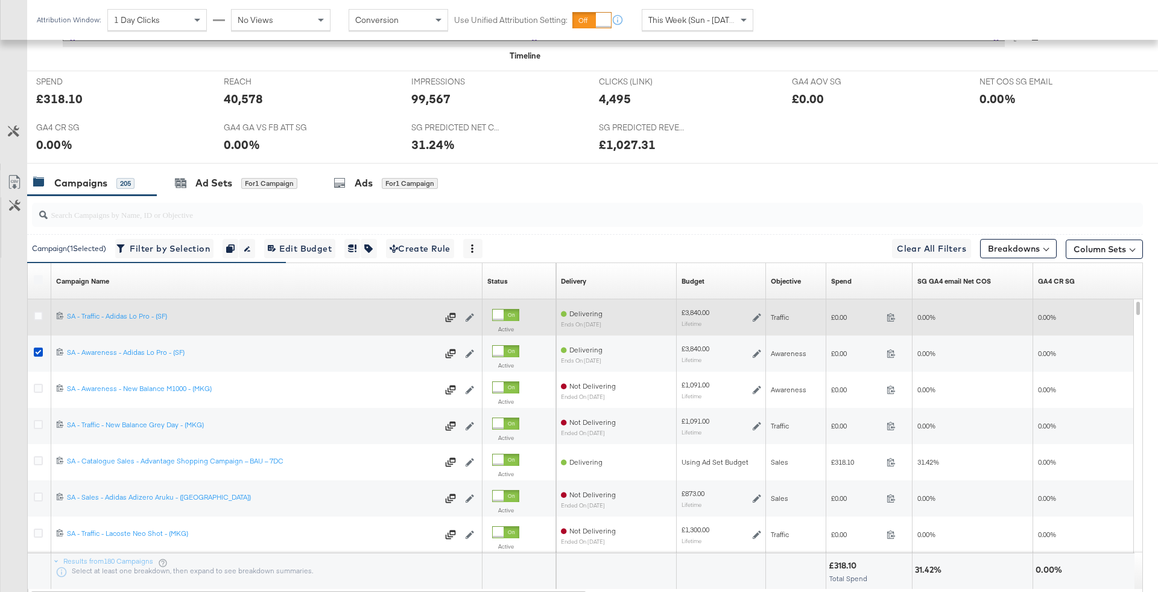
click at [45, 302] on div at bounding box center [40, 317] width 22 height 36
click at [45, 313] on div at bounding box center [40, 317] width 13 height 12
click at [36, 314] on icon at bounding box center [38, 315] width 9 height 9
click at [0, 0] on input "checkbox" at bounding box center [0, 0] width 0 height 0
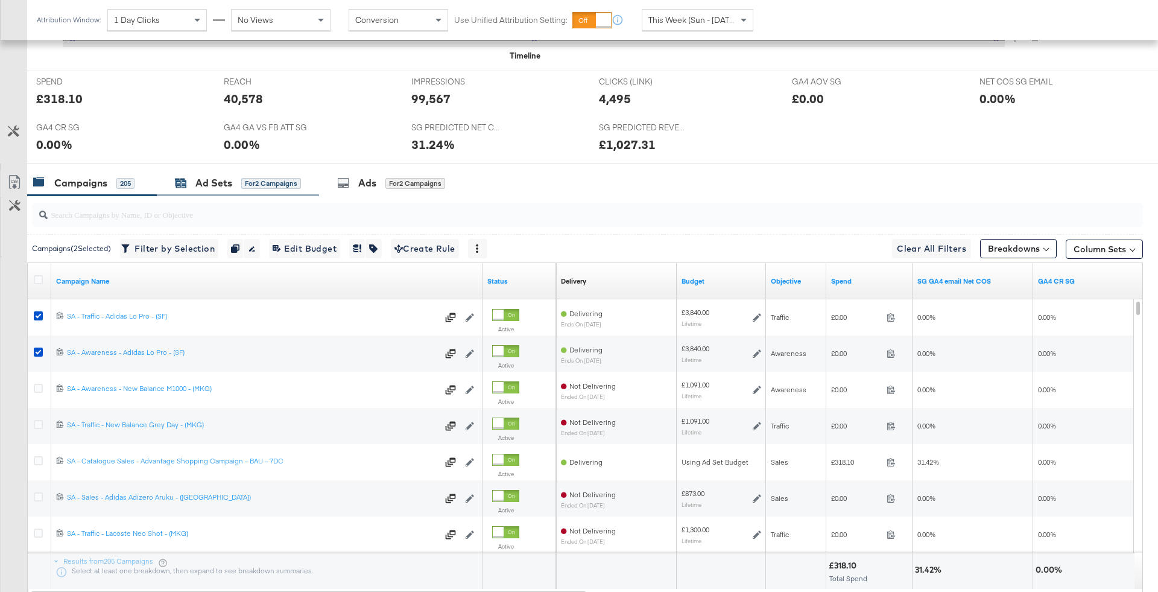
click at [252, 183] on div "for 2 Campaigns" at bounding box center [271, 183] width 60 height 11
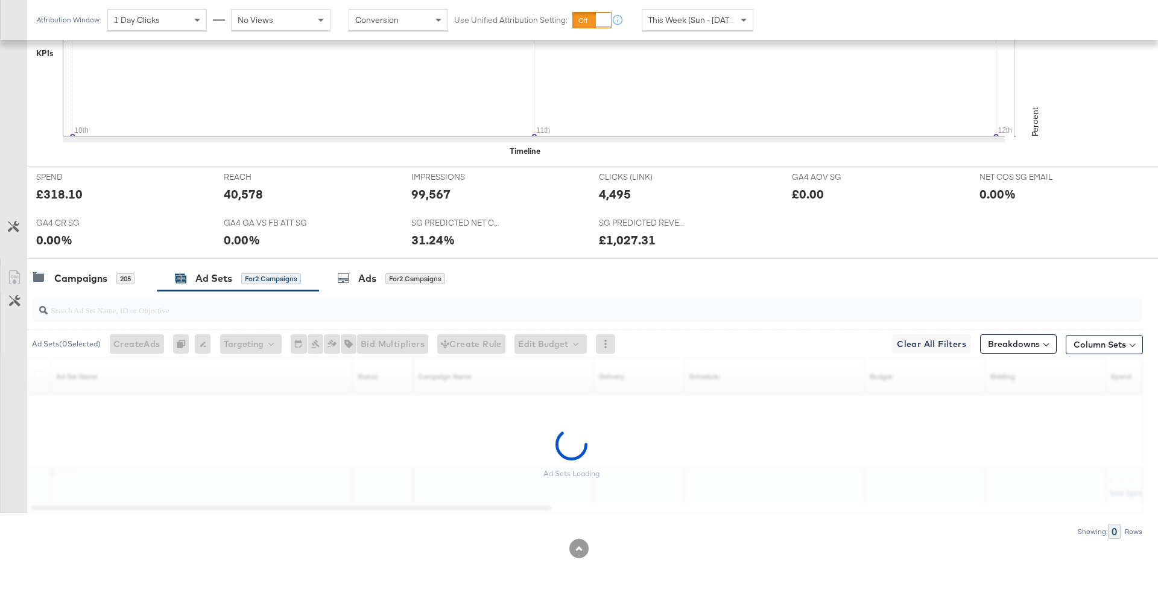
scroll to position [383, 0]
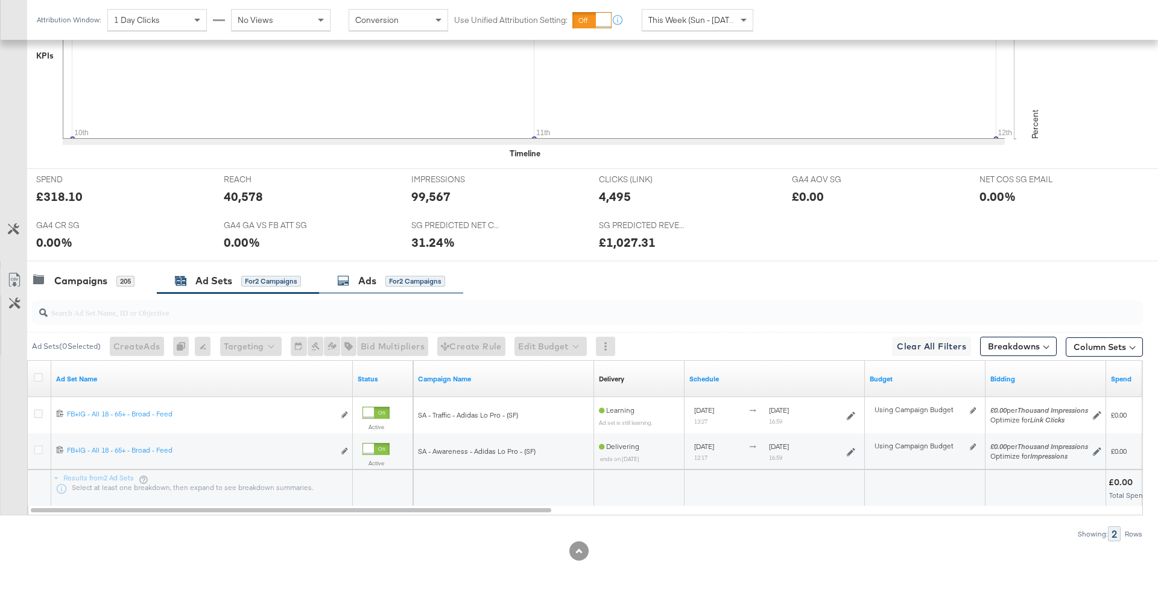
click at [427, 290] on div "Ads for 2 Campaigns" at bounding box center [391, 281] width 144 height 26
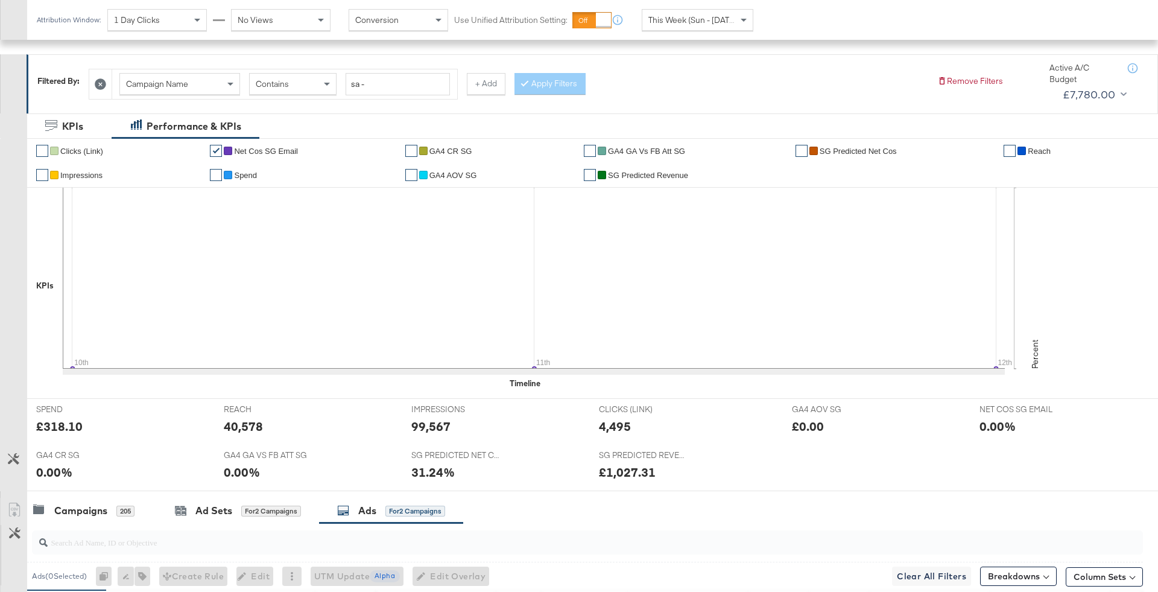
scroll to position [0, 0]
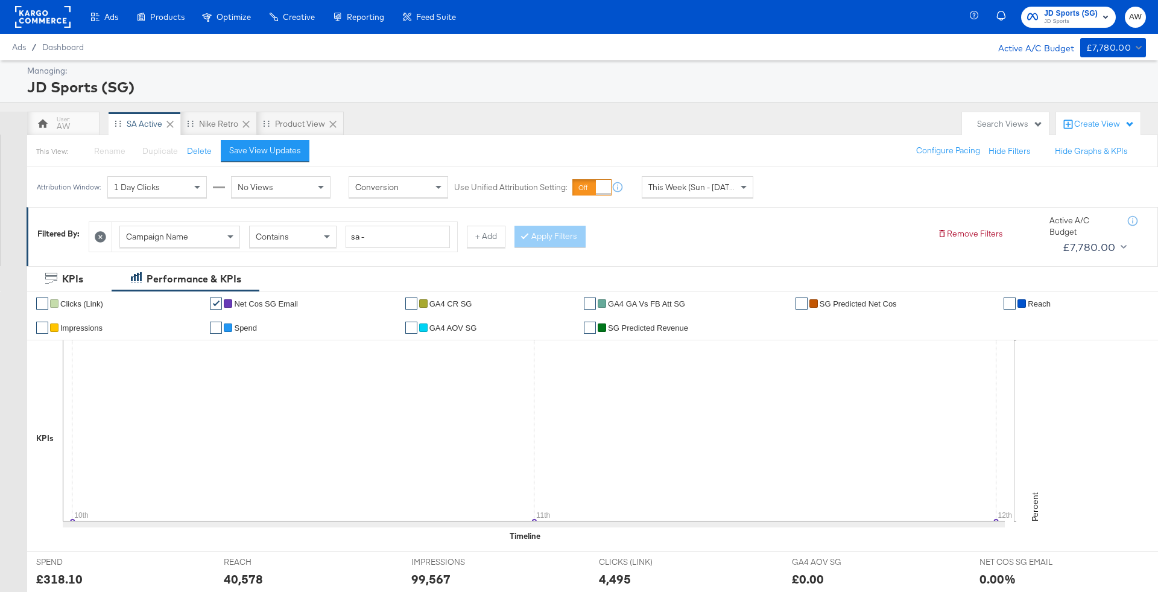
click at [1075, 17] on span "JD Sports" at bounding box center [1071, 22] width 54 height 10
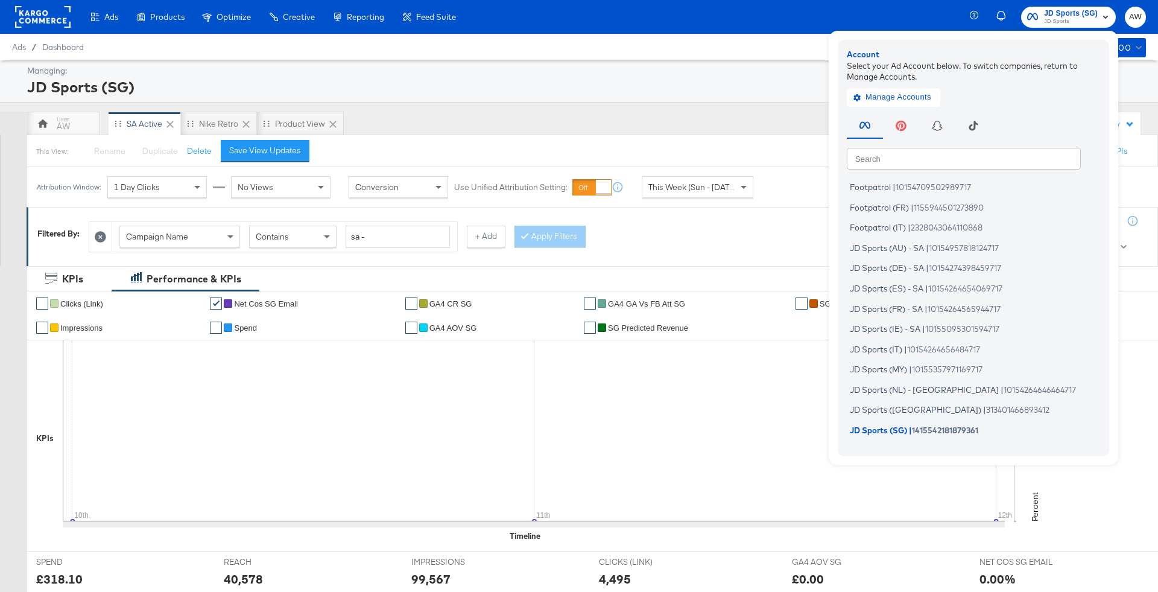
click at [983, 156] on input "text" at bounding box center [964, 158] width 234 height 22
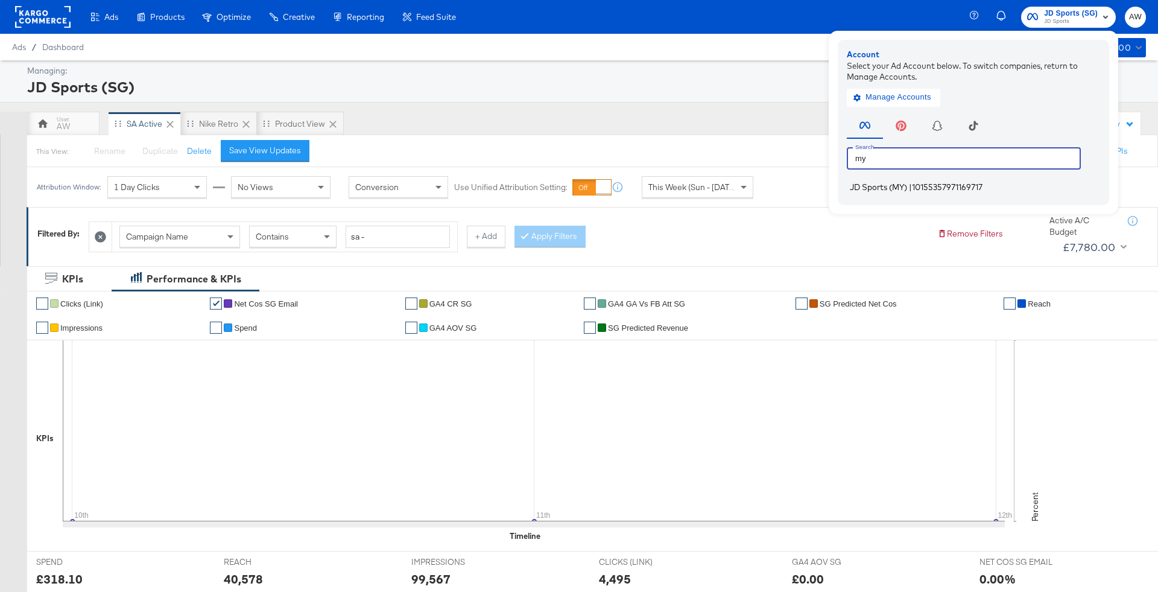
type input "my"
click at [875, 181] on li "JD Sports (MY) | 10155357971169717" at bounding box center [976, 187] width 259 height 17
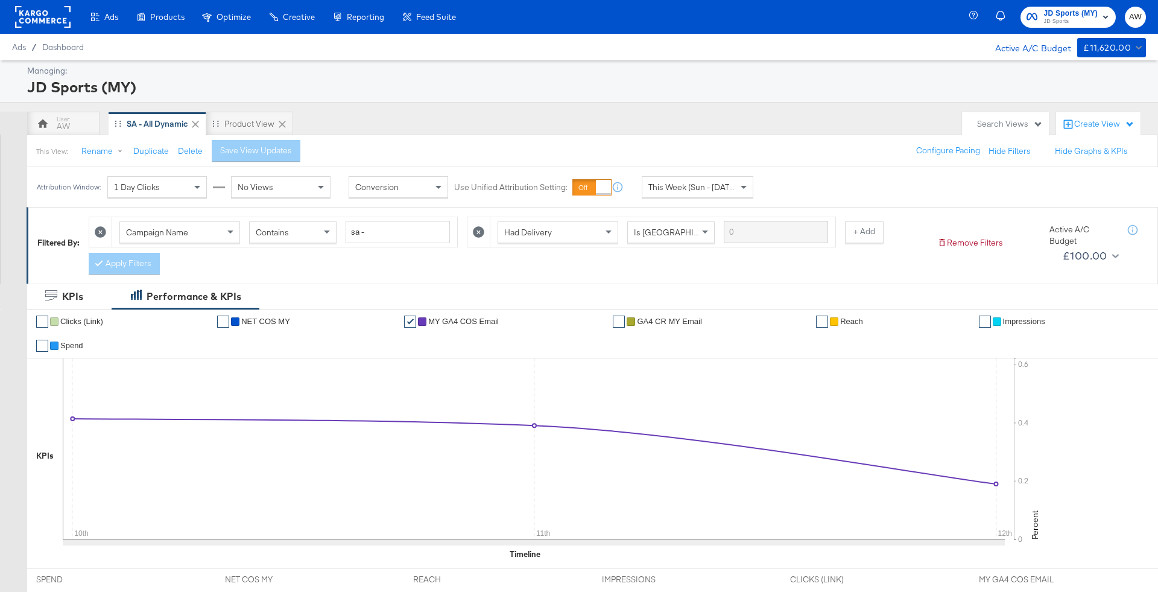
click at [473, 235] on icon at bounding box center [478, 231] width 11 height 11
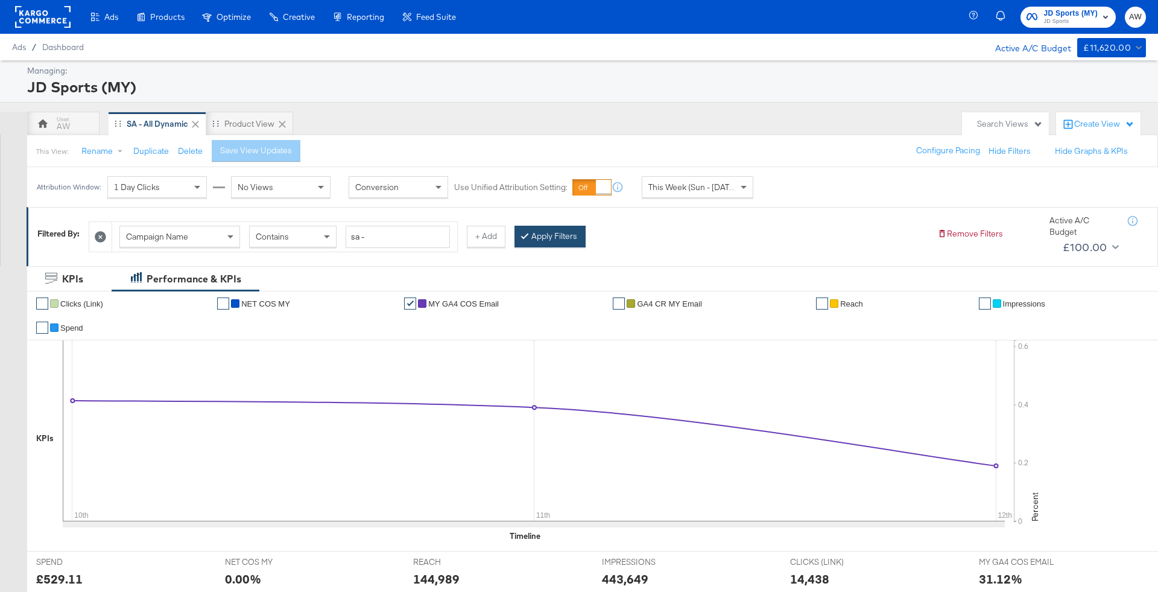
click at [555, 241] on button "Apply Filters" at bounding box center [550, 237] width 71 height 22
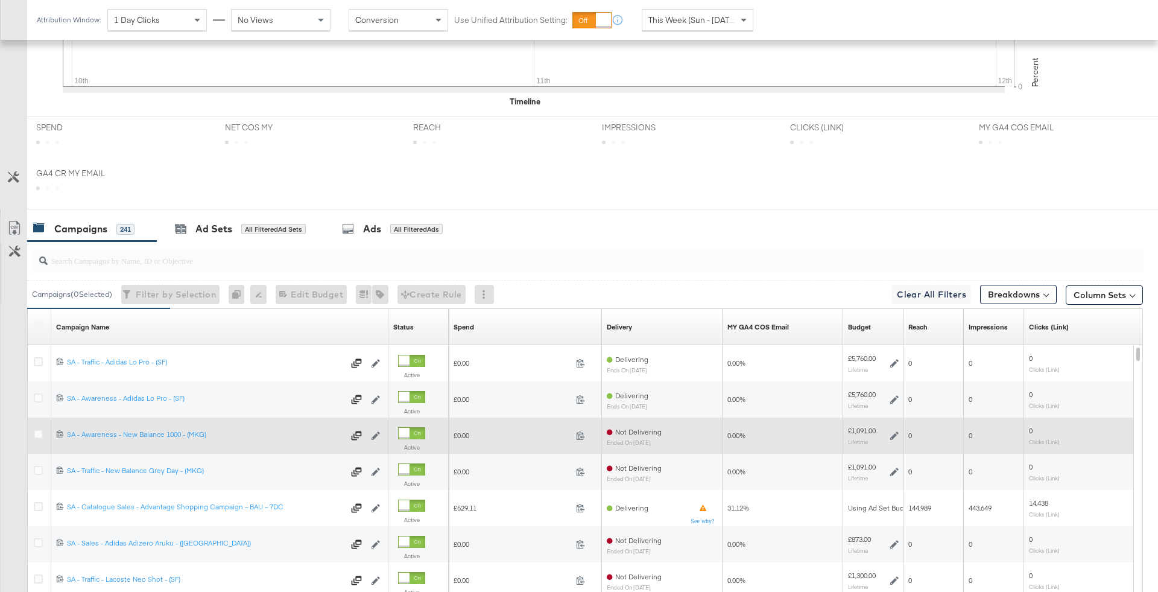
scroll to position [552, 0]
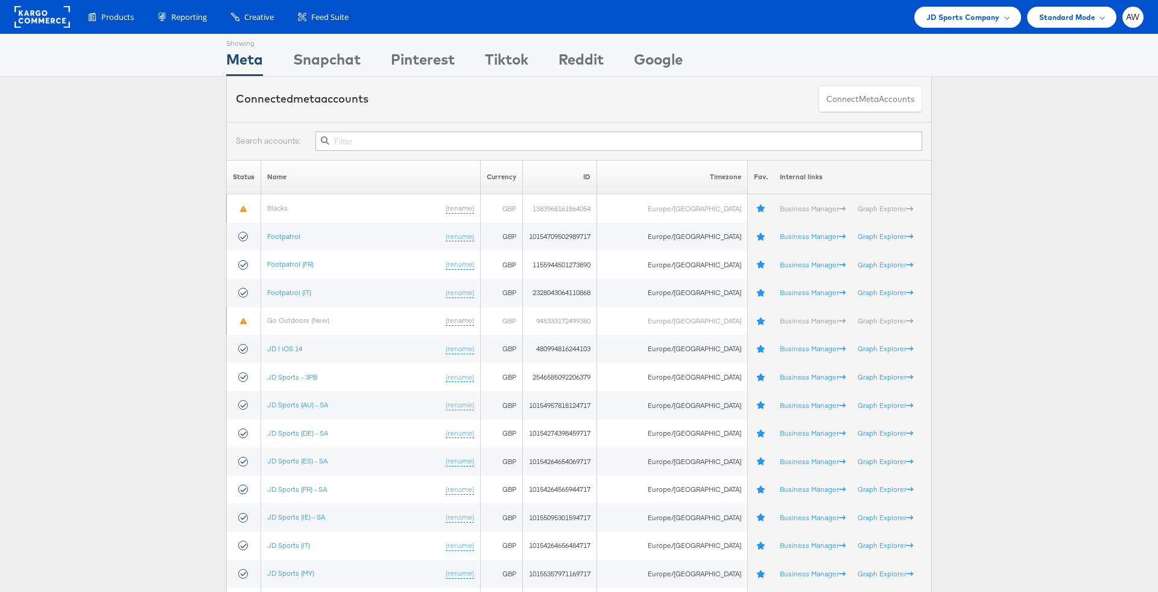
click at [363, 62] on div "Showing Meta Showing [GEOGRAPHIC_DATA] Showing Pinterest Showing Tiktok Showing…" at bounding box center [579, 55] width 706 height 42
click at [342, 60] on div "Snapchat" at bounding box center [327, 62] width 68 height 27
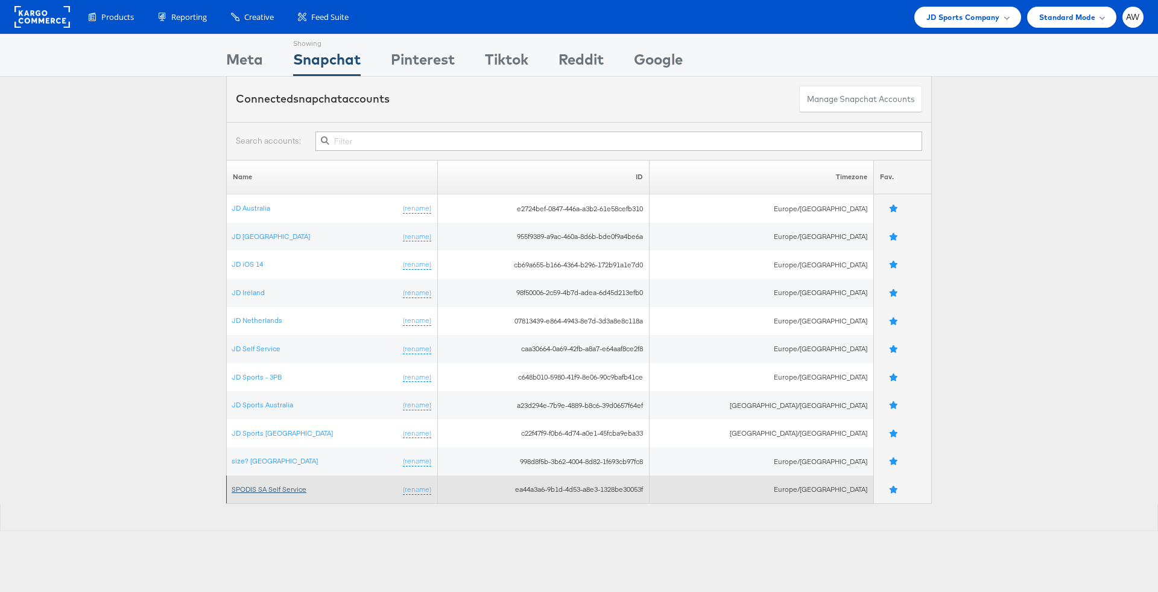
click at [262, 485] on link "SPODIS SA Self Service" at bounding box center [269, 489] width 75 height 9
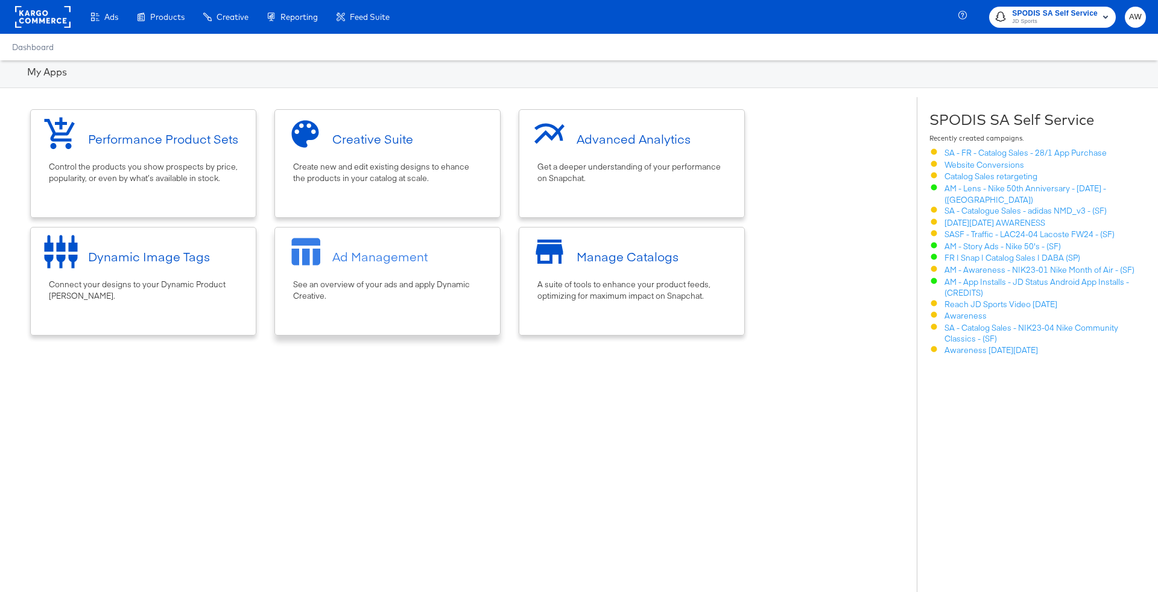
click at [469, 287] on div "See an overview of your ads and apply Dynamic Creative." at bounding box center [387, 290] width 189 height 22
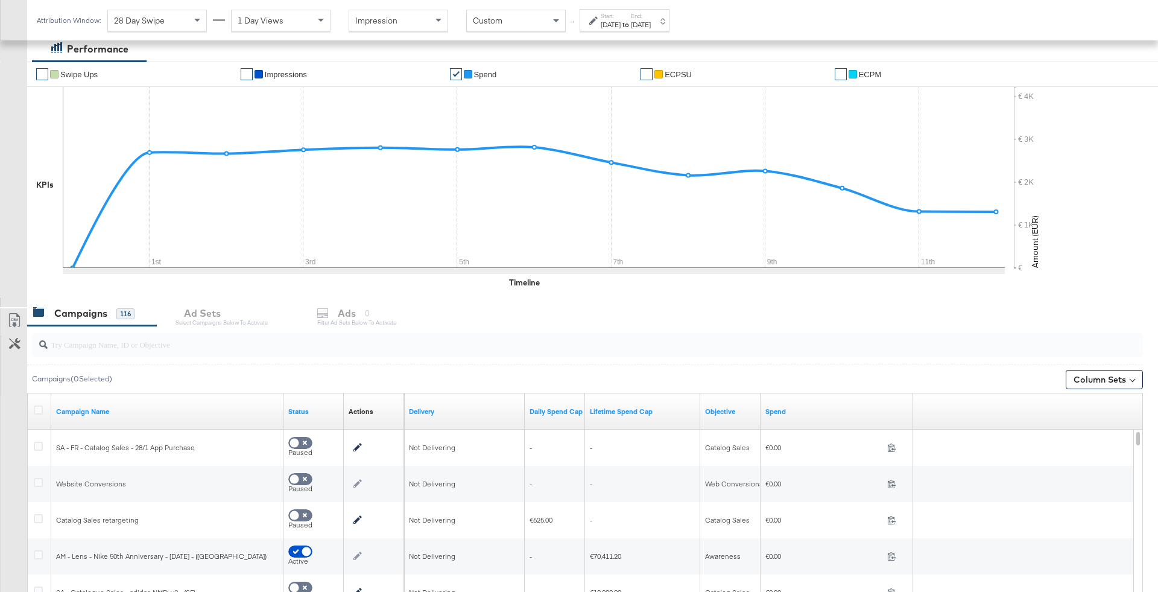
scroll to position [390, 0]
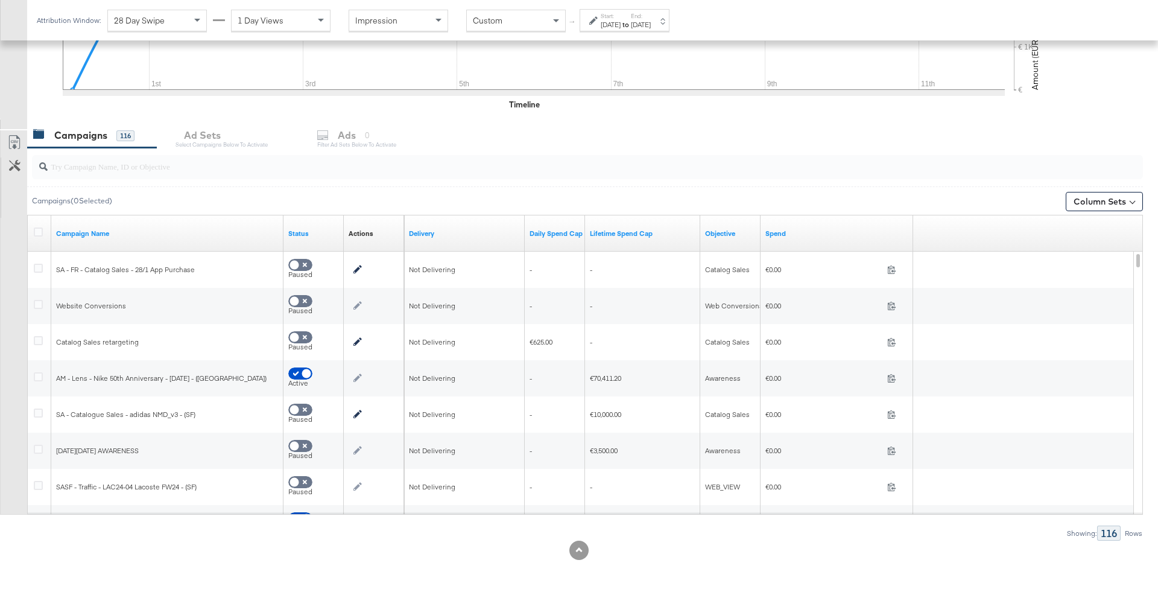
click at [338, 150] on input "search" at bounding box center [545, 162] width 994 height 24
click at [332, 144] on div "Campaigns 116 Ad Sets Select Campaigns below to activate Ads 0 Filter Ad Sets b…" at bounding box center [592, 135] width 1131 height 26
click at [349, 138] on div "Campaigns 116 Ad Sets Select Campaigns below to activate Ads 0 Filter Ad Sets b…" at bounding box center [592, 135] width 1131 height 26
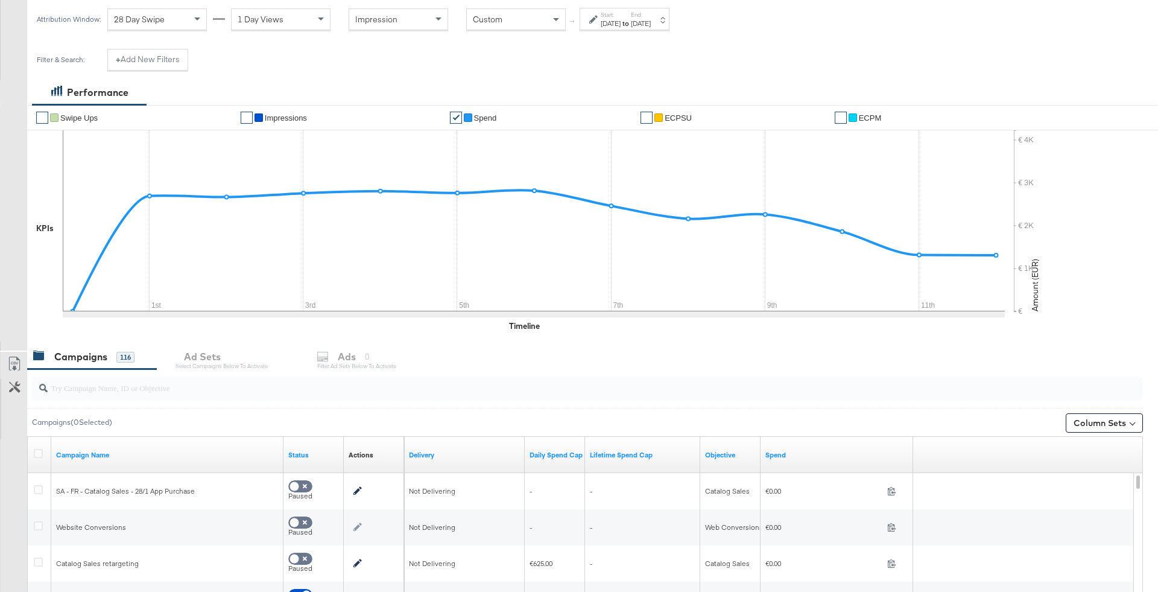
scroll to position [0, 0]
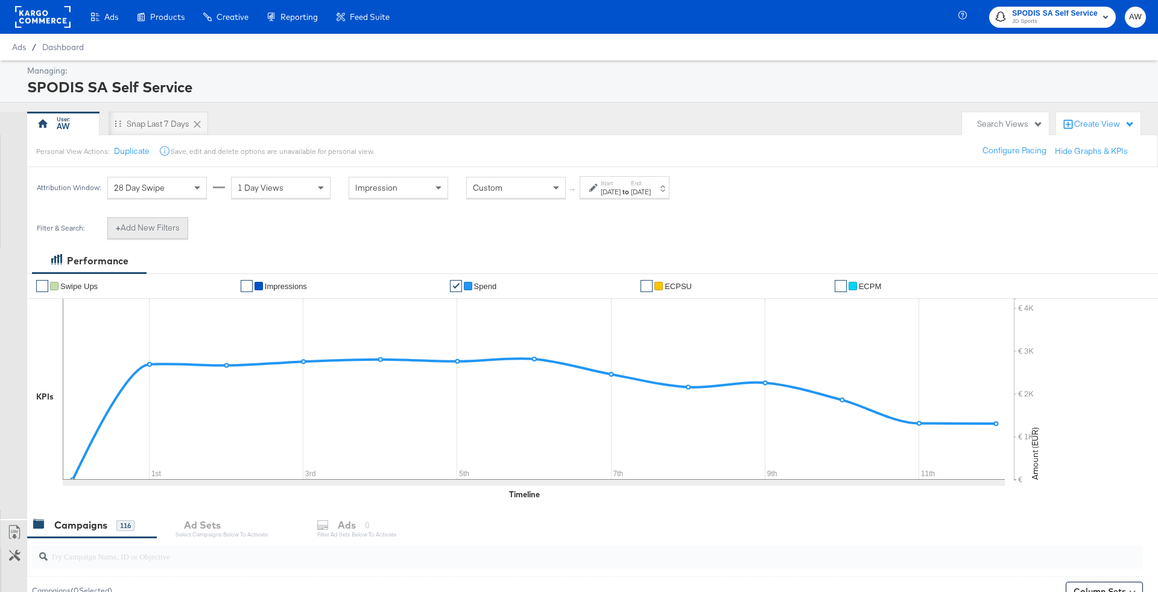
click at [171, 223] on button "+ Add New Filters" at bounding box center [147, 228] width 81 height 22
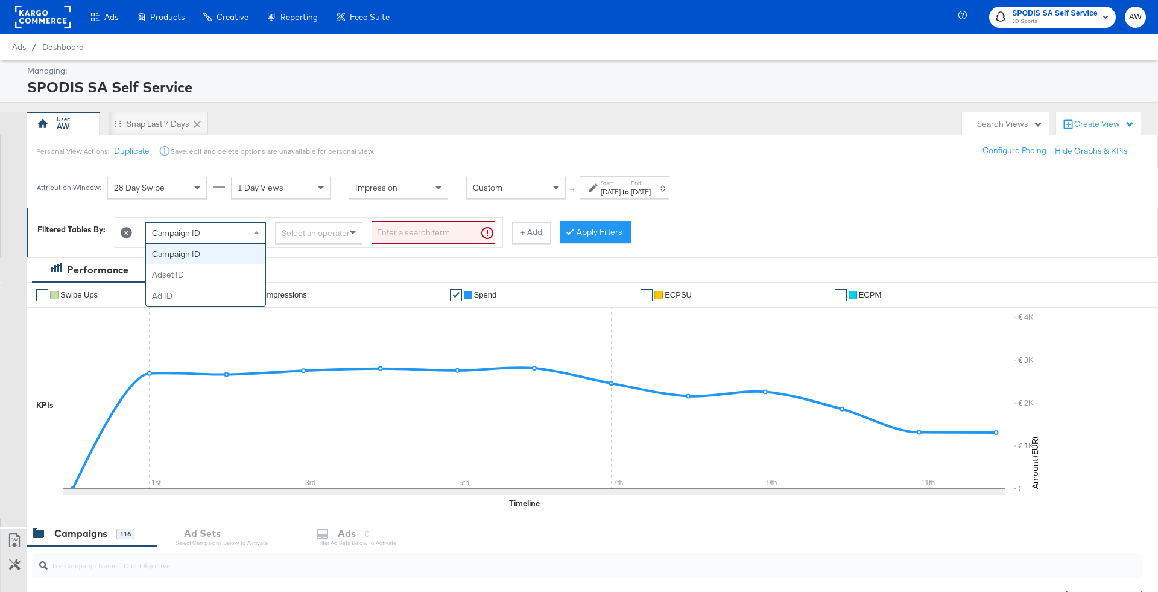
click at [179, 235] on span "Campaign ID" at bounding box center [176, 232] width 48 height 11
click at [402, 223] on input "search" at bounding box center [434, 232] width 124 height 22
click at [335, 231] on div "Select an operator" at bounding box center [319, 233] width 86 height 21
click at [422, 229] on input "search" at bounding box center [434, 232] width 124 height 22
paste input "49062036-1f1d-4372-84ae-83598307ec4a"
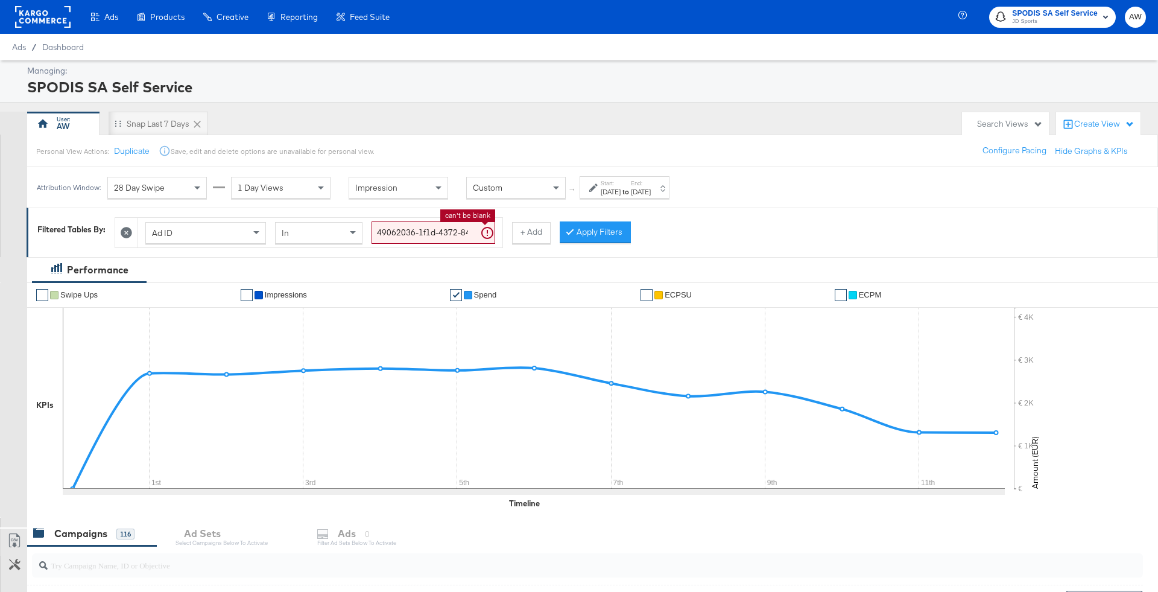
scroll to position [0, 69]
type input "49062036-1f1d-4372-84ae-83598307ec4a"
click at [618, 232] on div "Ad ID In 49062036-1f1d-4372-84ae-83598307ec4a can't be blank + Add Apply Filters" at bounding box center [521, 229] width 813 height 37
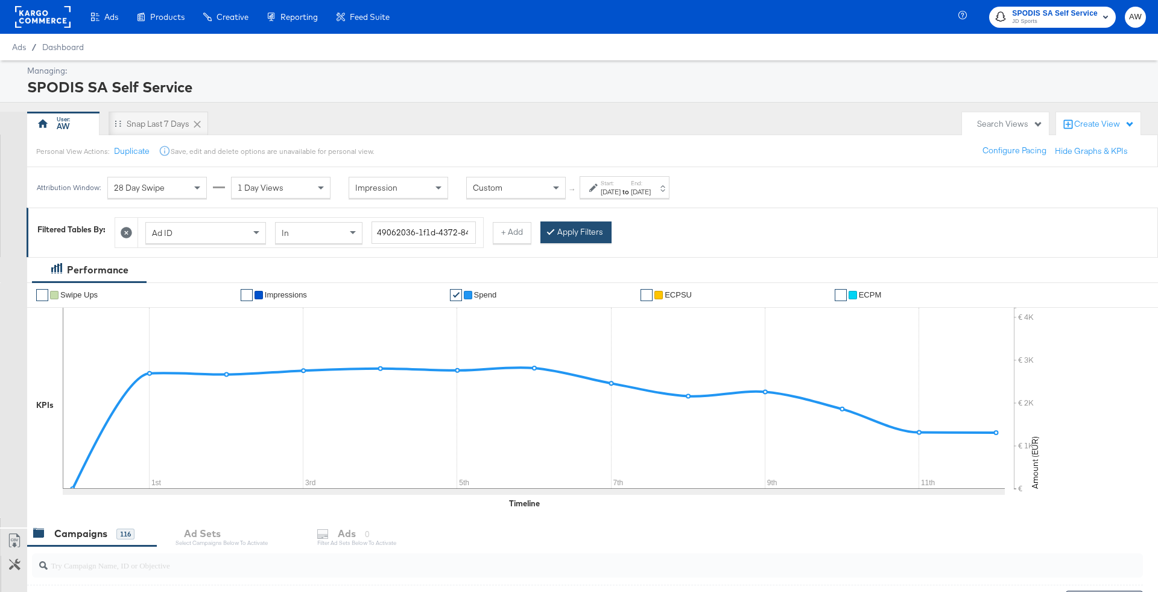
click at [585, 232] on button "Apply Filters" at bounding box center [576, 232] width 71 height 22
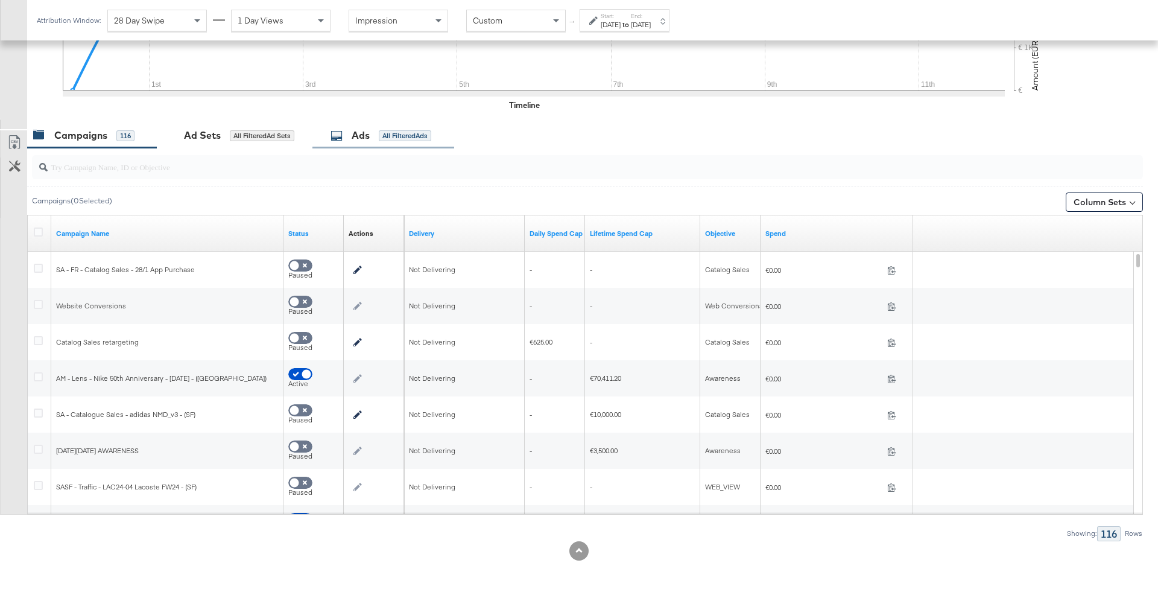
click at [366, 145] on div "Ads All Filtered Ads" at bounding box center [384, 135] width 142 height 26
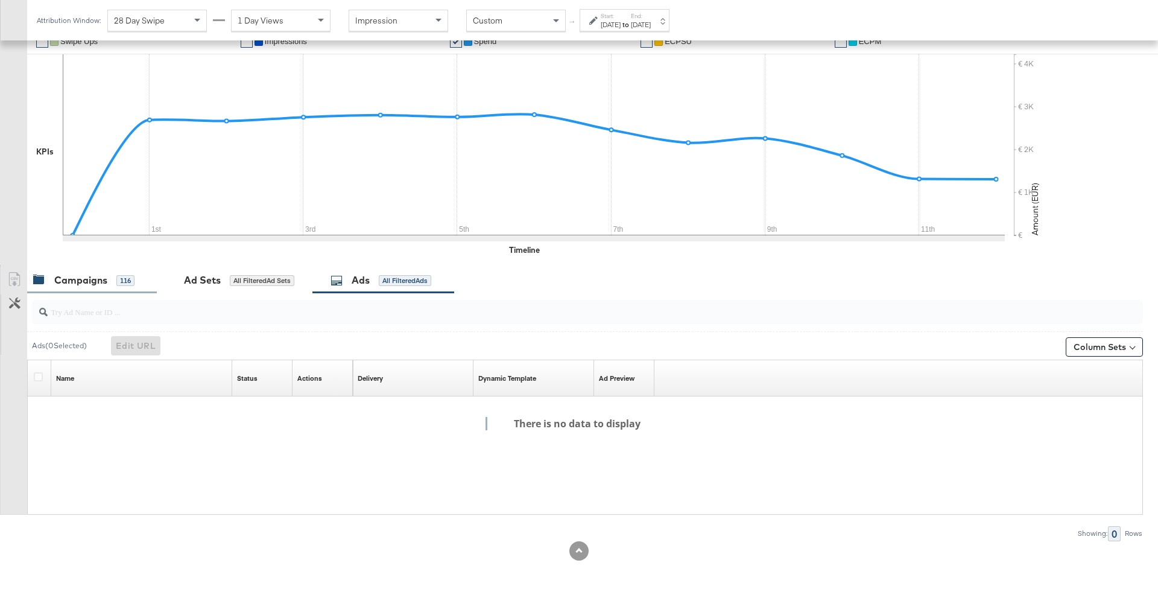
click at [89, 288] on div "Campaigns 116" at bounding box center [92, 280] width 130 height 26
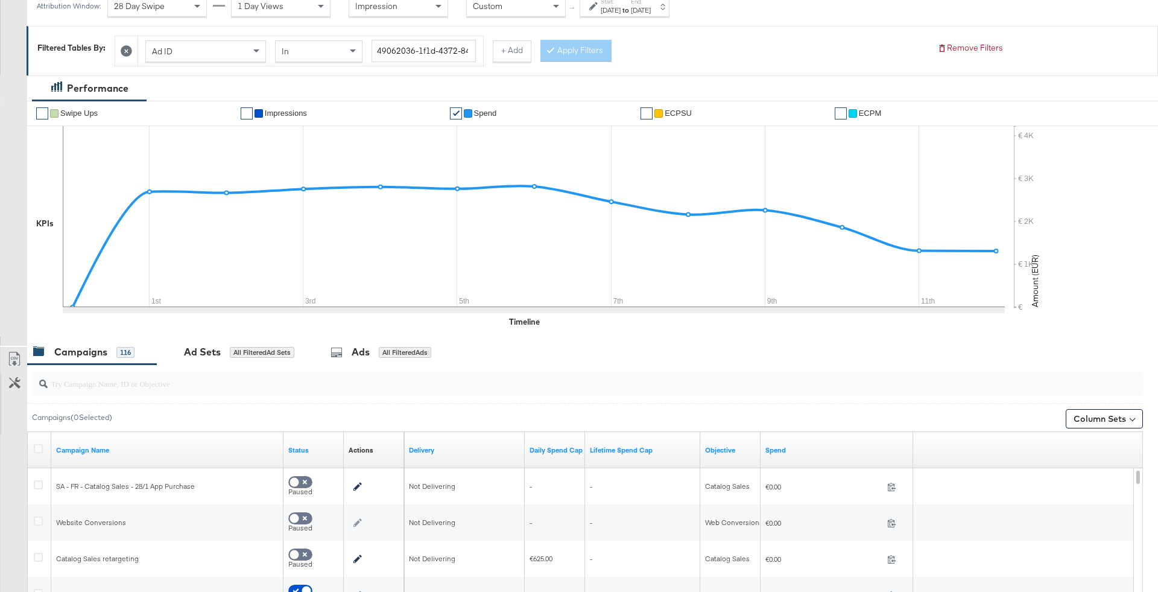
scroll to position [0, 0]
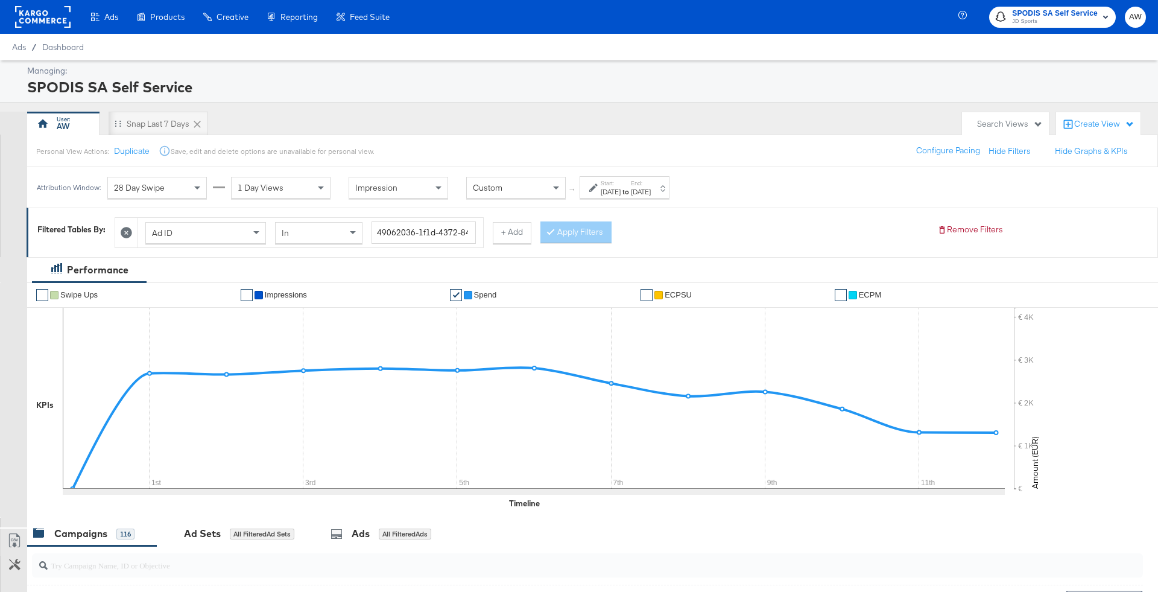
click at [123, 232] on icon at bounding box center [126, 232] width 11 height 11
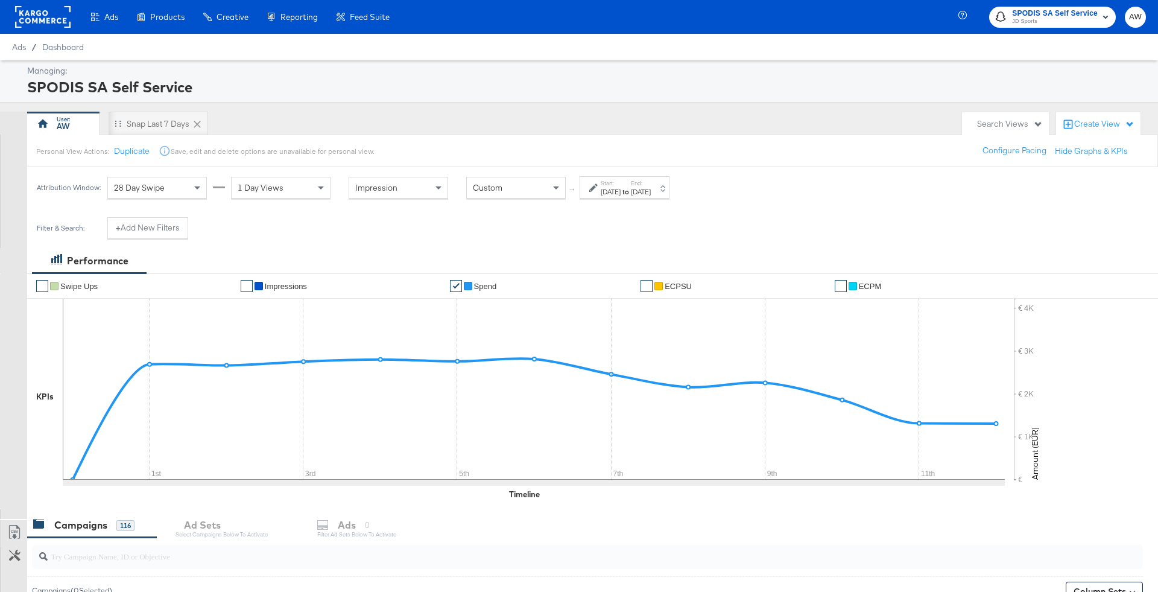
scroll to position [390, 0]
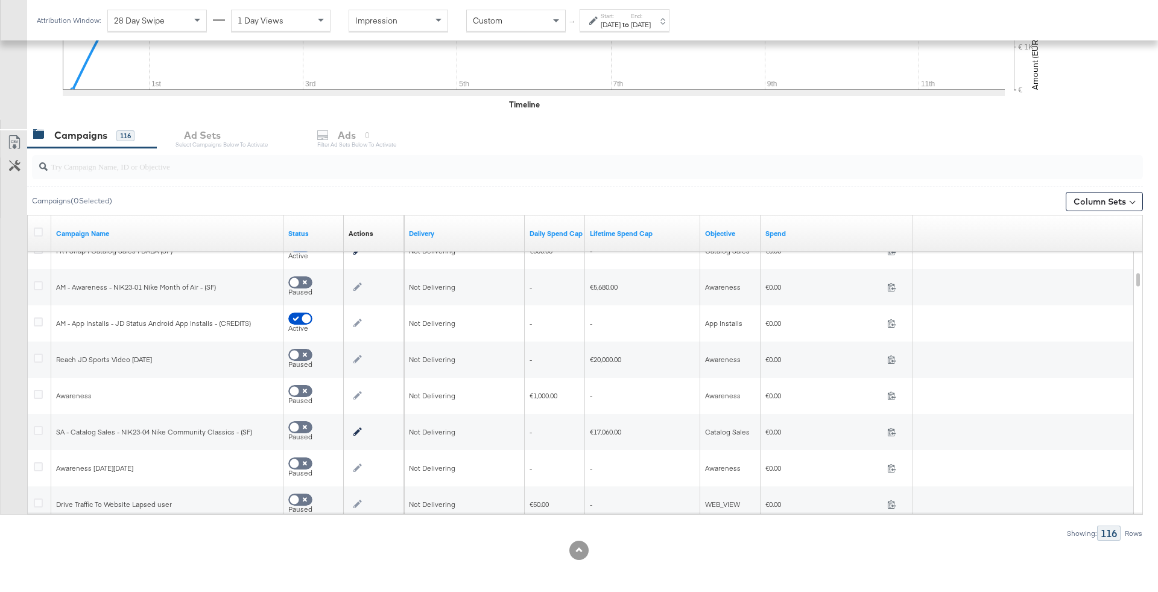
click at [175, 164] on input "search" at bounding box center [545, 162] width 994 height 24
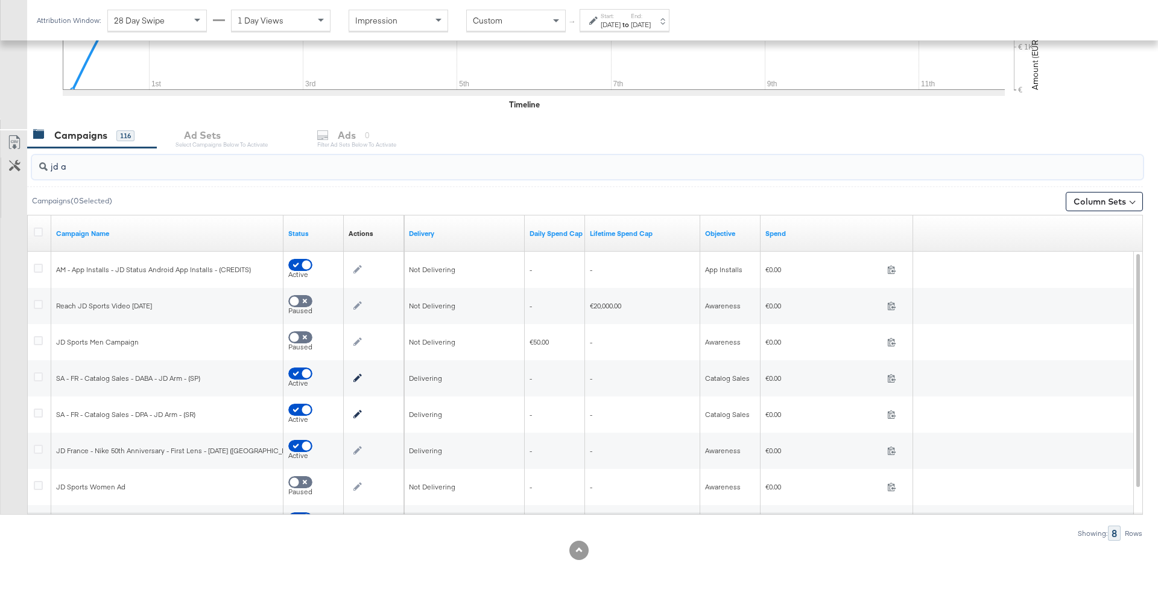
scroll to position [209, 0]
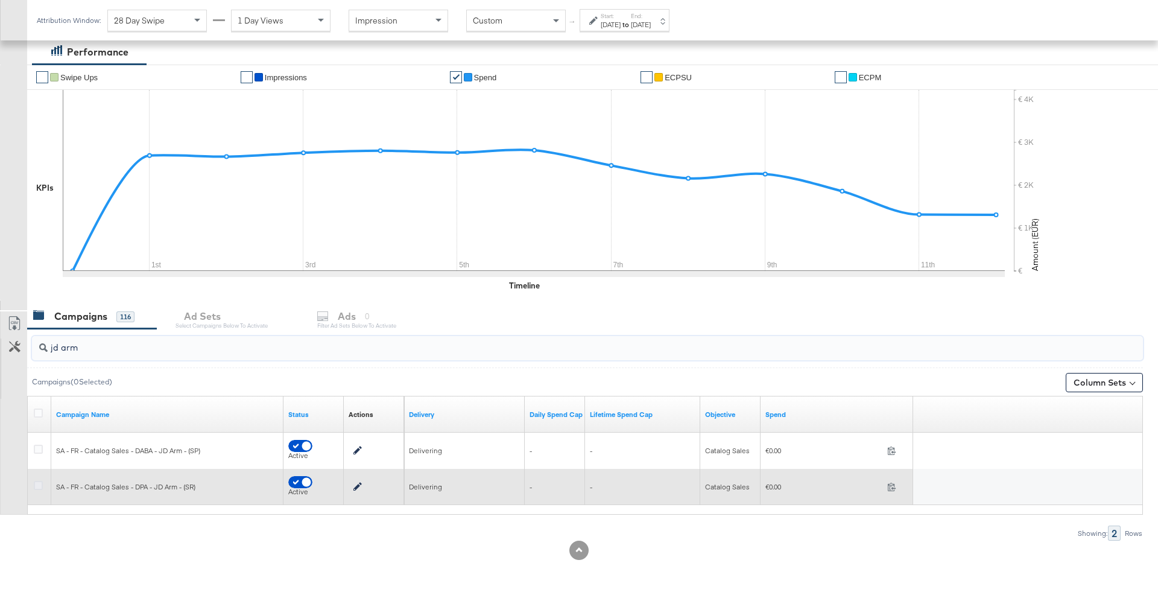
type input "jd arm"
click at [36, 481] on icon at bounding box center [38, 485] width 9 height 9
click at [0, 0] on input "checkbox" at bounding box center [0, 0] width 0 height 0
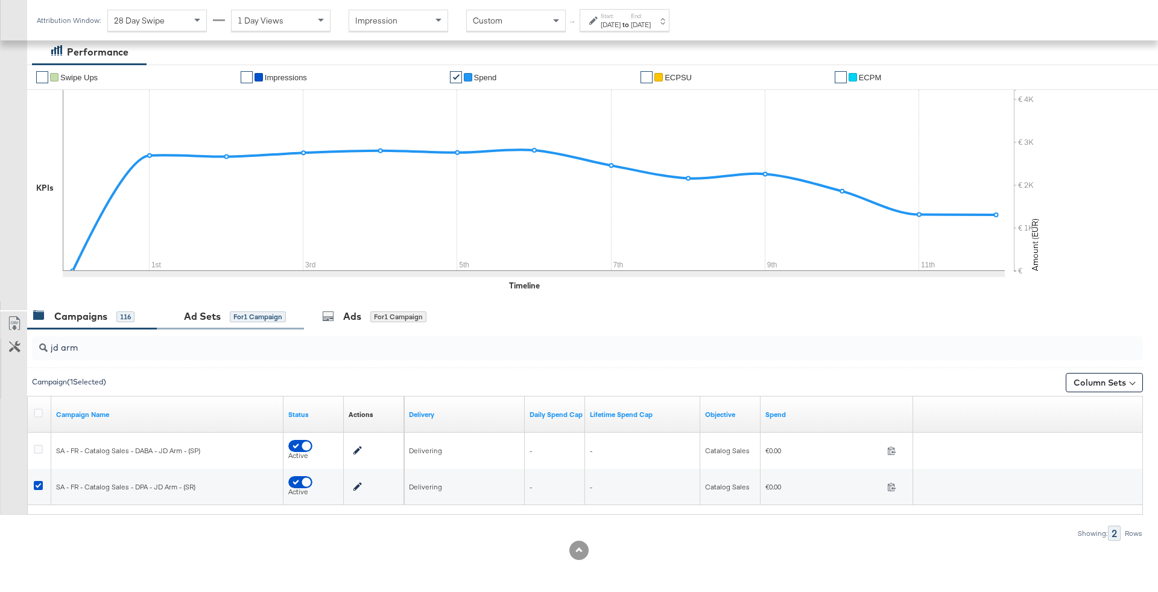
click at [214, 317] on div "Ad Sets" at bounding box center [202, 317] width 37 height 14
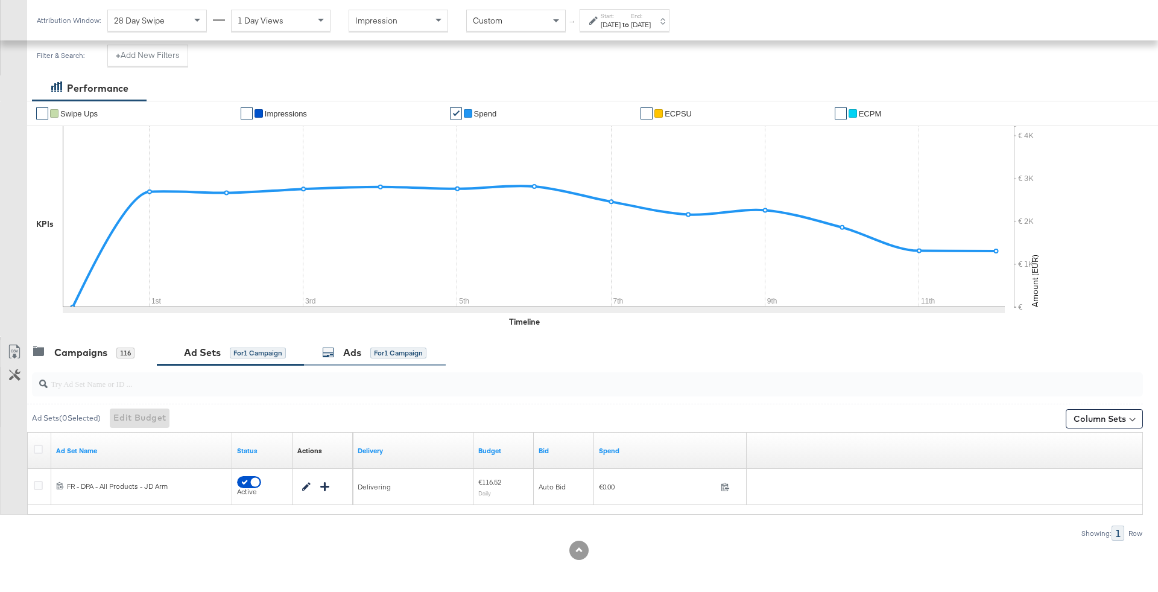
click at [381, 352] on div "for 1 Campaign" at bounding box center [398, 353] width 56 height 11
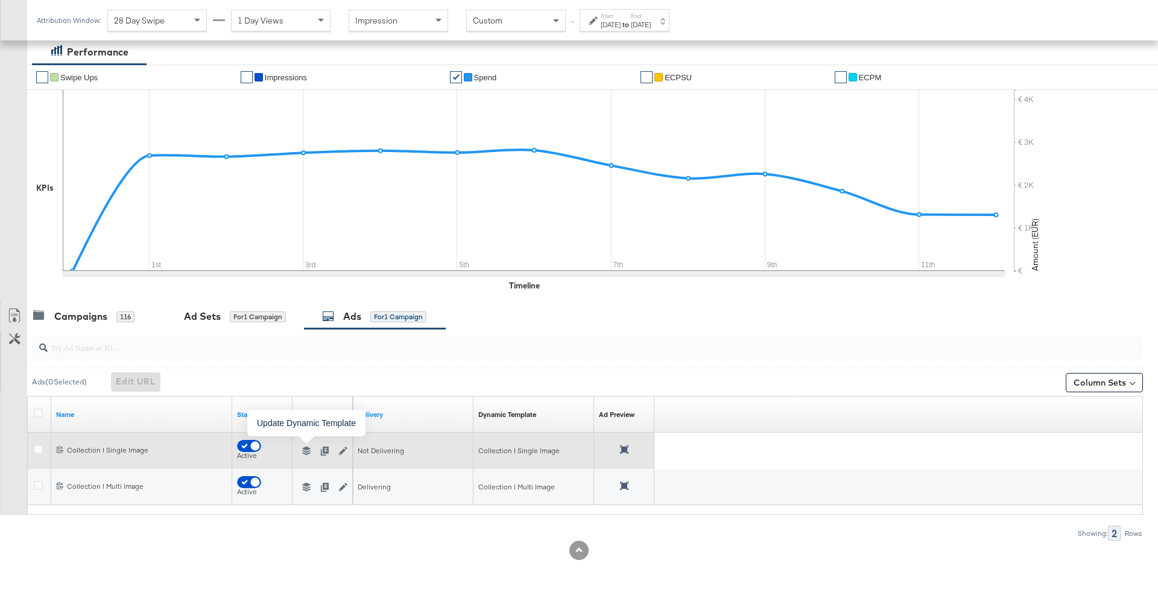
click at [302, 447] on icon "button" at bounding box center [306, 450] width 8 height 8
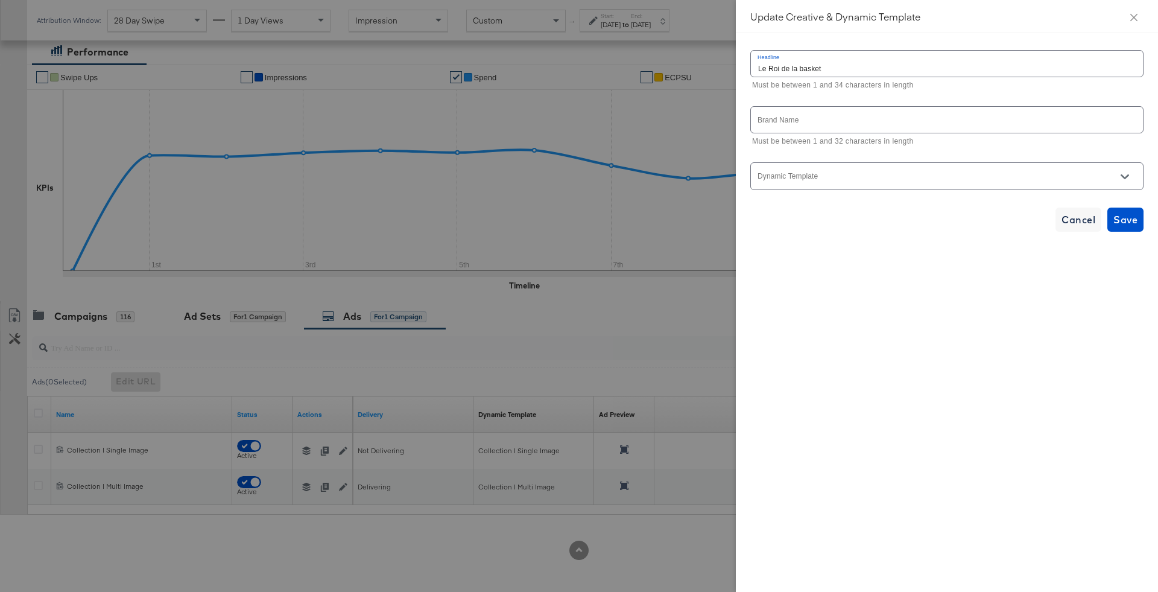
click at [875, 119] on input "text" at bounding box center [947, 120] width 392 height 26
click at [886, 171] on div at bounding box center [947, 175] width 393 height 27
click at [904, 179] on input "Dynamic Template" at bounding box center [938, 181] width 364 height 14
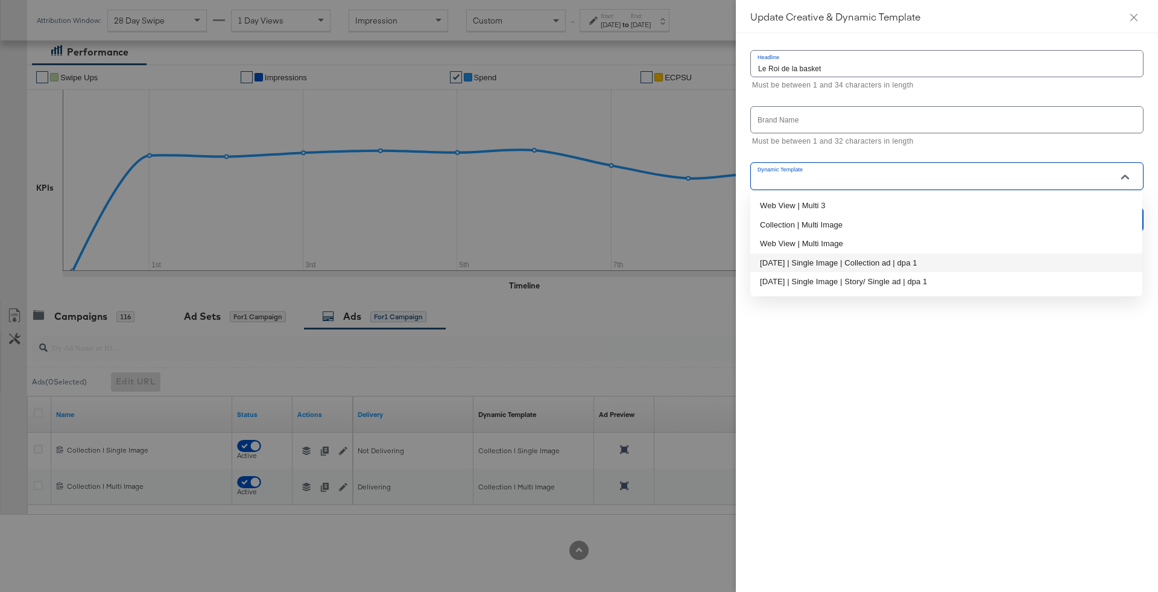
click at [953, 264] on li "[DATE] | Single Image | Collection ad | dpa 1" at bounding box center [947, 262] width 392 height 19
type input "[DATE] | Single Image | Collection ad | dpa 1"
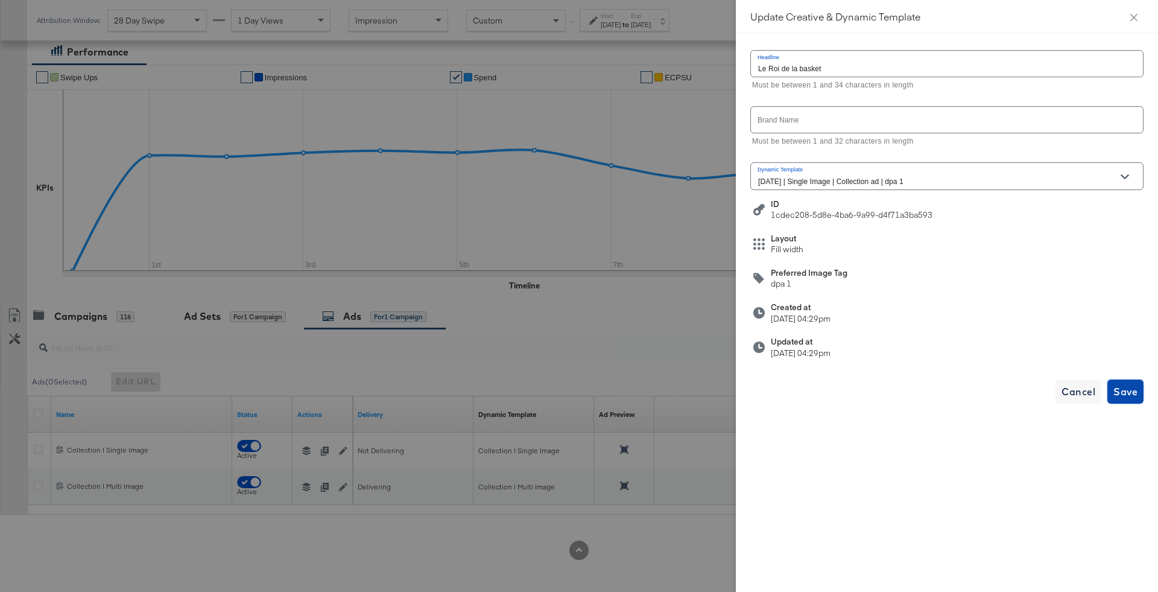
click at [1125, 393] on span "Save" at bounding box center [1126, 391] width 24 height 17
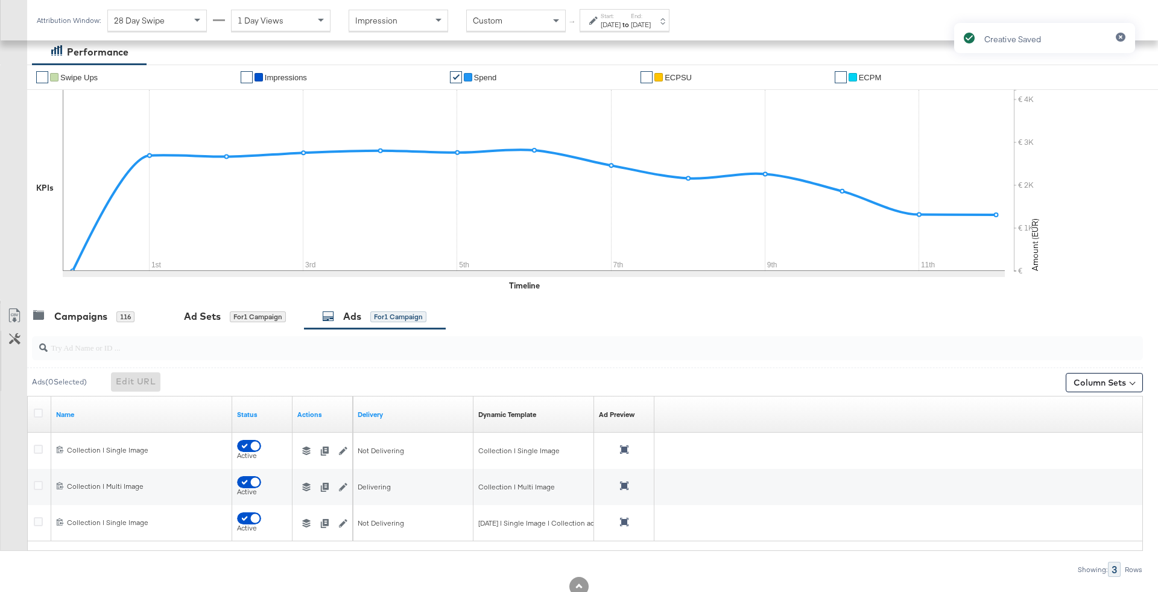
scroll to position [245, 0]
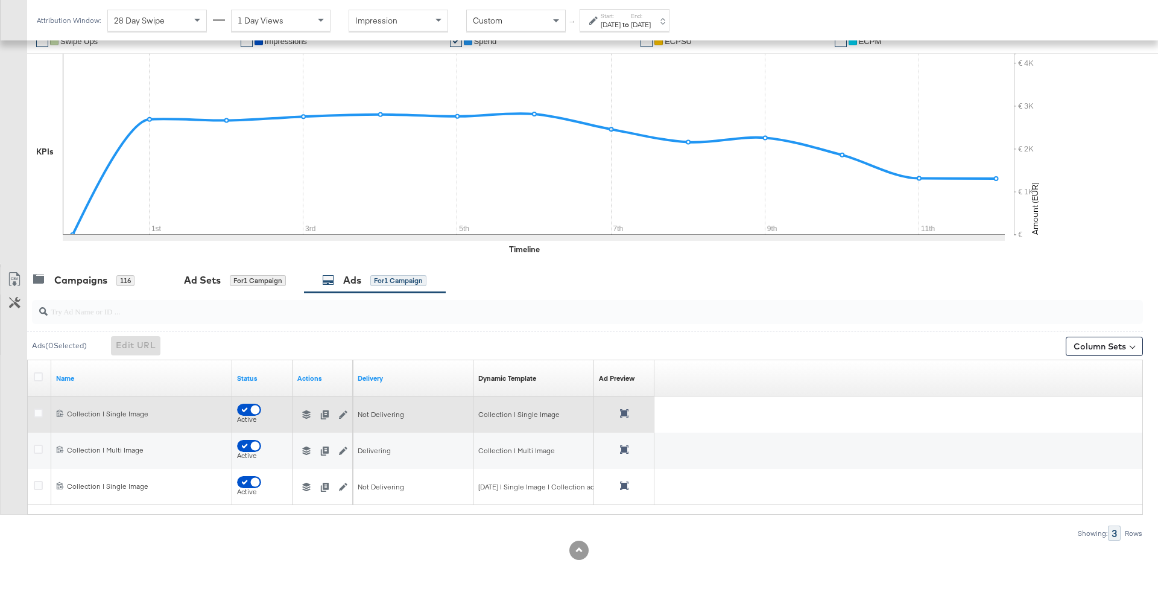
click at [623, 416] on div at bounding box center [624, 414] width 8 height 11
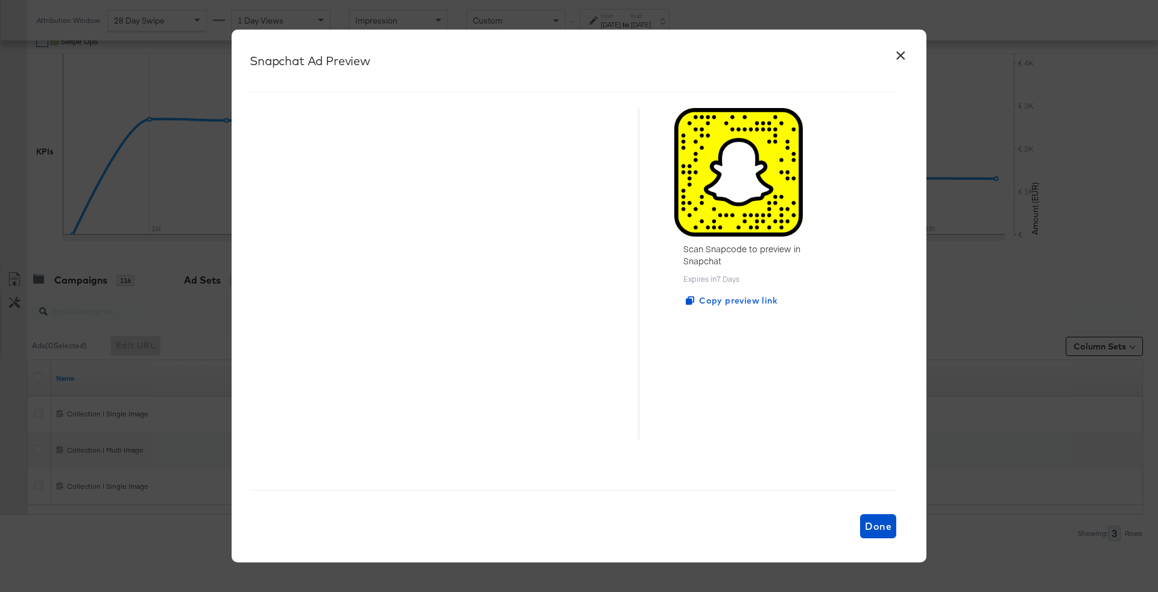
click at [906, 51] on button "×" at bounding box center [901, 53] width 22 height 22
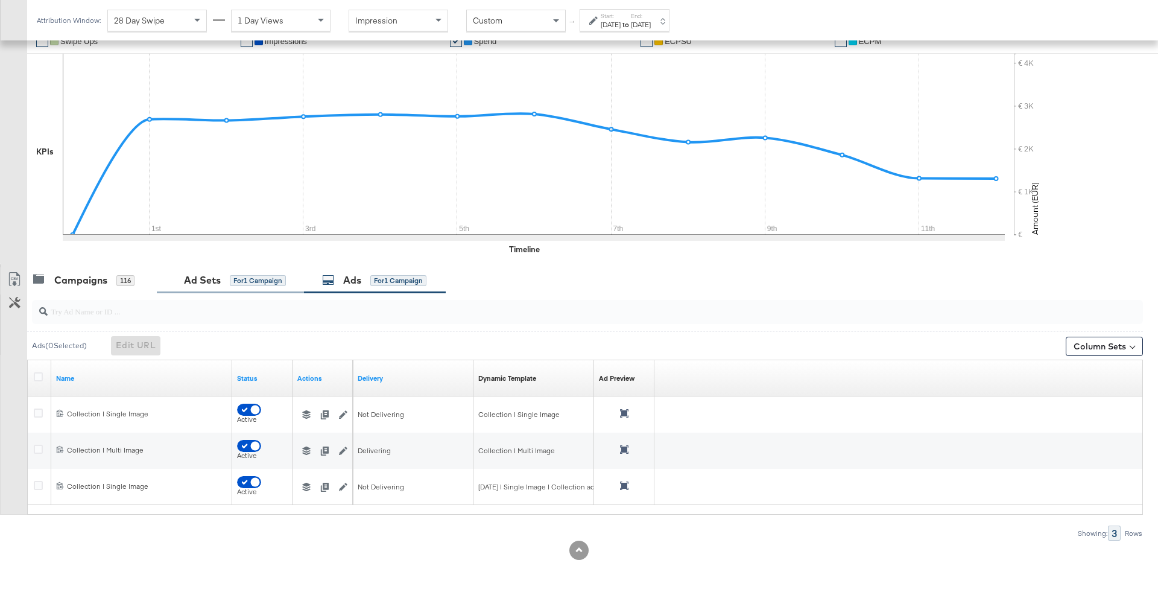
click at [194, 279] on div "Ad Sets" at bounding box center [202, 280] width 37 height 14
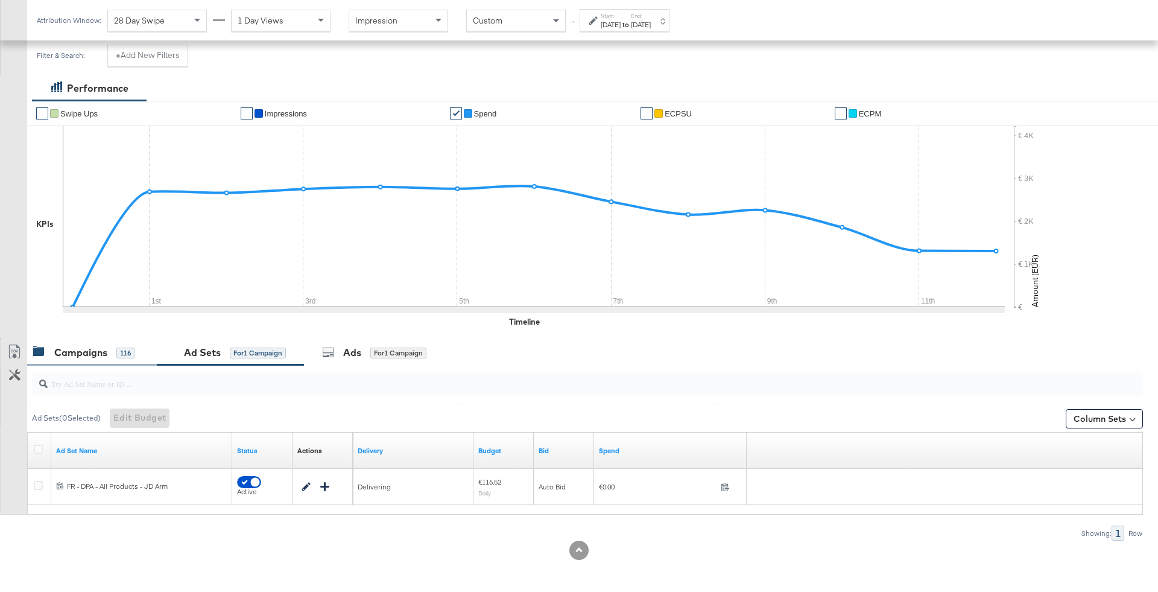
click at [126, 351] on div "116" at bounding box center [125, 353] width 18 height 11
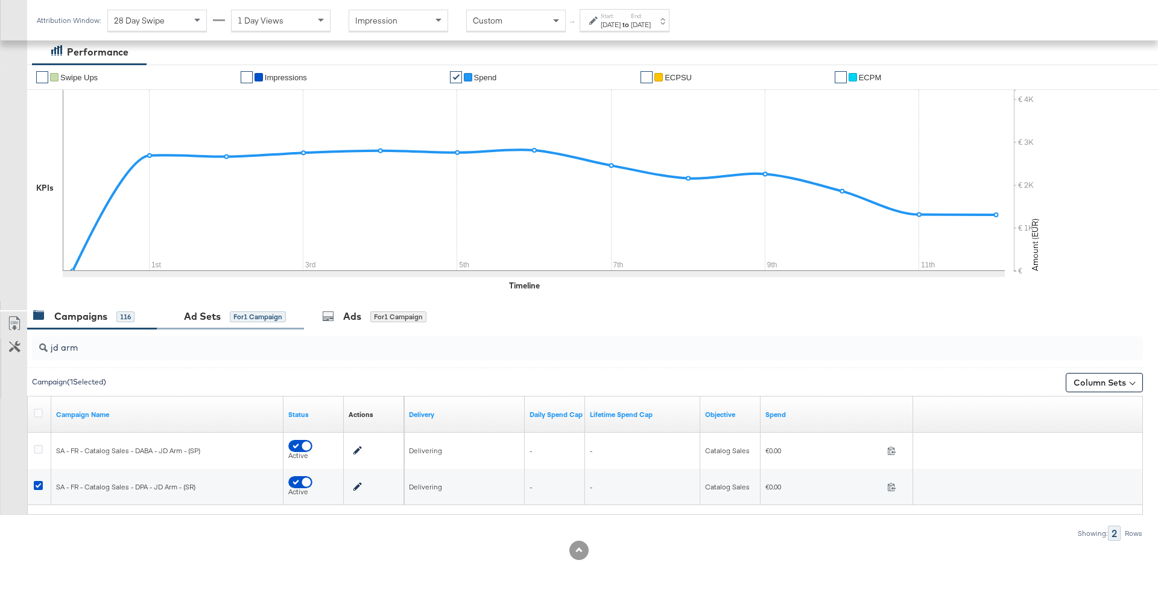
click at [270, 316] on div "for 1 Campaign" at bounding box center [258, 316] width 56 height 11
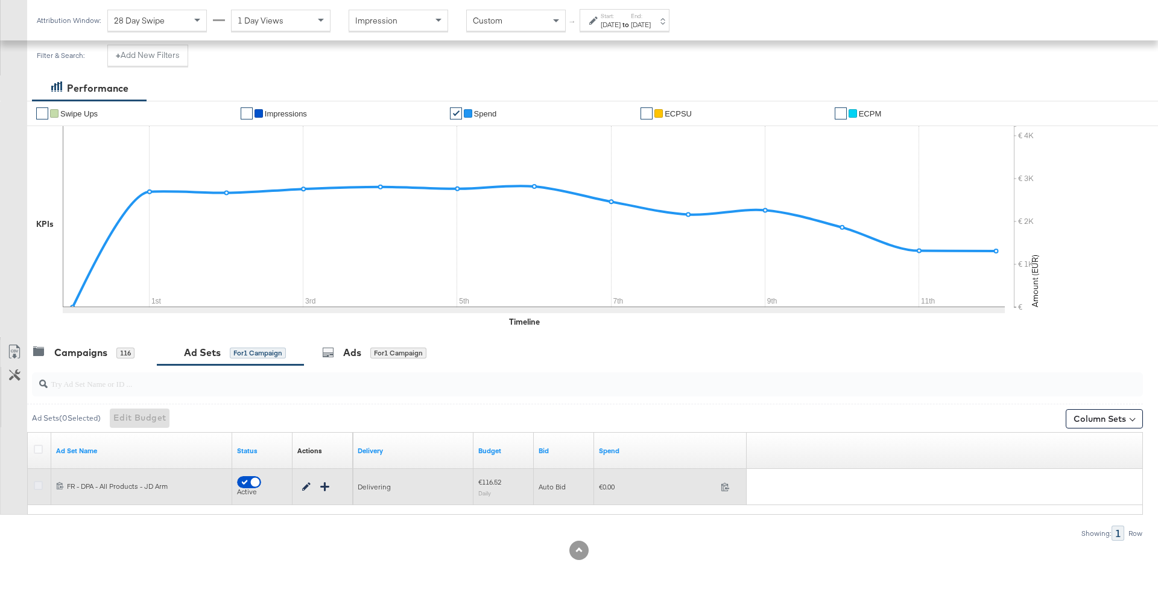
click at [38, 482] on icon at bounding box center [38, 485] width 9 height 9
click at [0, 0] on input "checkbox" at bounding box center [0, 0] width 0 height 0
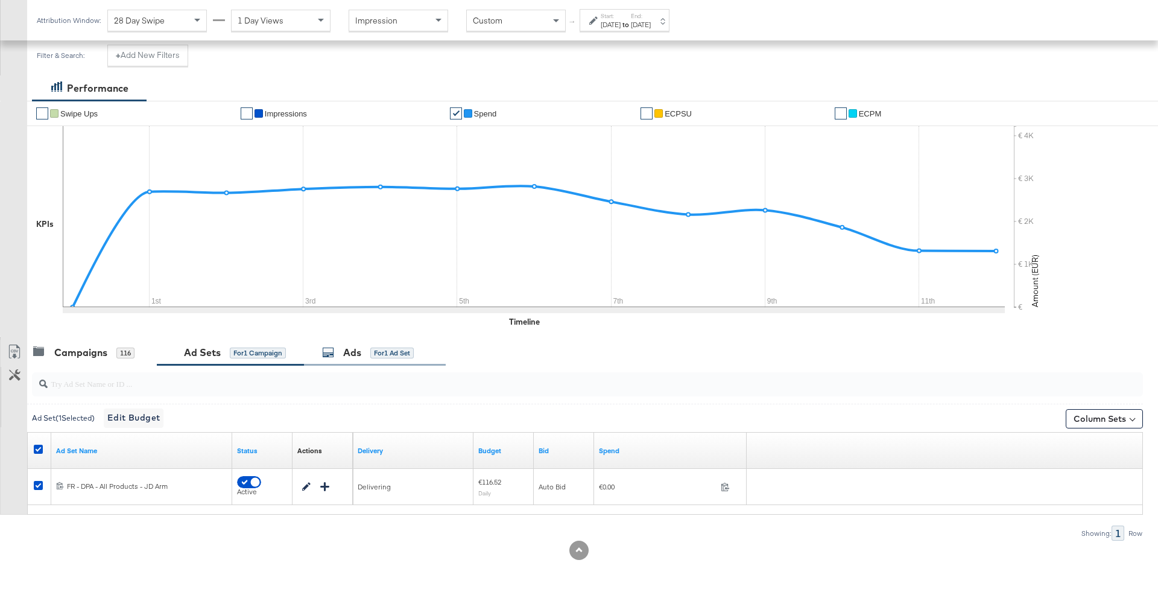
click at [337, 358] on div "Ads for 1 Ad Set" at bounding box center [368, 353] width 92 height 14
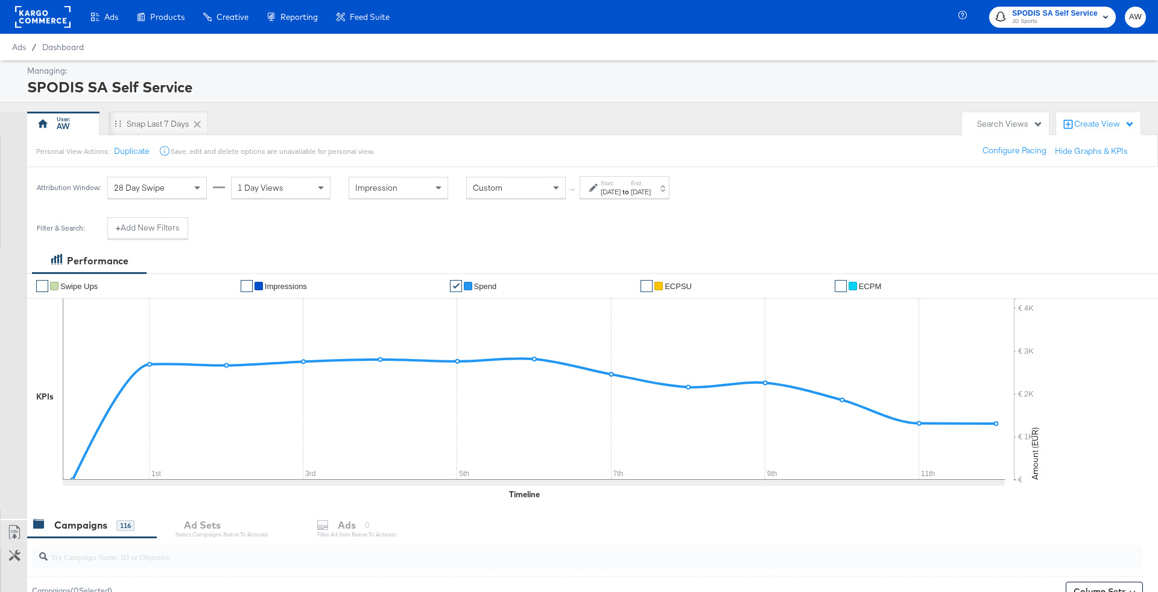
scroll to position [390, 0]
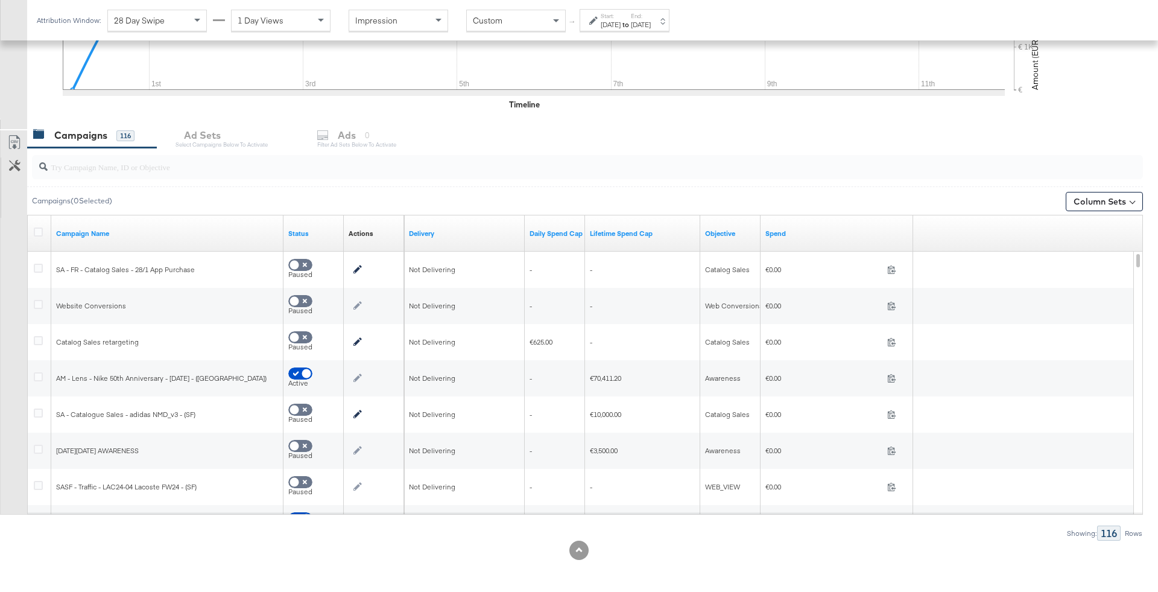
click at [173, 177] on div at bounding box center [587, 167] width 1111 height 24
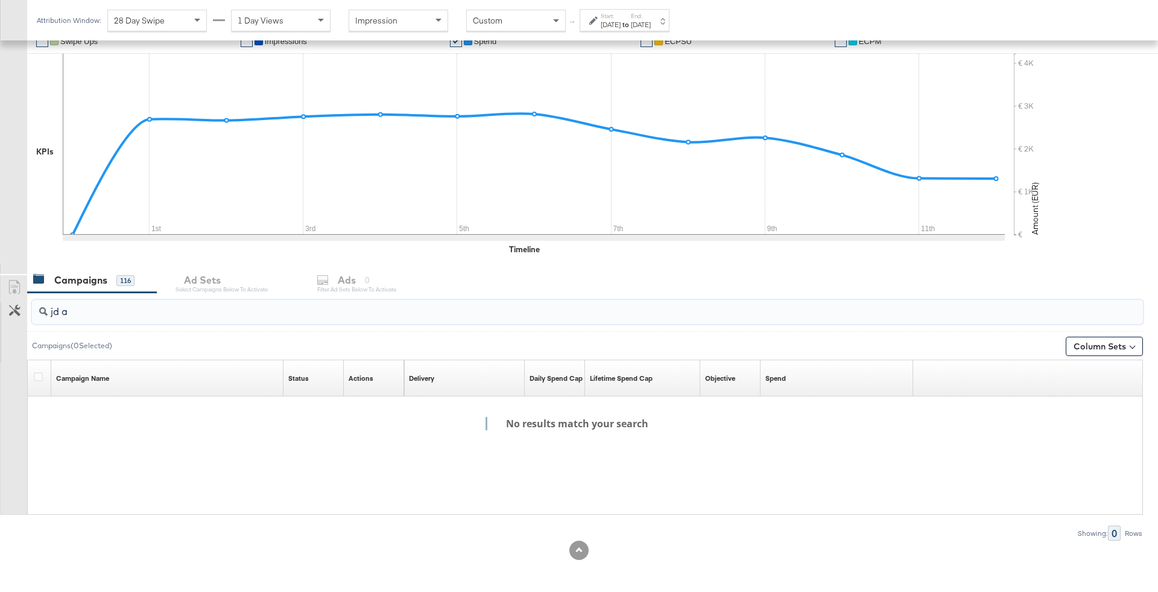
scroll to position [209, 0]
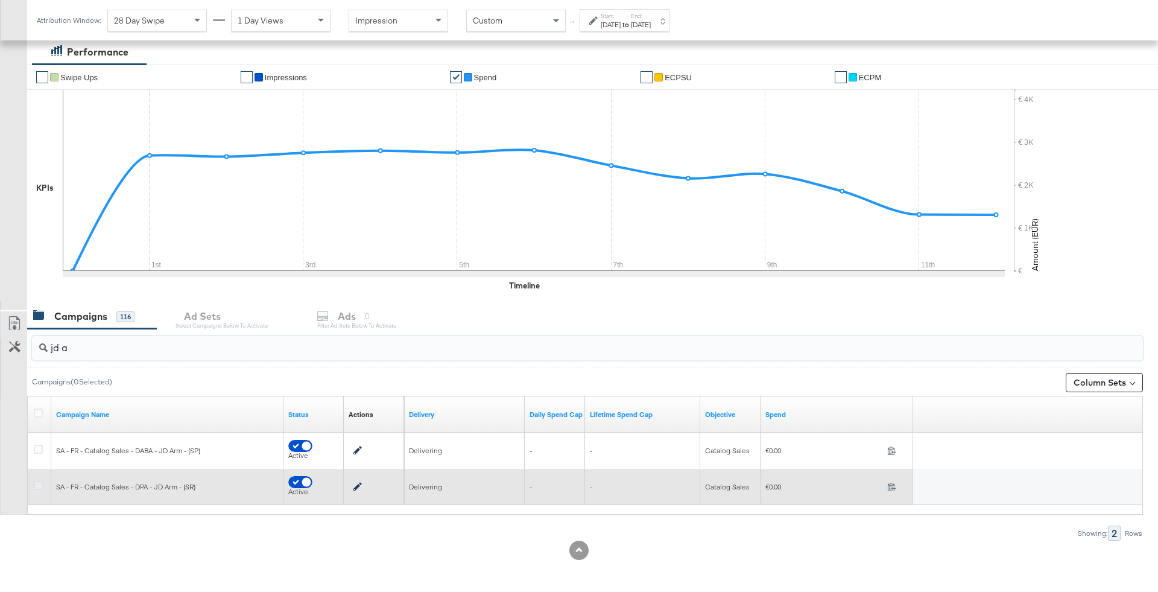
type input "jd a"
click at [36, 482] on icon at bounding box center [38, 485] width 9 height 9
click at [0, 0] on input "checkbox" at bounding box center [0, 0] width 0 height 0
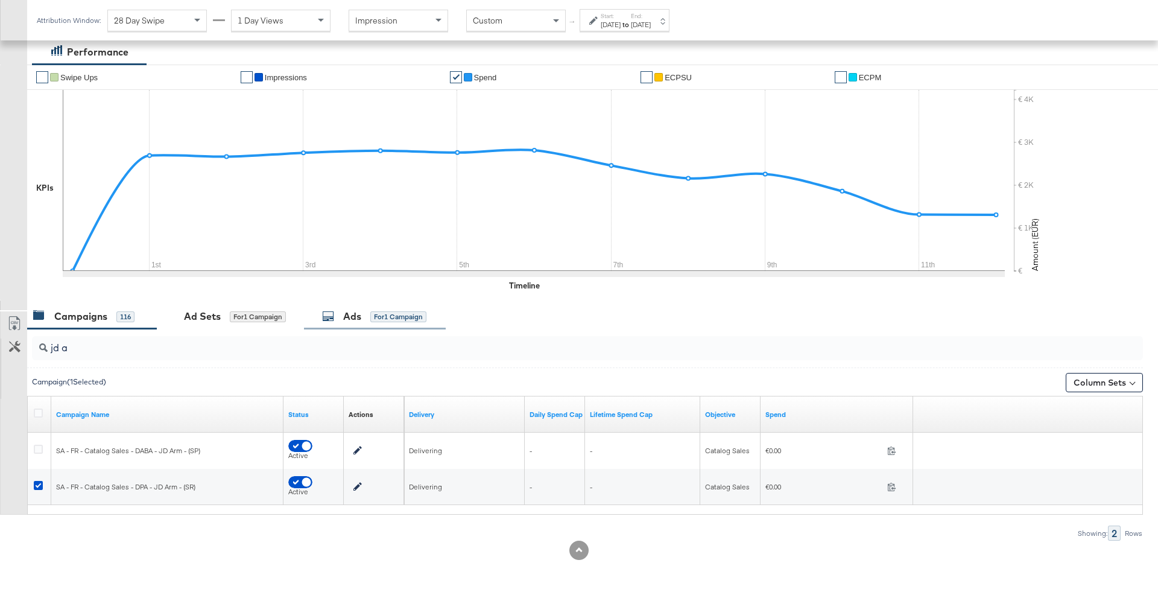
click at [326, 313] on icon at bounding box center [328, 316] width 12 height 12
